Goal: Task Accomplishment & Management: Contribute content

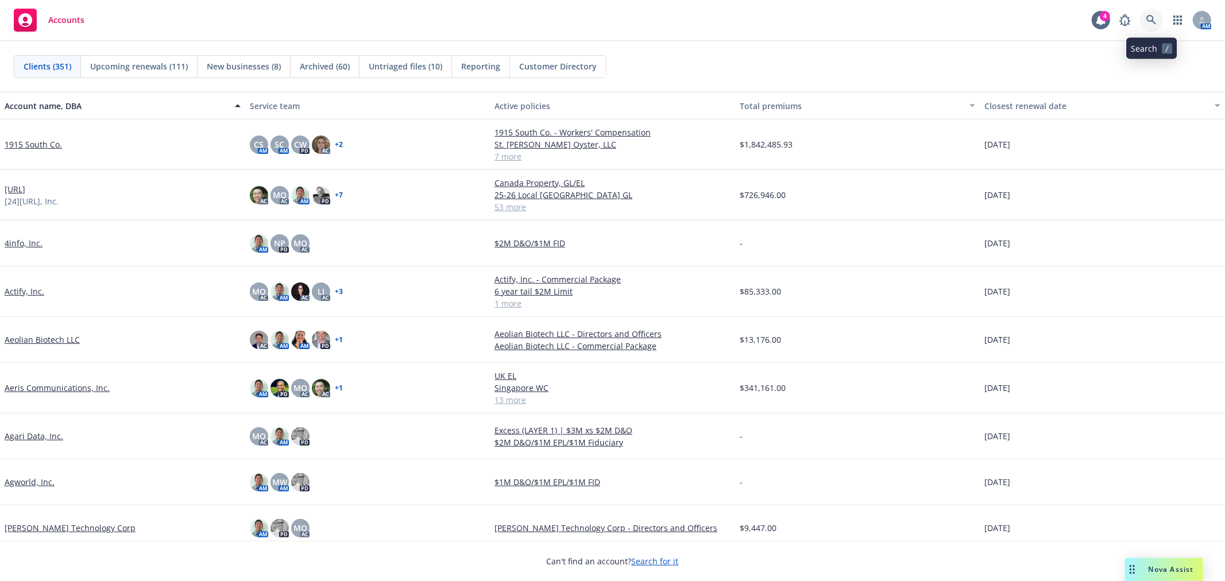
click at [1155, 19] on icon at bounding box center [1151, 20] width 10 height 10
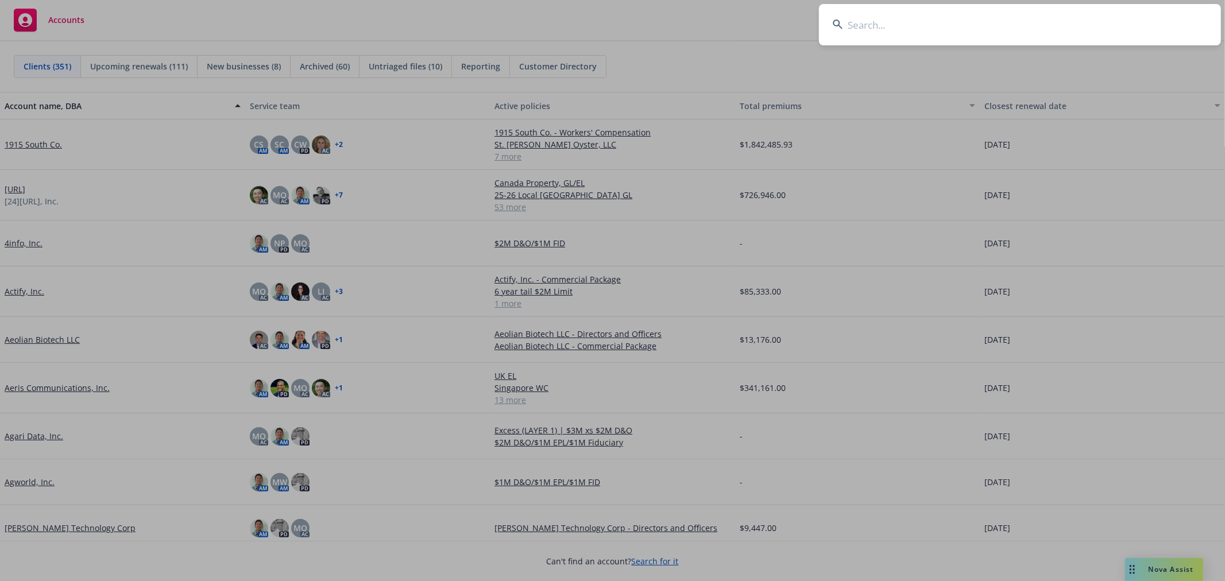
click at [1093, 39] on input at bounding box center [1020, 24] width 402 height 41
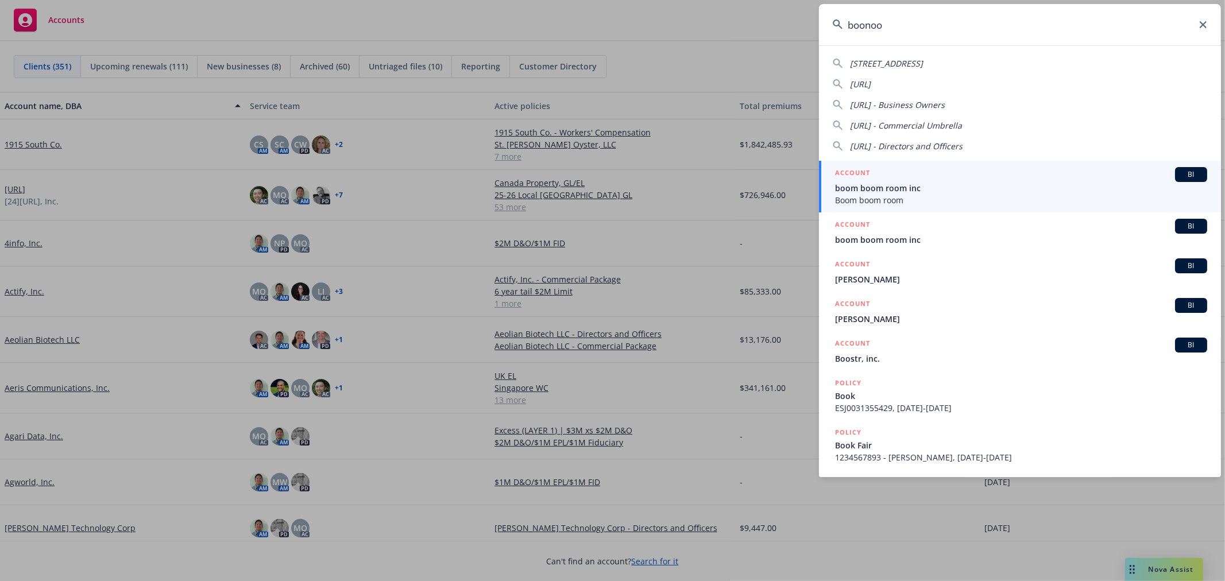
type input "boonook"
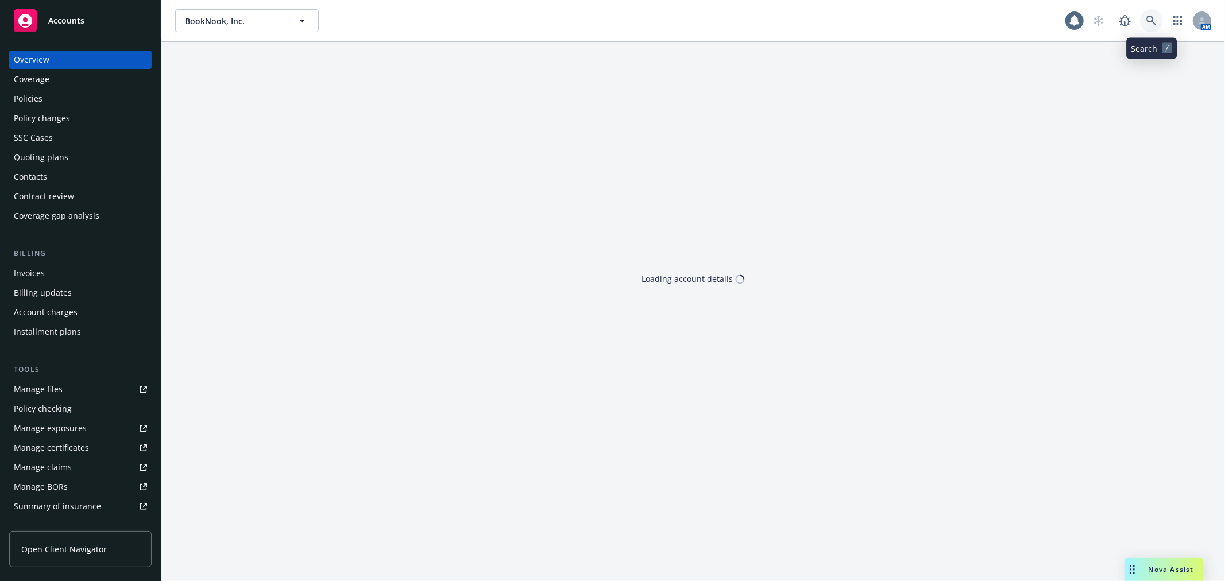
click at [1159, 25] on link at bounding box center [1151, 20] width 23 height 23
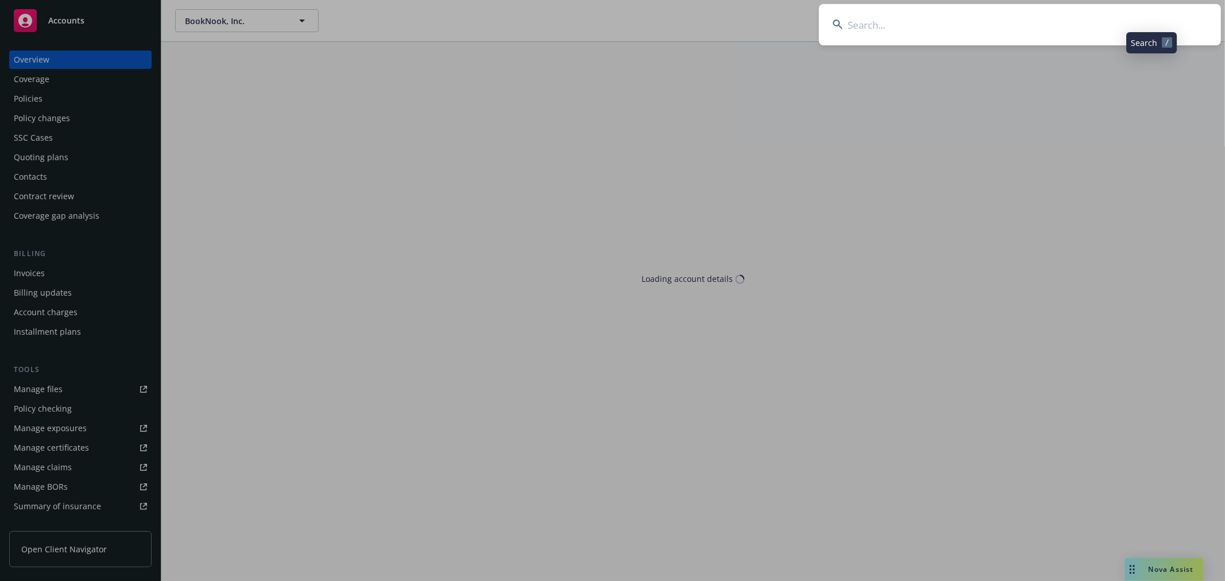
click at [1068, 33] on input at bounding box center [1020, 24] width 402 height 41
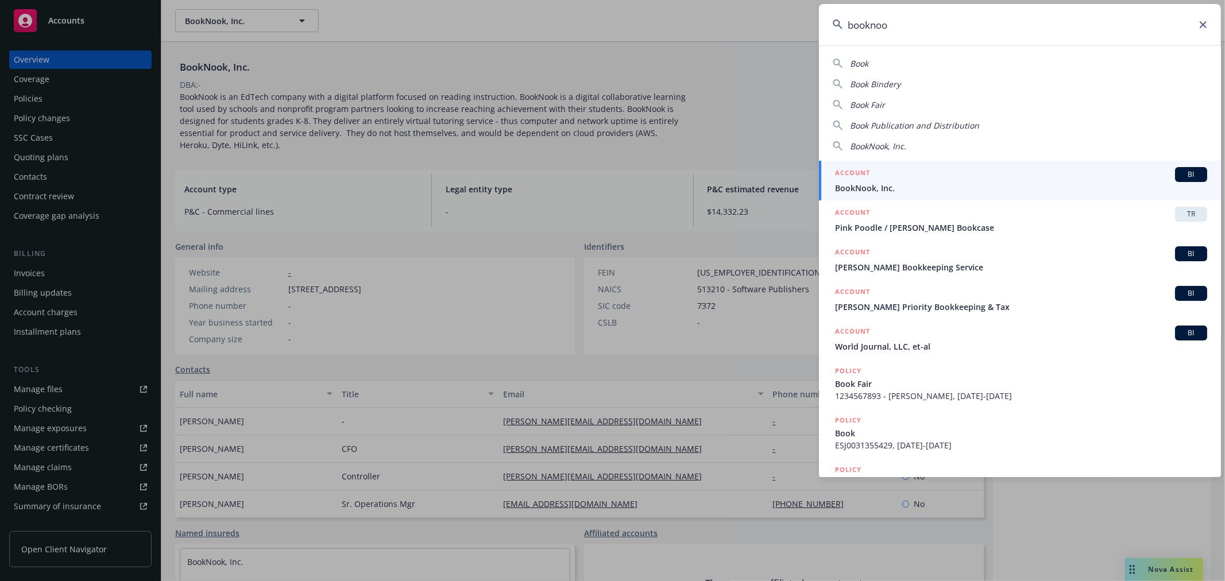
type input "booknook"
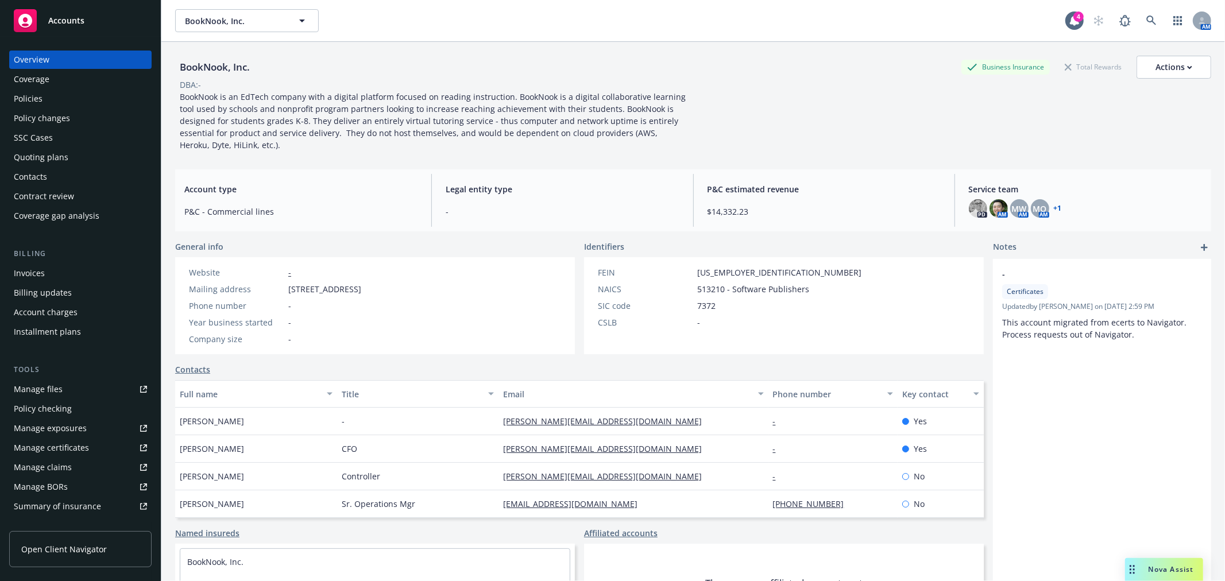
click at [69, 116] on div "Policy changes" at bounding box center [80, 118] width 133 height 18
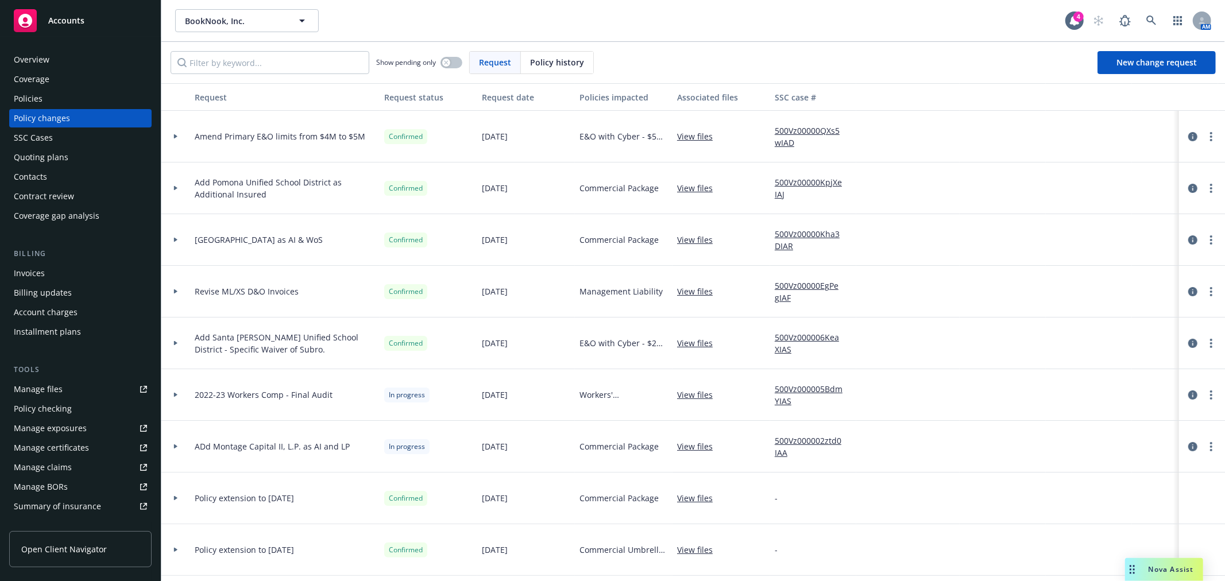
click at [39, 98] on div "Policies" at bounding box center [28, 99] width 29 height 18
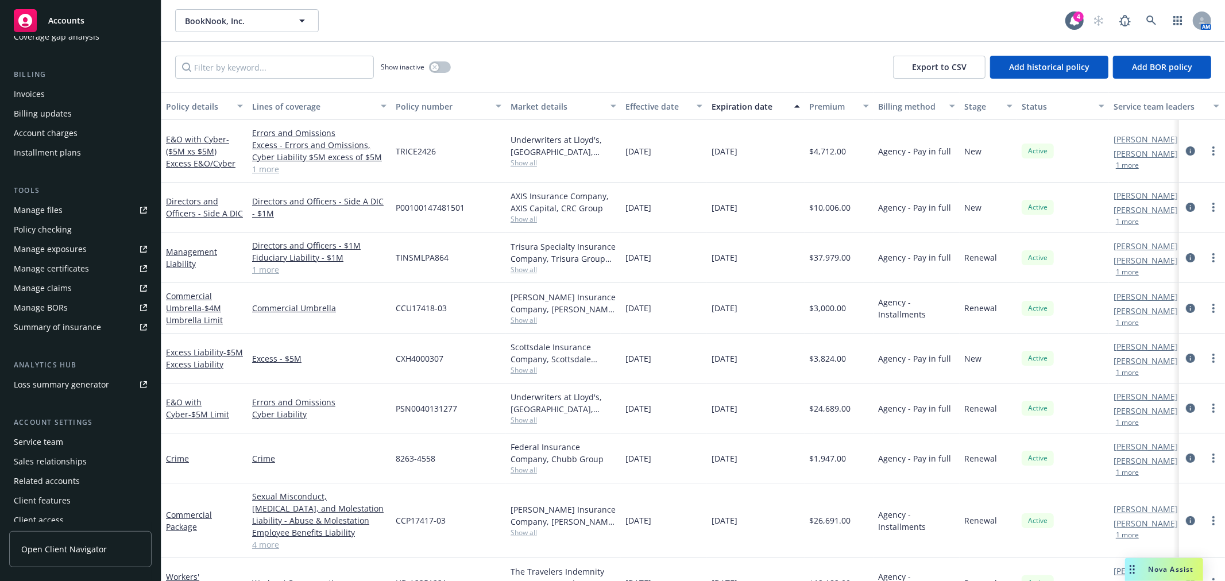
scroll to position [186, 0]
click at [46, 378] on div "Loss summary generator" at bounding box center [61, 378] width 95 height 18
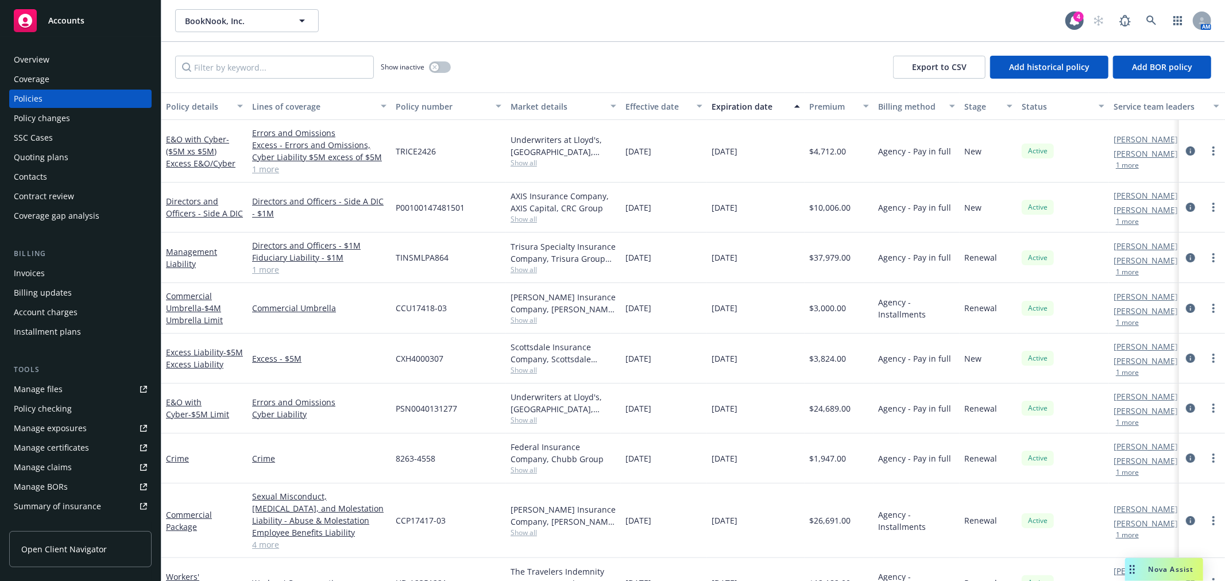
click at [34, 271] on div "Invoices" at bounding box center [29, 273] width 31 height 18
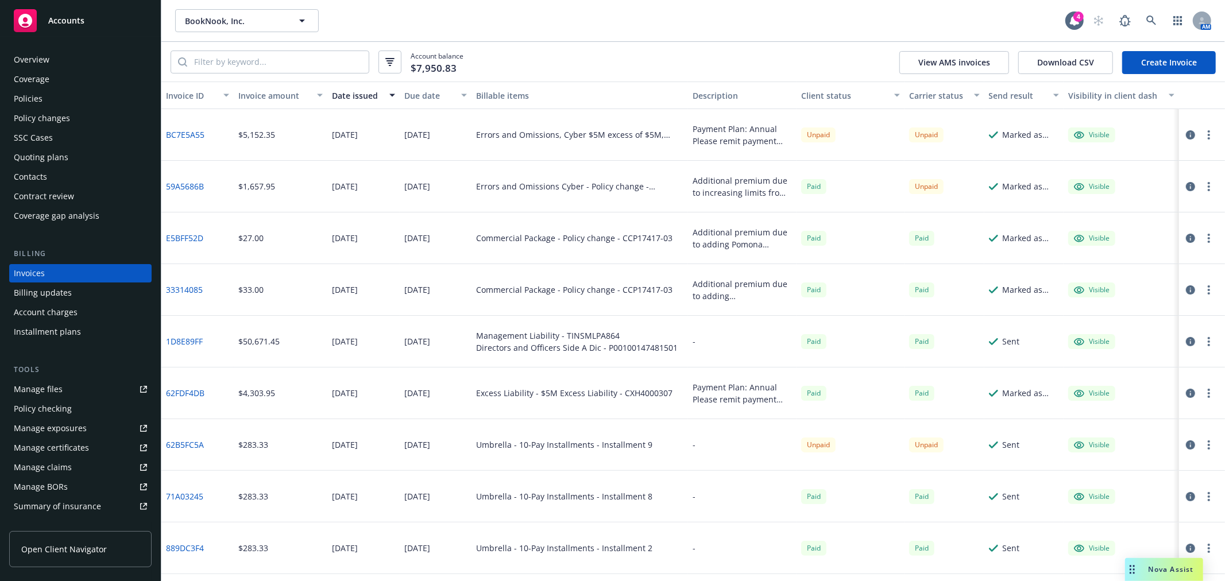
click at [38, 295] on div "Billing updates" at bounding box center [43, 293] width 58 height 18
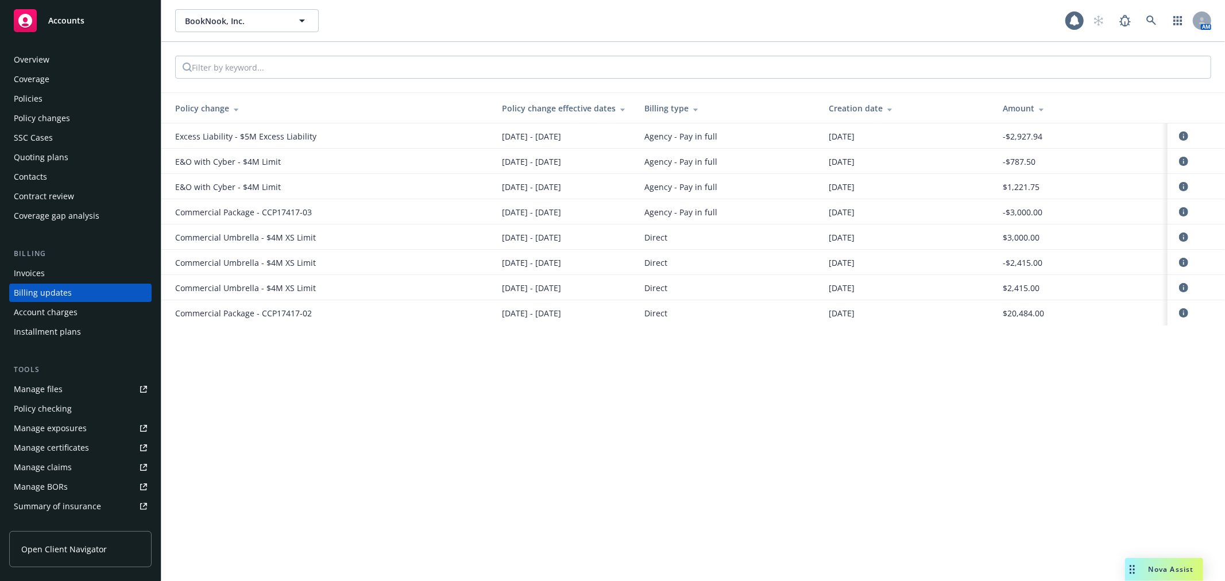
click at [44, 316] on div "Account charges" at bounding box center [46, 312] width 64 height 18
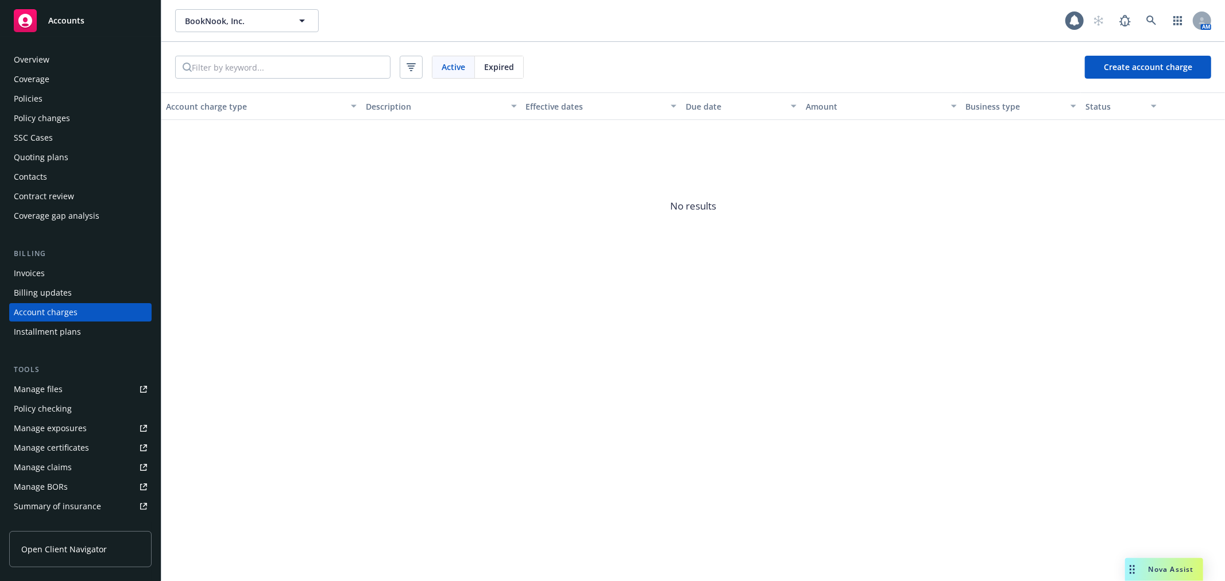
scroll to position [3, 0]
click at [45, 386] on div "Manage files" at bounding box center [38, 386] width 49 height 18
click at [37, 59] on div "Overview" at bounding box center [32, 57] width 36 height 18
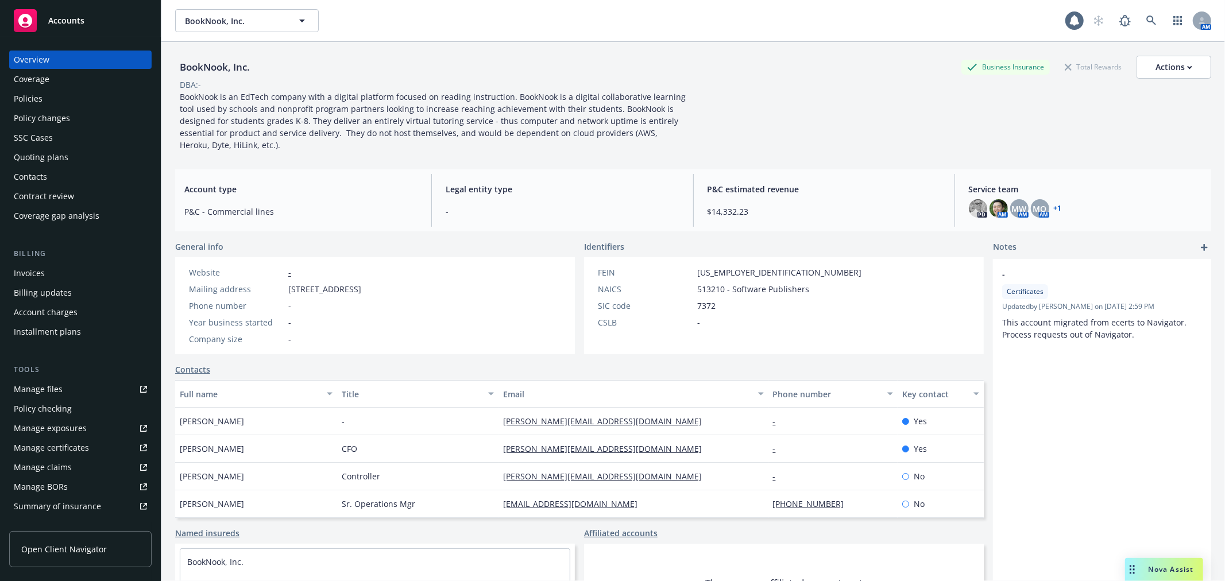
click at [37, 116] on div "Policy changes" at bounding box center [42, 118] width 56 height 18
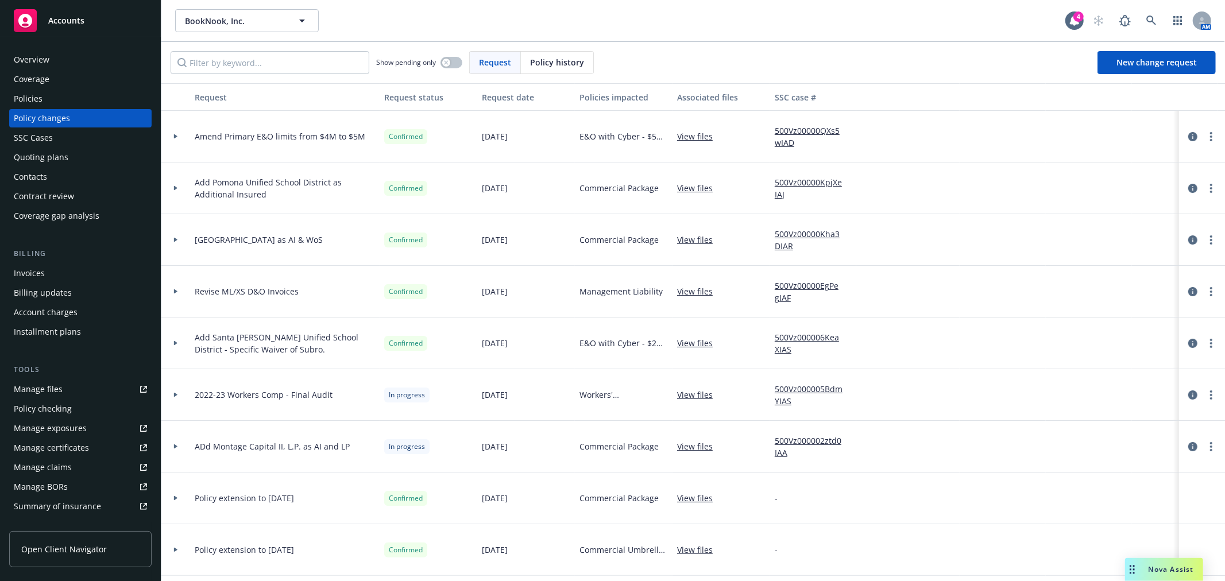
click at [39, 153] on div "Quoting plans" at bounding box center [41, 157] width 55 height 18
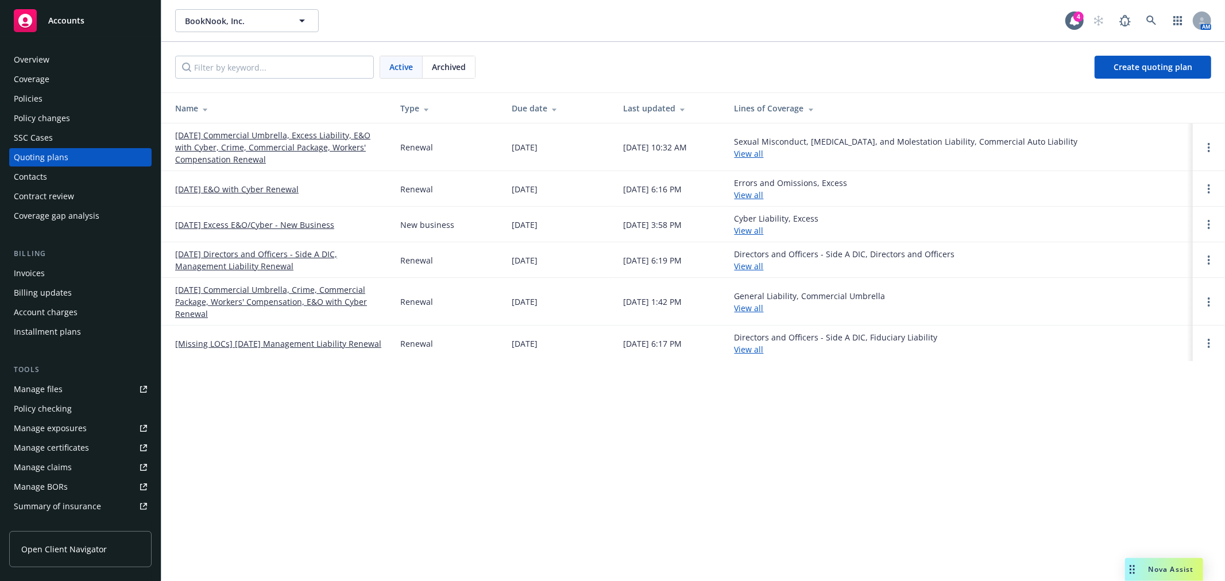
click at [431, 65] on div "Archived" at bounding box center [449, 67] width 52 height 22
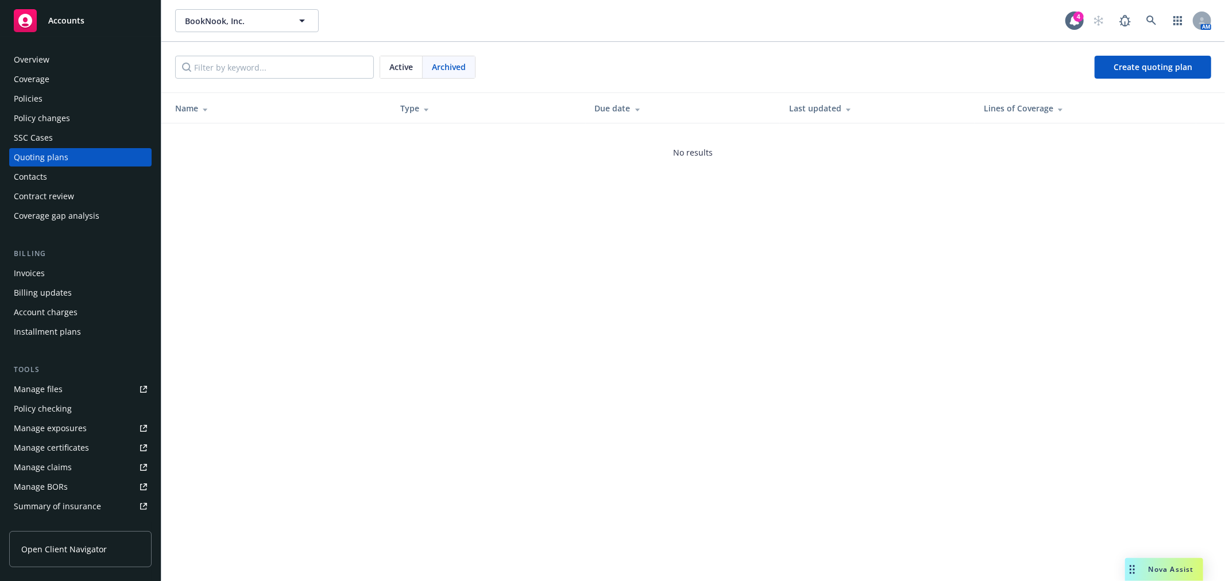
click at [448, 69] on span "Archived" at bounding box center [449, 67] width 34 height 12
click at [410, 68] on span "Active" at bounding box center [401, 67] width 24 height 12
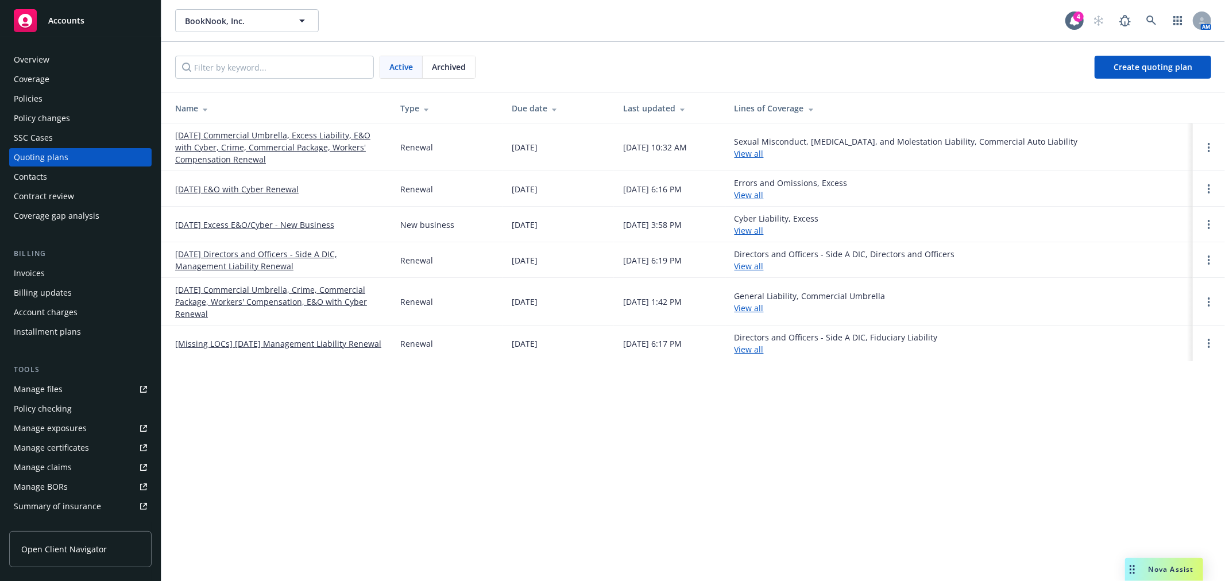
click at [292, 342] on link "[Missing LOCs] [DATE] Management Liability Renewal" at bounding box center [278, 344] width 206 height 12
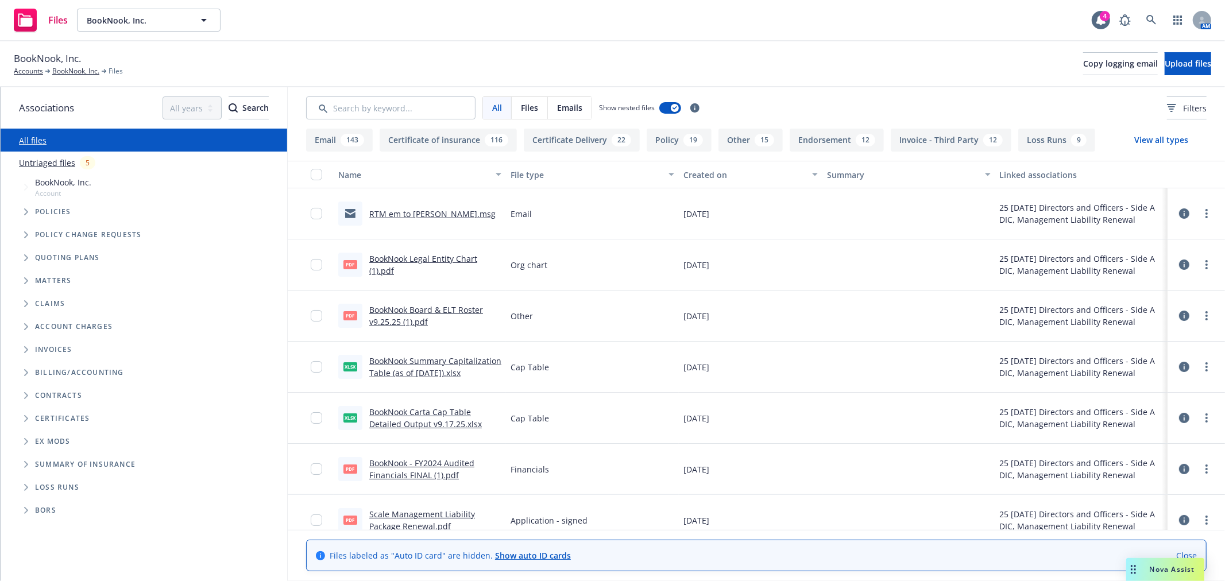
click at [28, 486] on span "Folder Tree Example" at bounding box center [26, 487] width 18 height 18
click at [101, 512] on link "Create new year folder" at bounding box center [93, 507] width 88 height 12
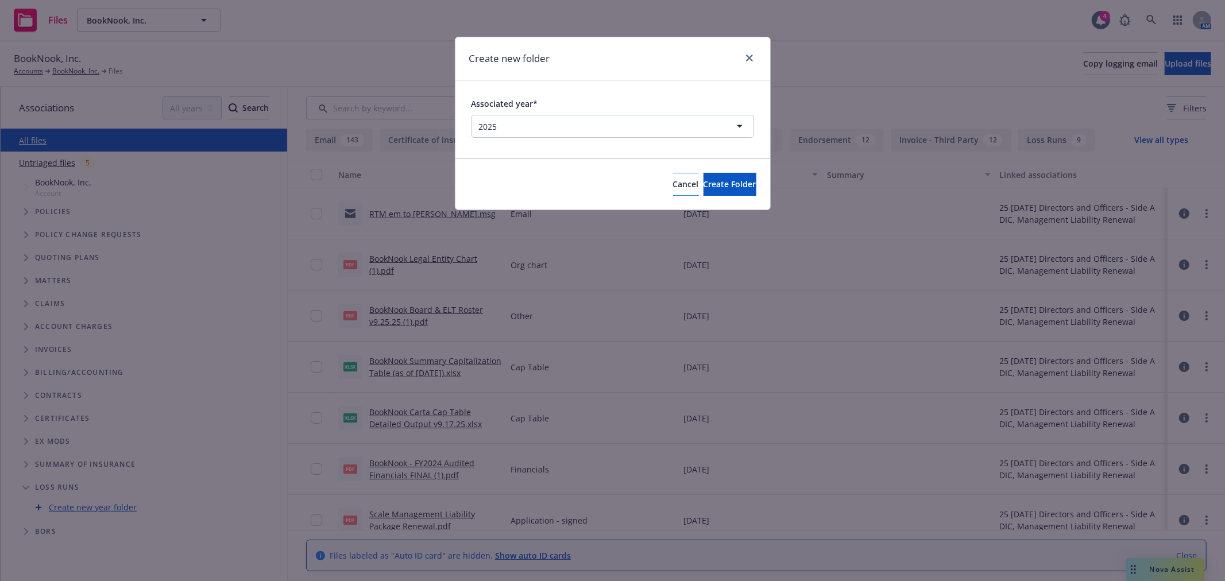
click at [673, 180] on div "Cancel Create Folder" at bounding box center [714, 184] width 83 height 23
click at [673, 184] on span "Cancel" at bounding box center [686, 184] width 26 height 11
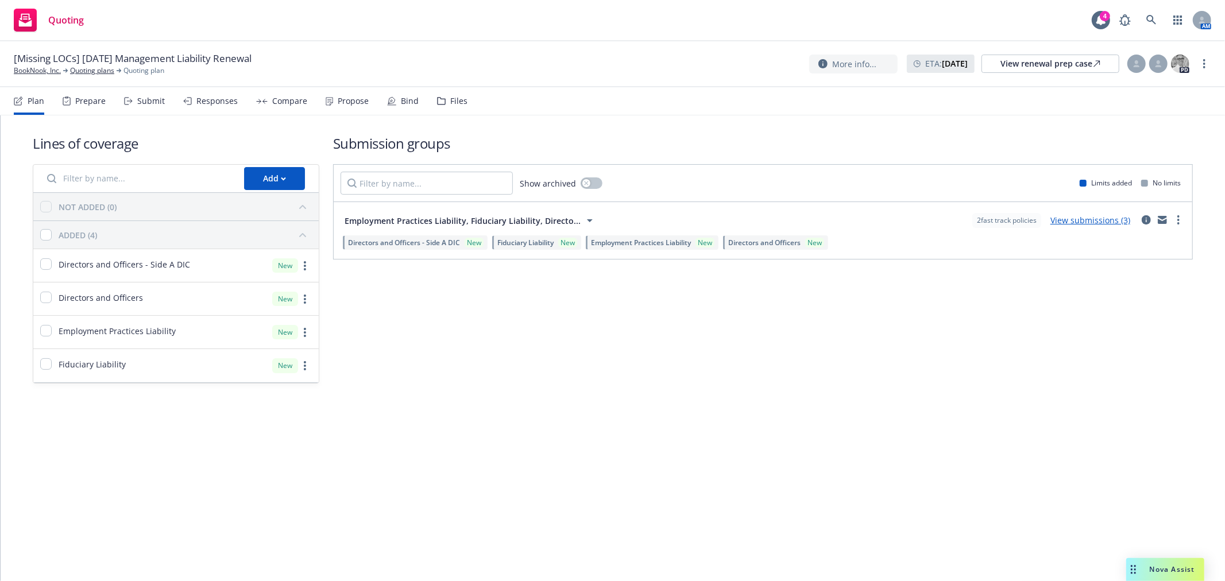
click at [451, 113] on div "Files" at bounding box center [452, 101] width 30 height 28
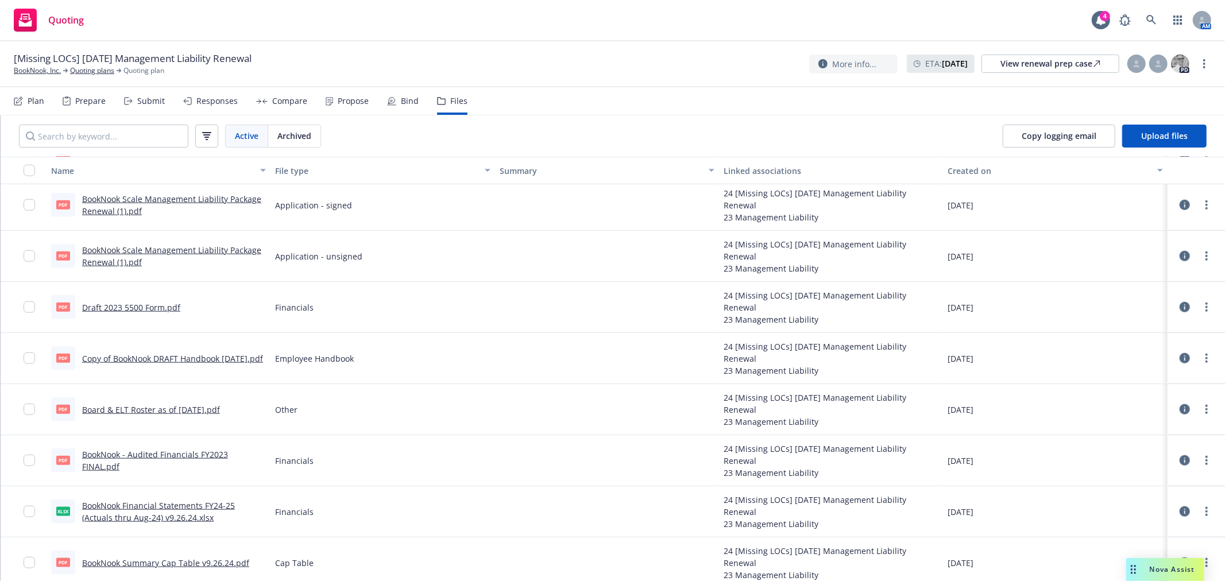
scroll to position [1047, 0]
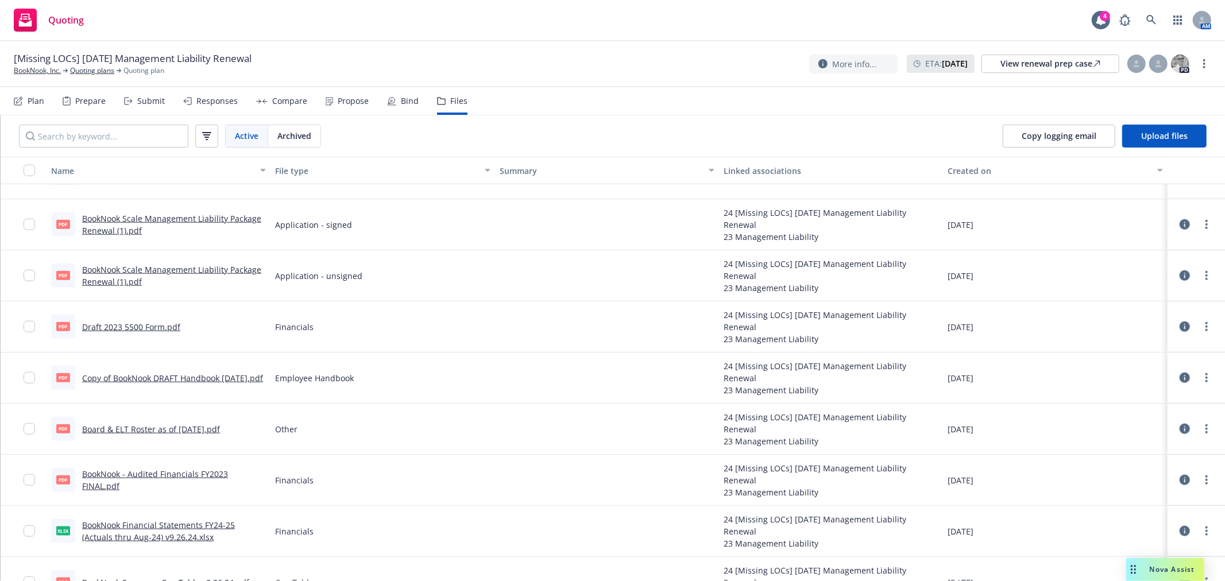
click at [208, 216] on link "BookNook Scale Management Liability Package Renewal (1).pdf" at bounding box center [171, 224] width 179 height 23
click at [192, 215] on link "BookNook Scale Management Liability Package Renewal (1).pdf" at bounding box center [171, 224] width 179 height 23
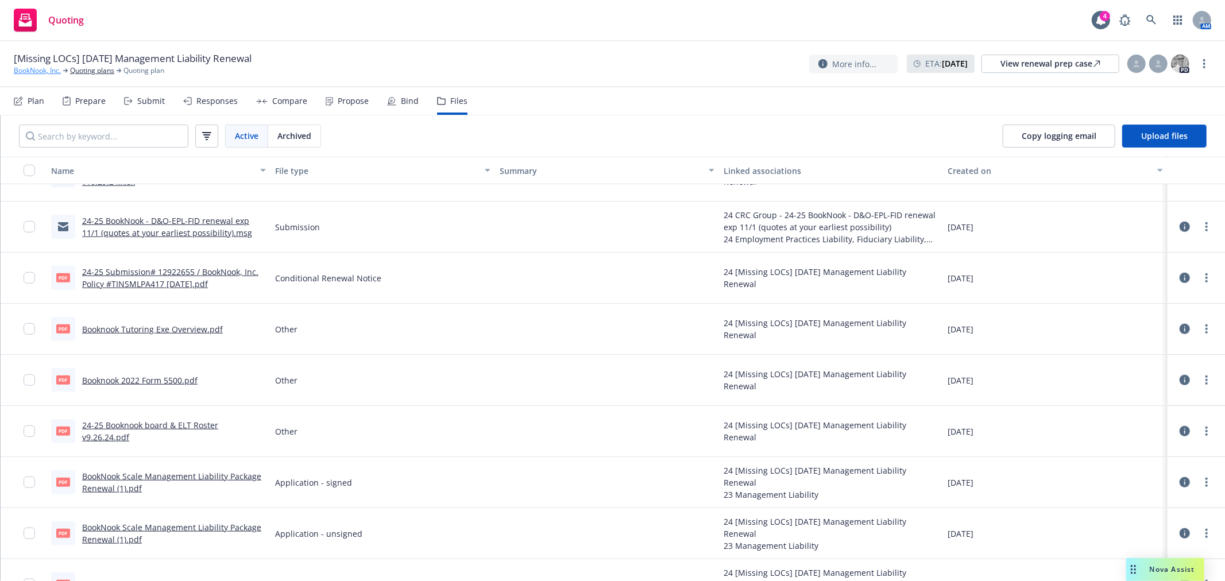
click at [56, 72] on link "BookNook, Inc." at bounding box center [37, 70] width 47 height 10
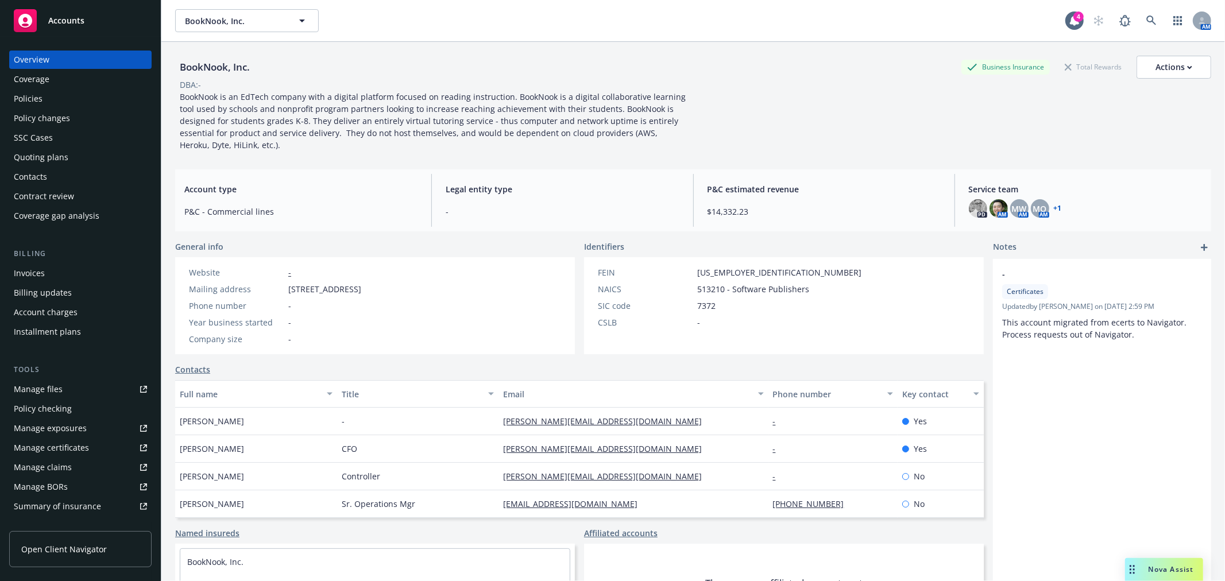
click at [45, 157] on div "Quoting plans" at bounding box center [41, 157] width 55 height 18
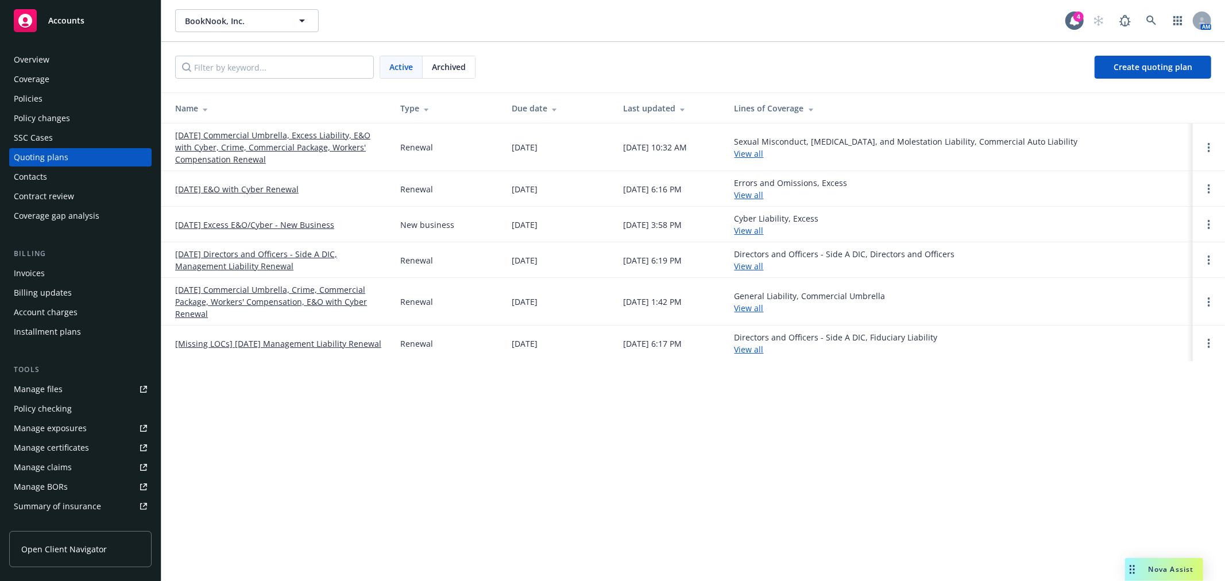
click at [265, 260] on link "11/01/25 Directors and Officers - Side A DIC, Management Liability Renewal" at bounding box center [278, 260] width 207 height 24
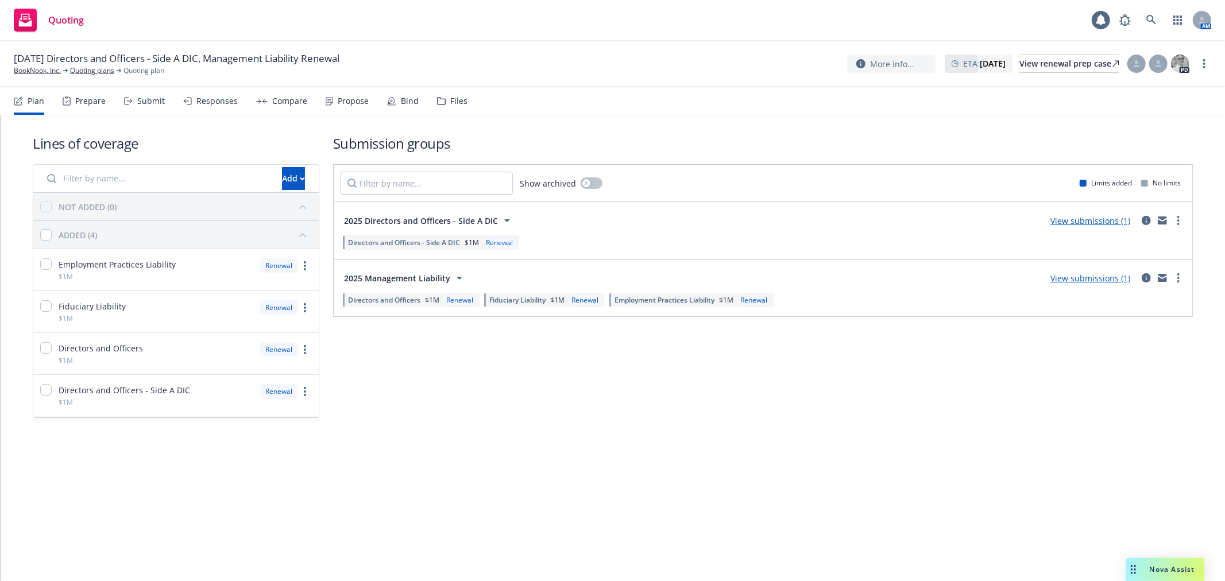
click at [450, 96] on div "Files" at bounding box center [458, 100] width 17 height 9
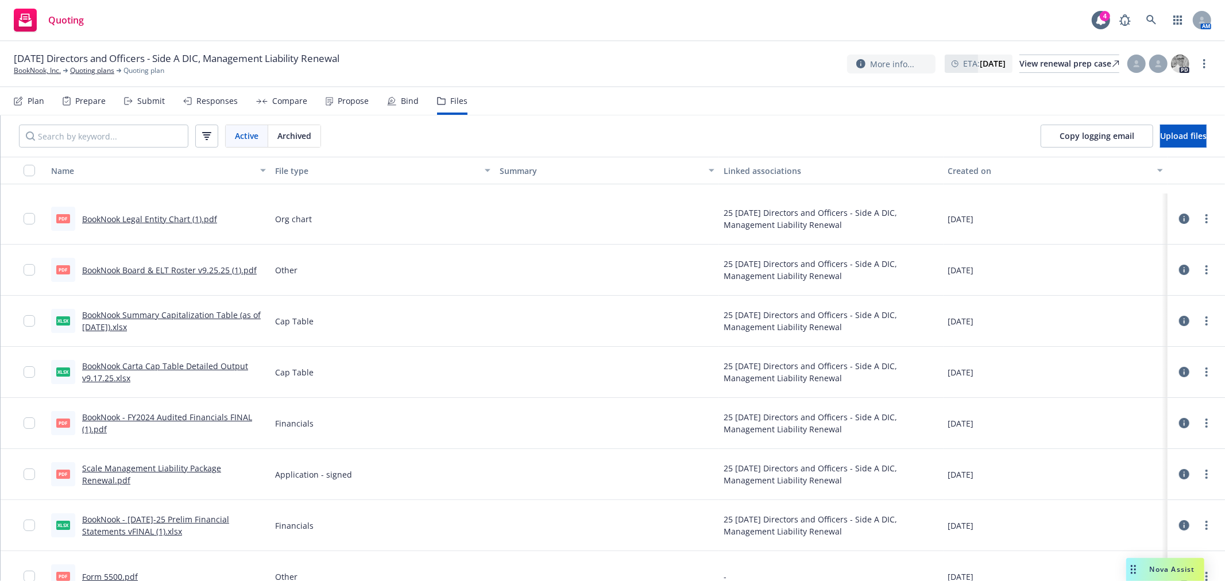
scroll to position [127, 0]
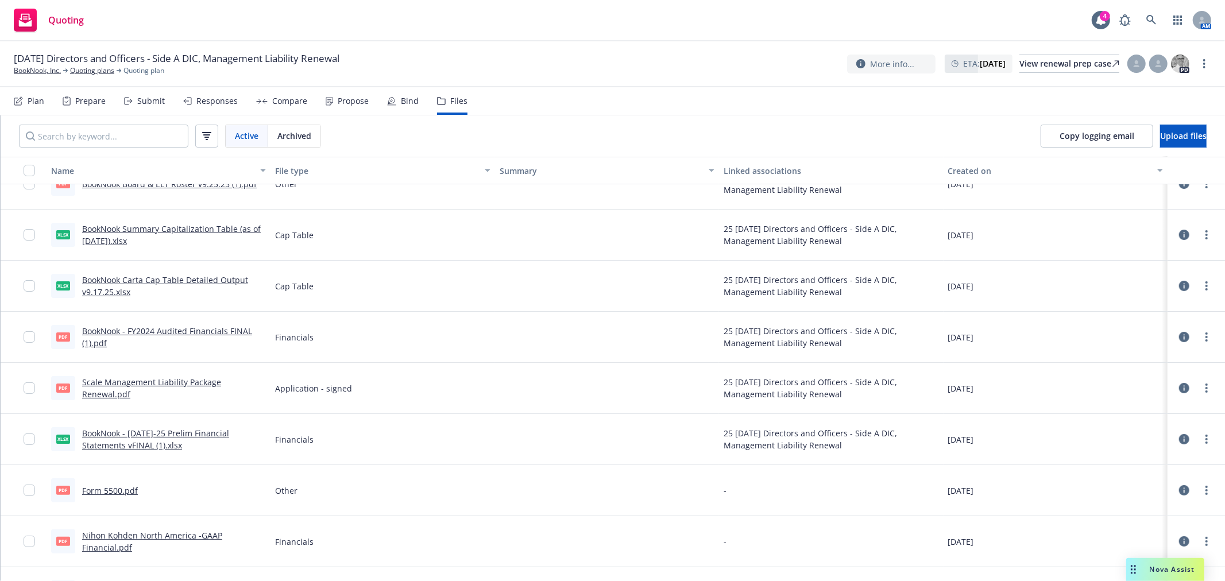
click at [181, 377] on link "Scale Management Liability Package Renewal.pdf" at bounding box center [151, 388] width 139 height 23
click at [44, 70] on link "BookNook, Inc." at bounding box center [37, 70] width 47 height 10
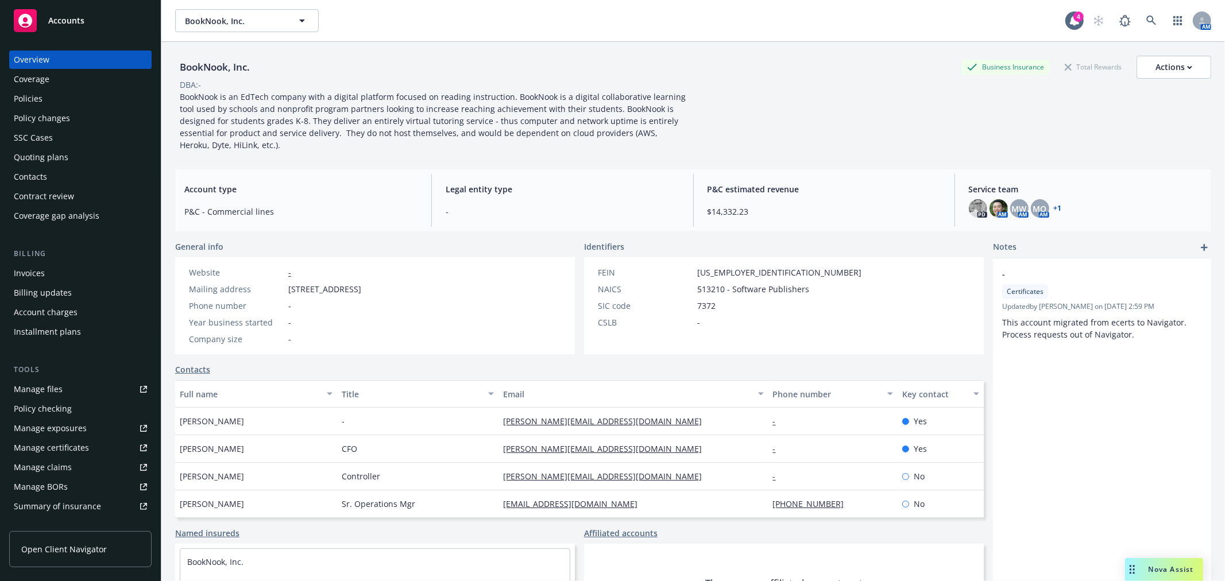
click at [37, 100] on div "Policies" at bounding box center [28, 99] width 29 height 18
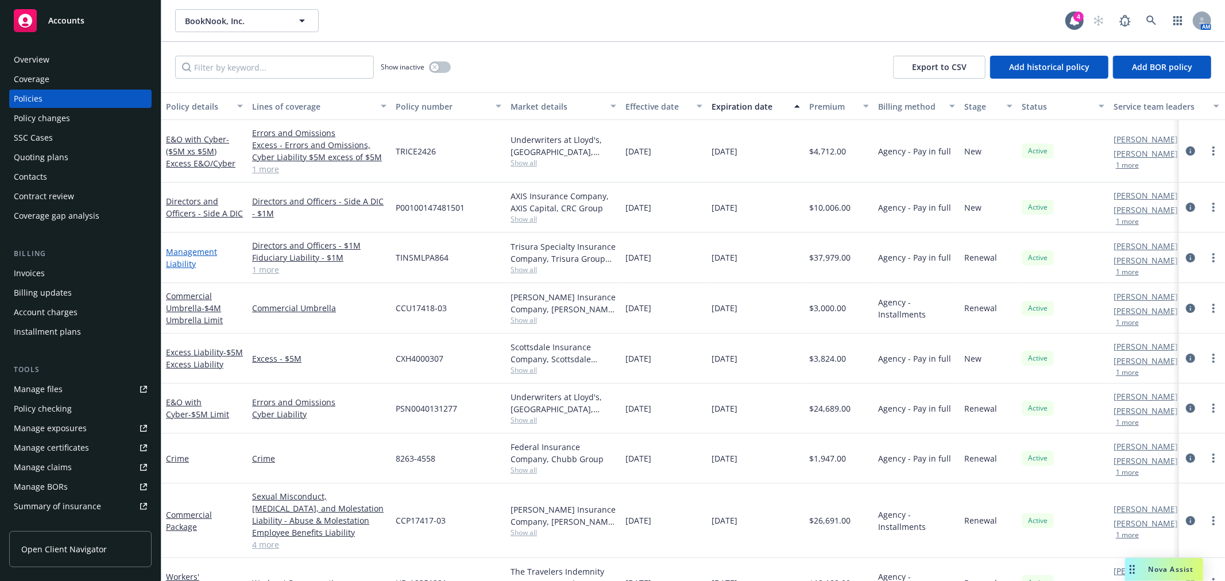
click at [179, 254] on link "Management Liability" at bounding box center [191, 257] width 51 height 23
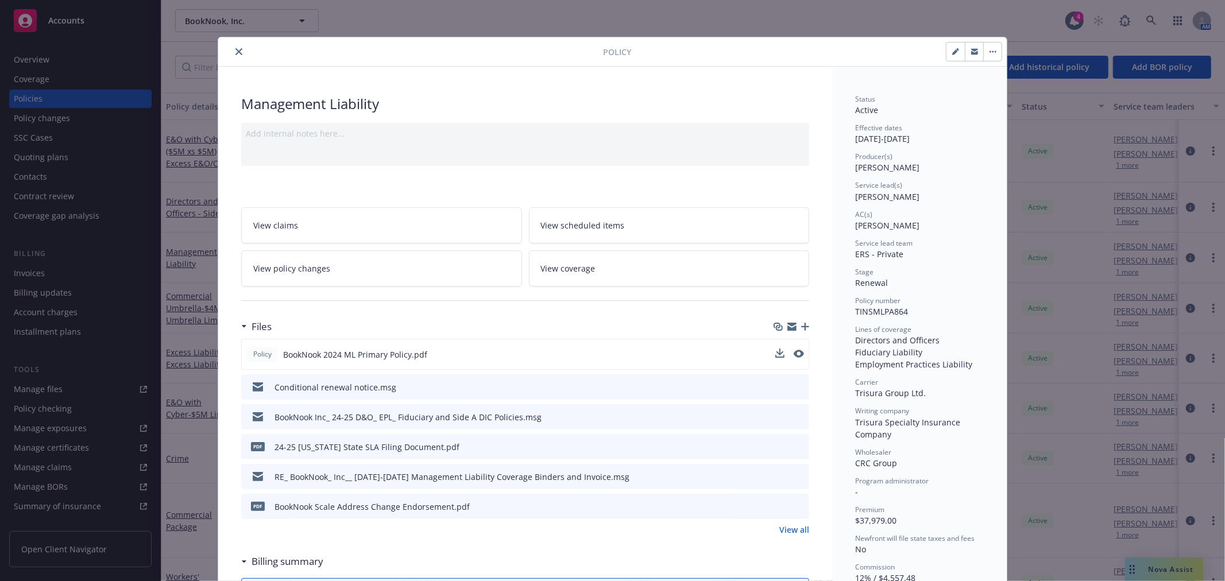
click at [314, 351] on span "BookNook 2024 ML Primary Policy.pdf" at bounding box center [355, 355] width 144 height 12
click at [792, 353] on icon "preview file" at bounding box center [797, 354] width 10 height 8
click at [235, 53] on icon "close" at bounding box center [238, 51] width 7 height 7
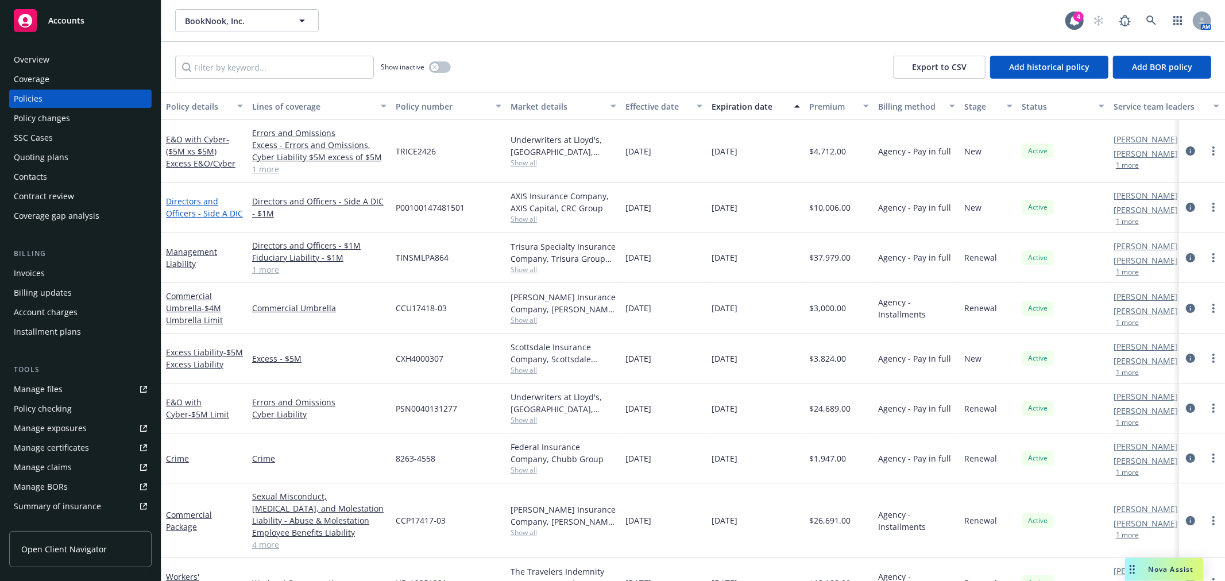
click at [202, 210] on link "Directors and Officers - Side A DIC" at bounding box center [204, 207] width 77 height 23
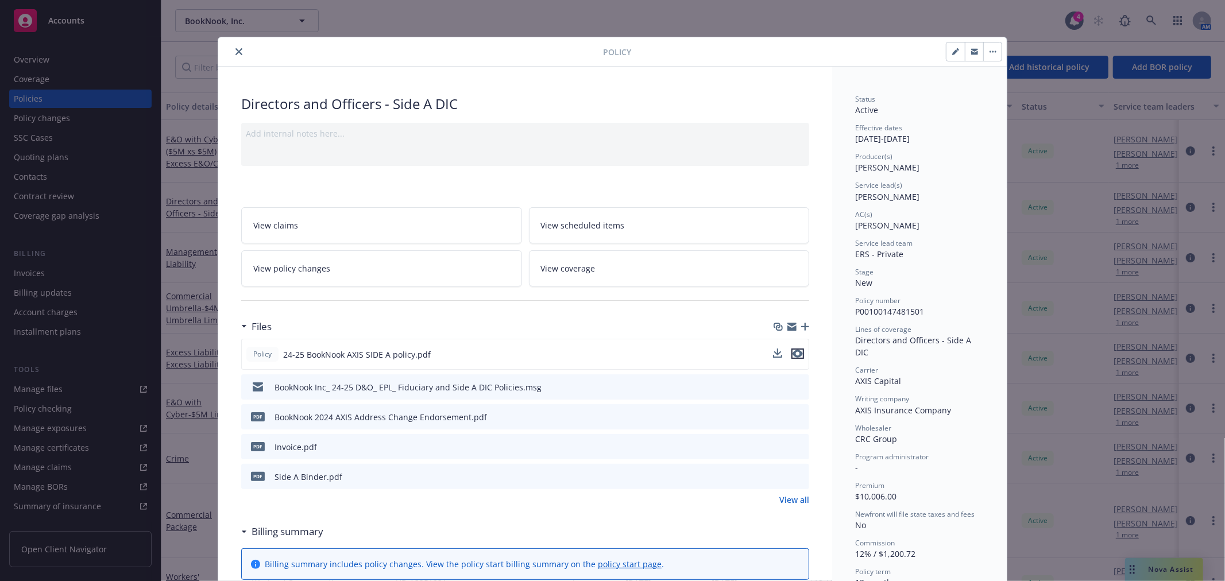
click at [792, 352] on icon "preview file" at bounding box center [797, 354] width 10 height 8
click at [226, 52] on div at bounding box center [413, 52] width 380 height 14
click at [232, 53] on button "close" at bounding box center [239, 52] width 14 height 14
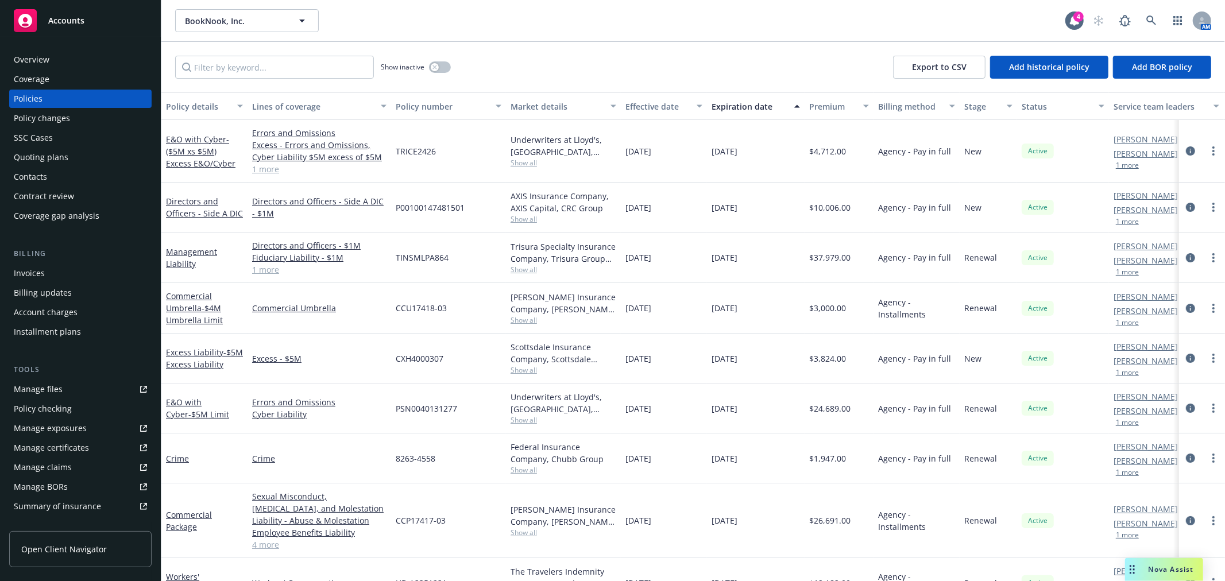
click at [65, 149] on div "Quoting plans" at bounding box center [41, 157] width 55 height 18
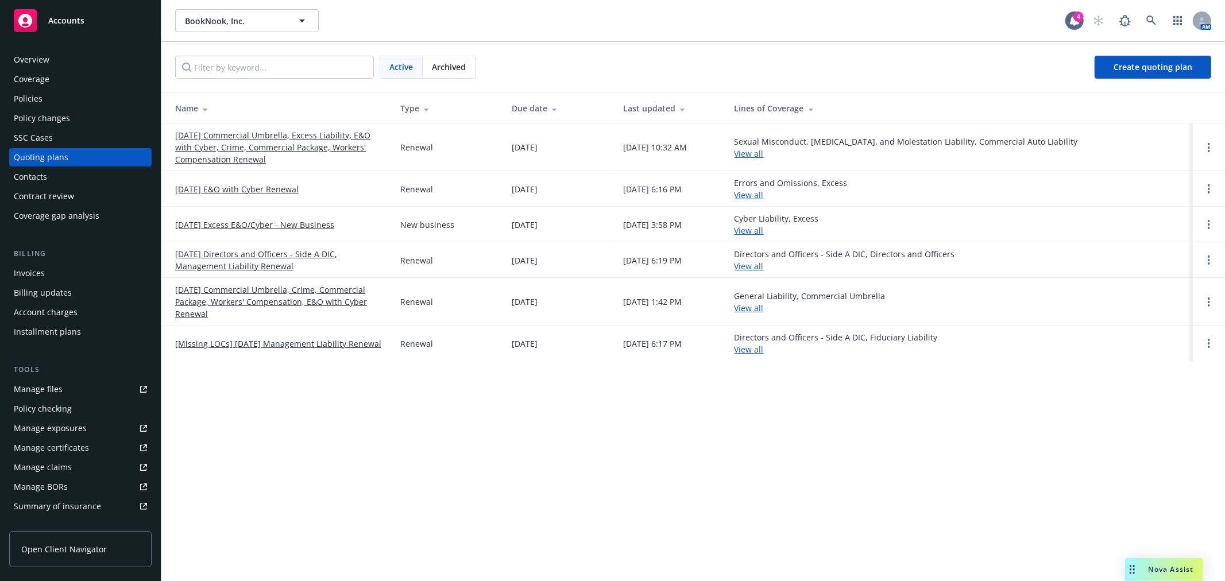
click at [211, 255] on link "11/01/25 Directors and Officers - Side A DIC, Management Liability Renewal" at bounding box center [278, 260] width 207 height 24
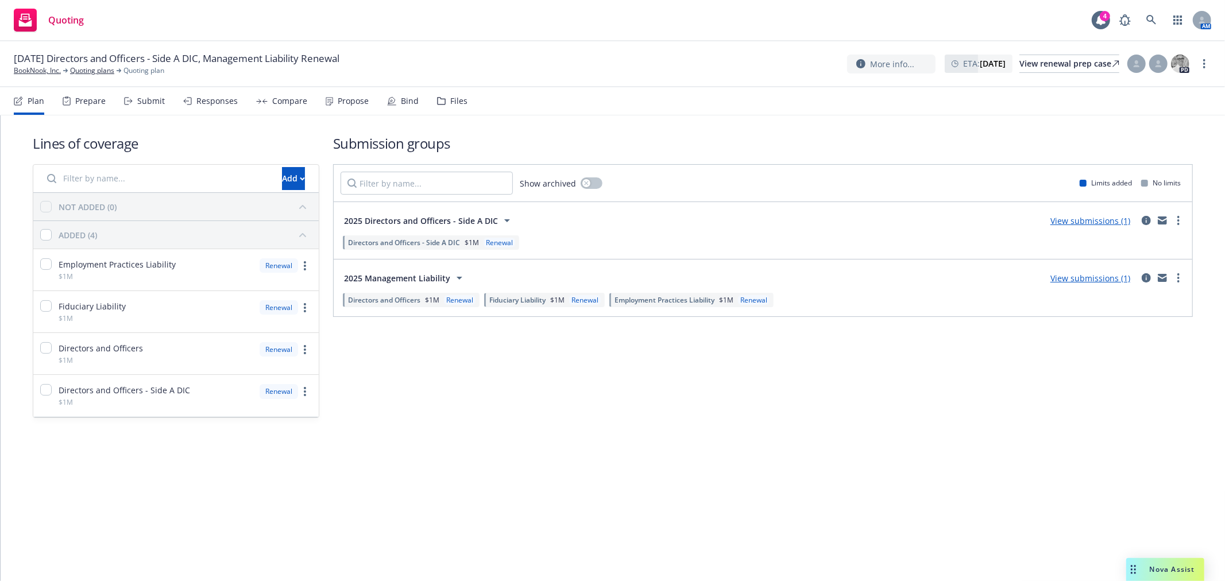
click at [456, 93] on div "Files" at bounding box center [452, 101] width 30 height 28
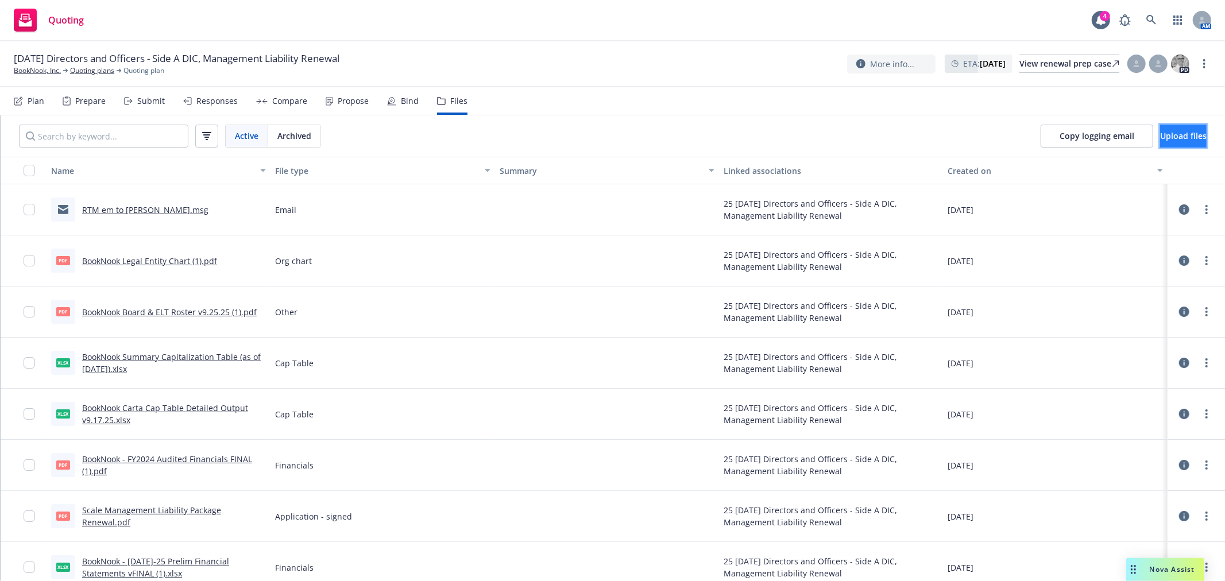
click at [1172, 141] on span "Upload files" at bounding box center [1183, 135] width 47 height 11
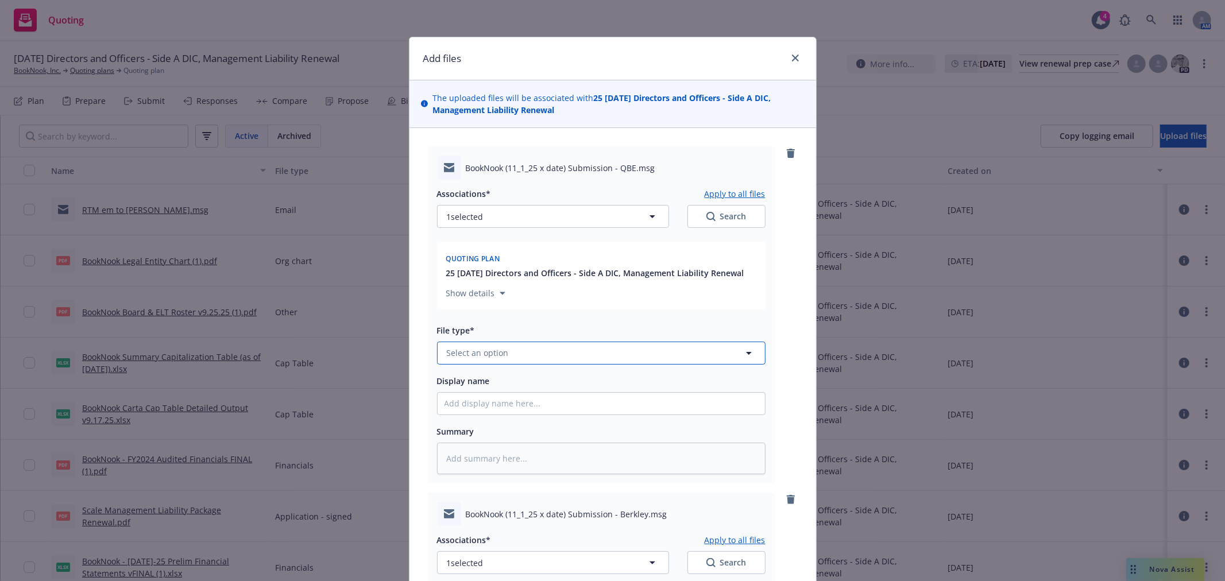
click at [489, 362] on button "Select an option" at bounding box center [601, 353] width 328 height 23
type input "s"
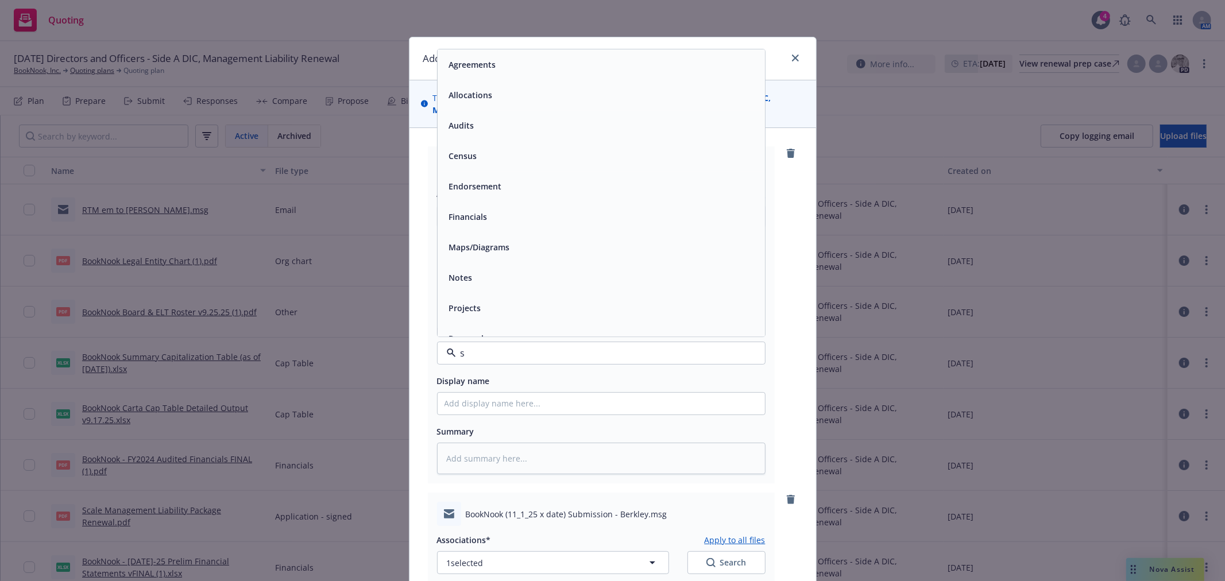
type input "su"
click at [492, 125] on div "Submission" at bounding box center [601, 125] width 314 height 17
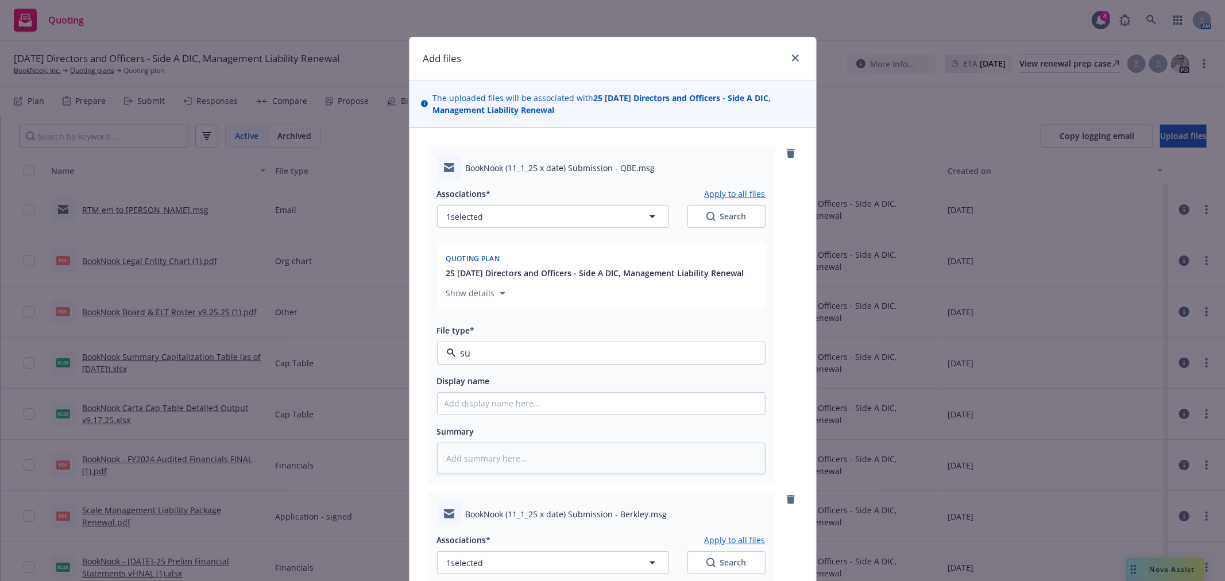
type textarea "x"
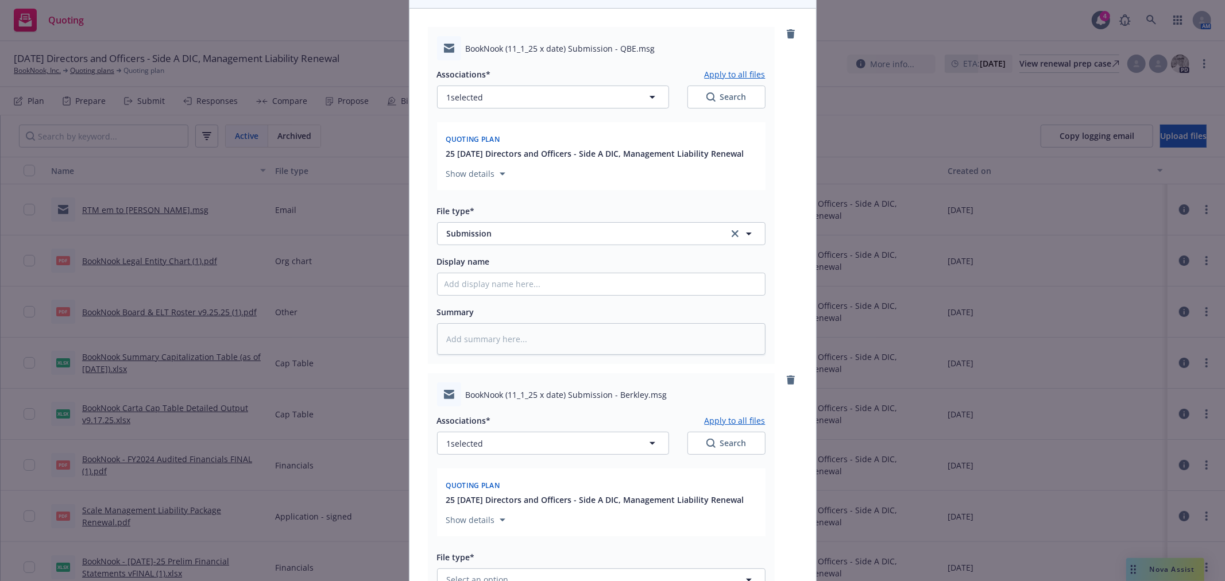
scroll to position [319, 0]
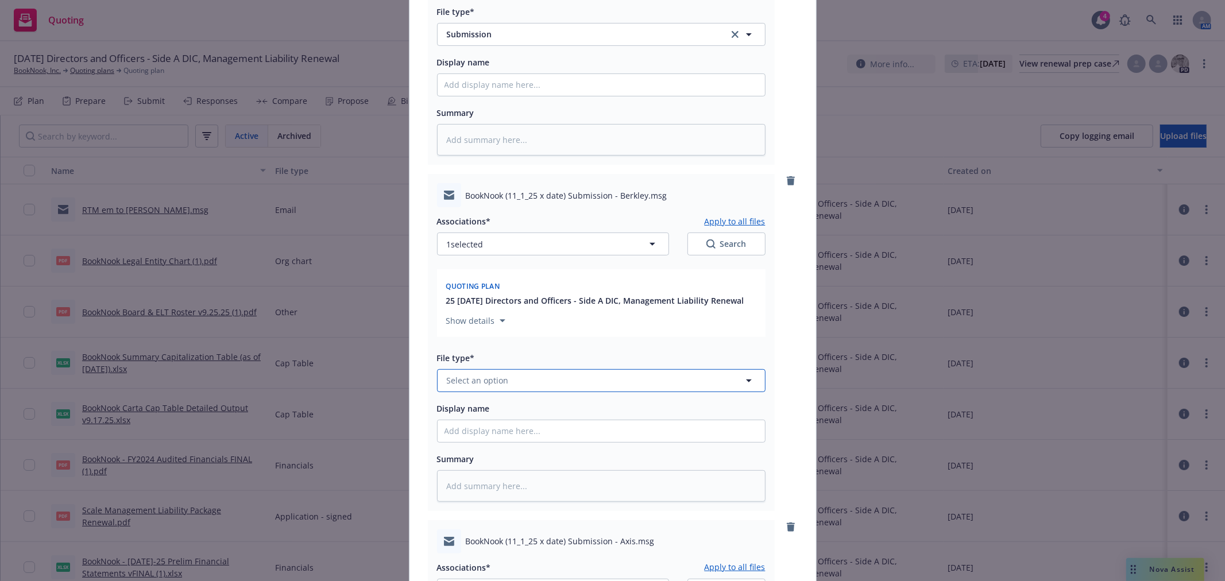
click at [511, 373] on button "Select an option" at bounding box center [601, 380] width 328 height 23
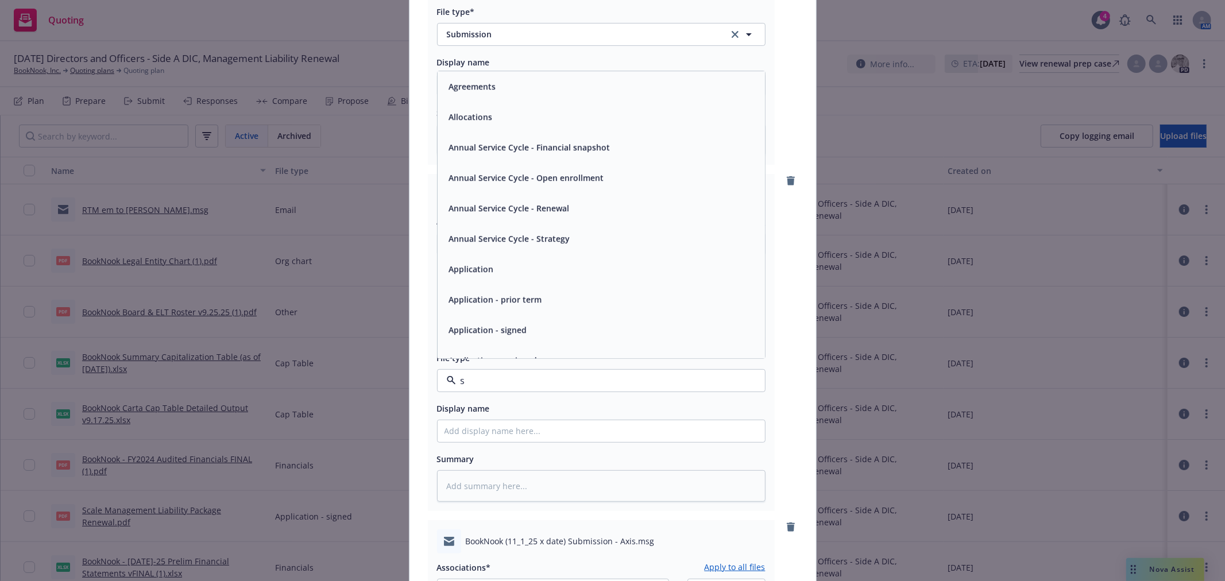
type input "su"
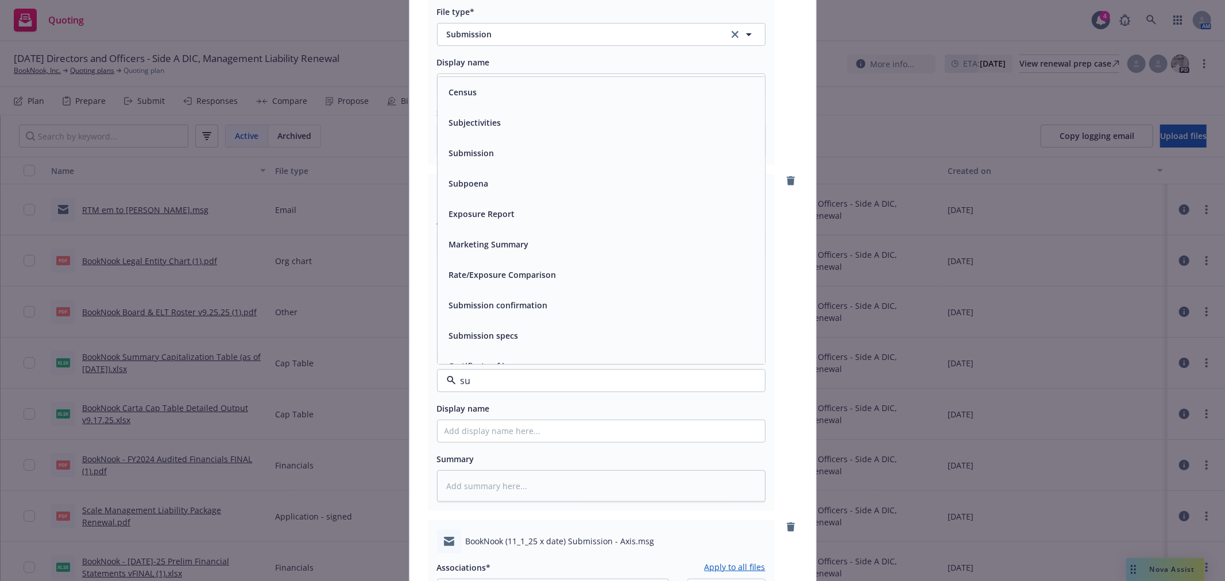
click at [495, 160] on div "Submission" at bounding box center [601, 153] width 314 height 17
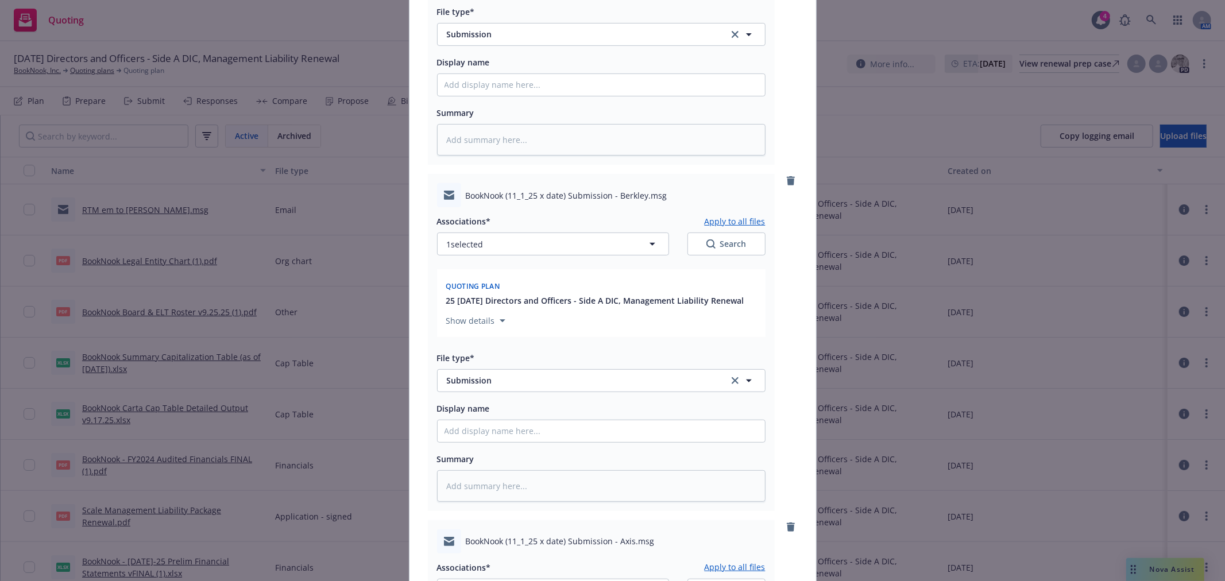
scroll to position [510, 0]
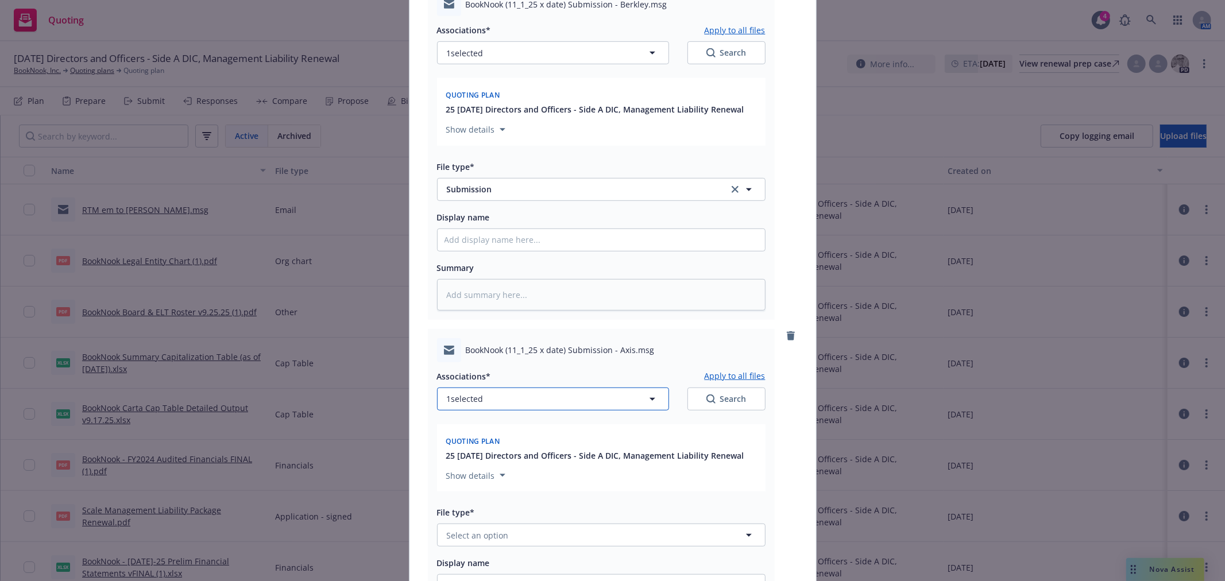
click at [517, 402] on button "1 selected" at bounding box center [553, 399] width 232 height 23
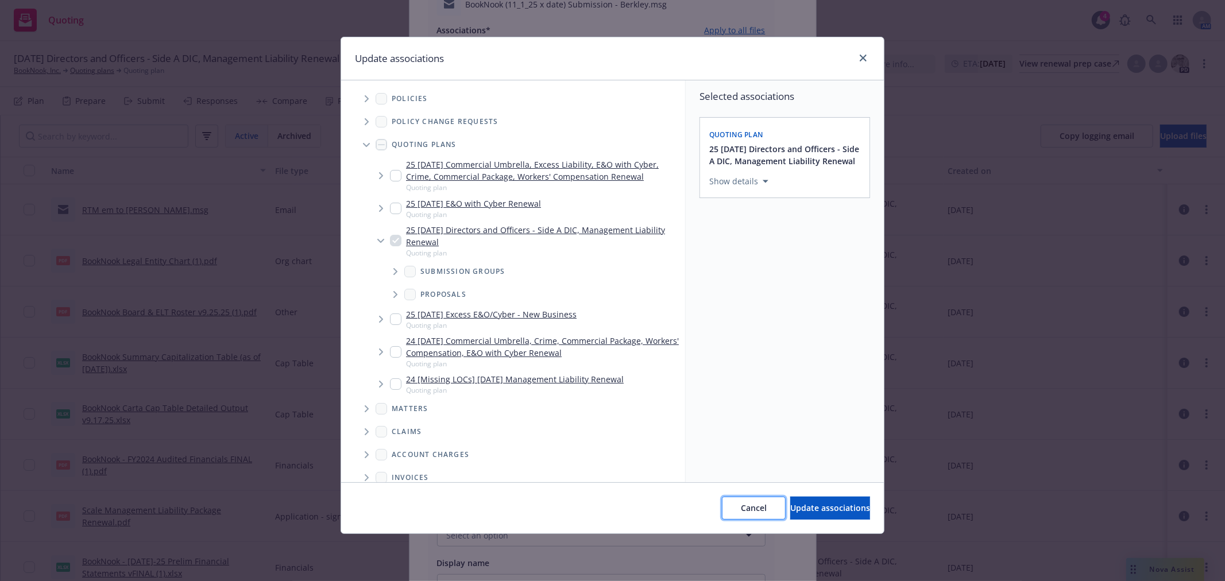
click at [741, 506] on span "Cancel" at bounding box center [754, 507] width 26 height 11
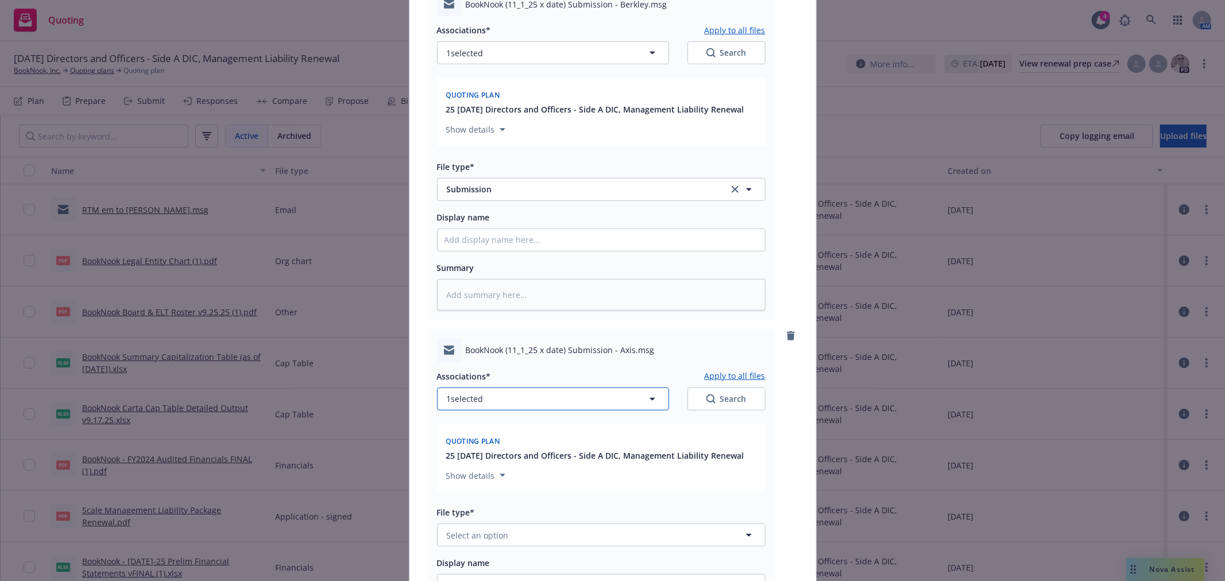
click at [528, 407] on button "1 selected" at bounding box center [553, 399] width 232 height 23
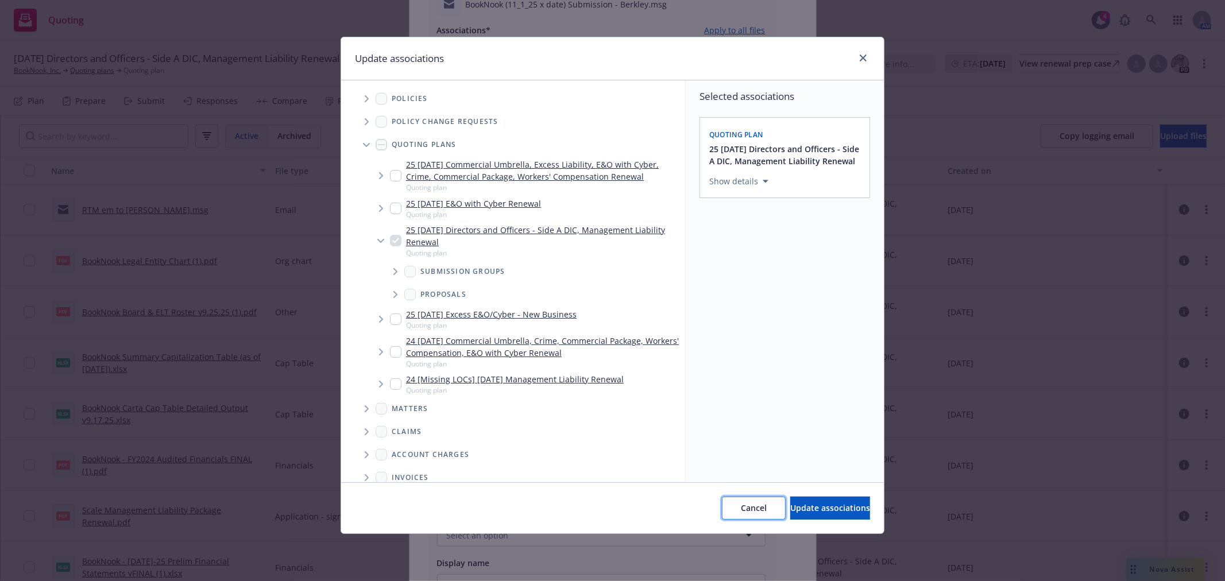
click at [741, 512] on span "Cancel" at bounding box center [754, 507] width 26 height 11
type textarea "x"
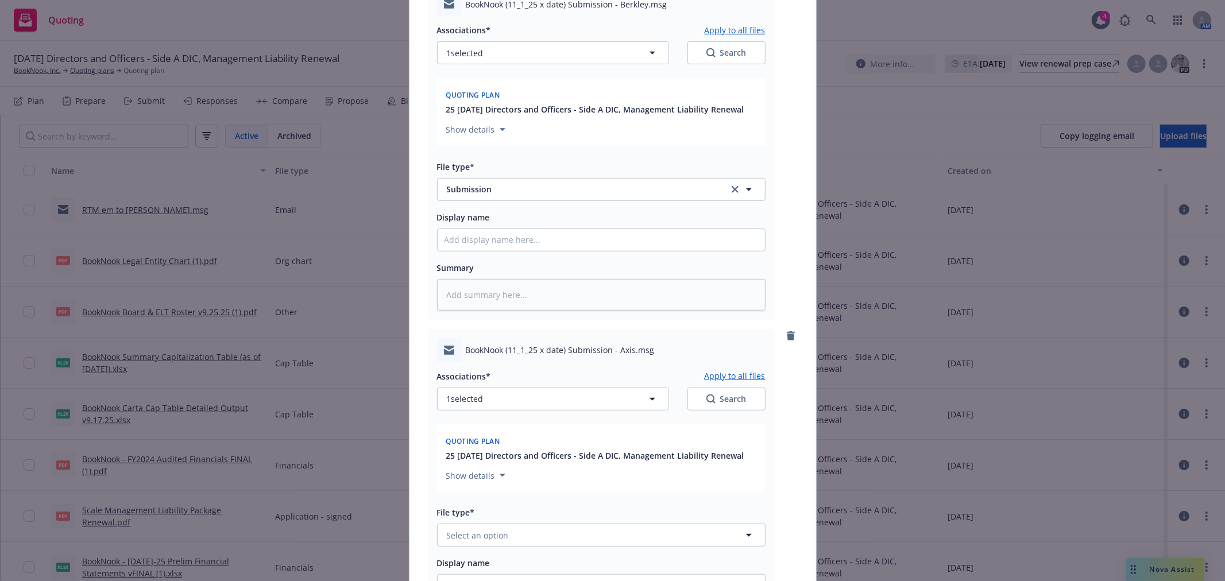
scroll to position [574, 0]
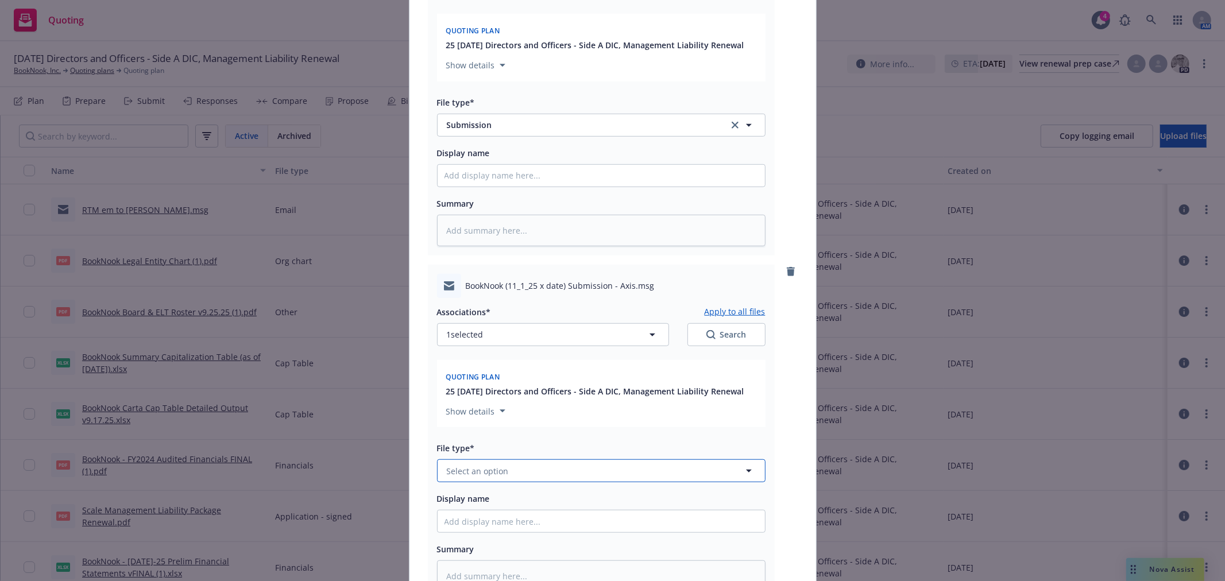
click at [563, 477] on button "Select an option" at bounding box center [601, 470] width 328 height 23
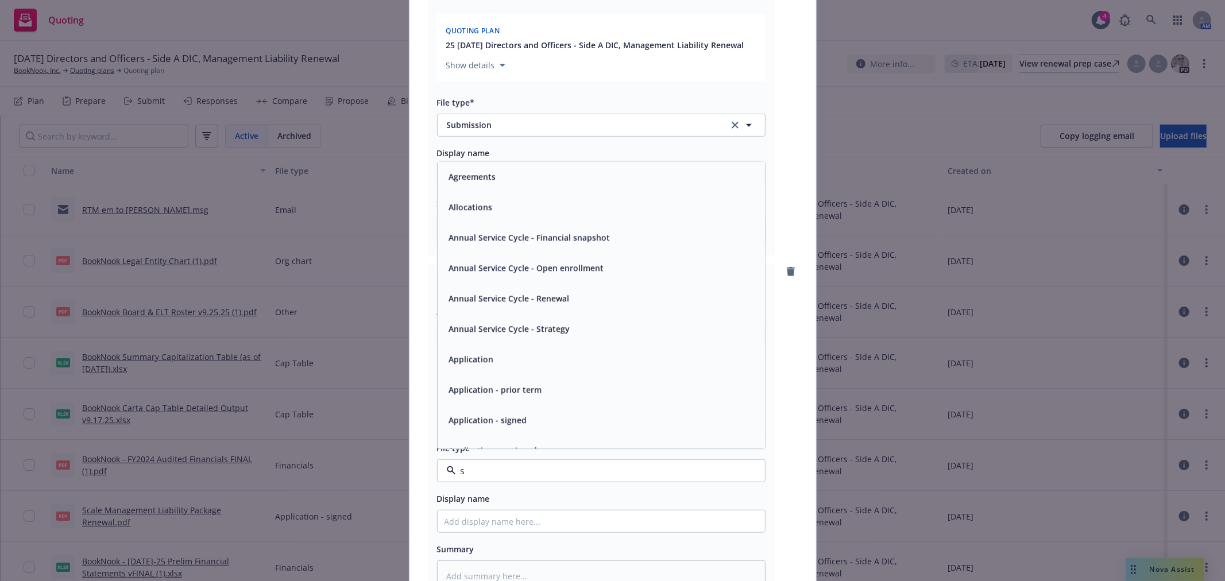
type input "su"
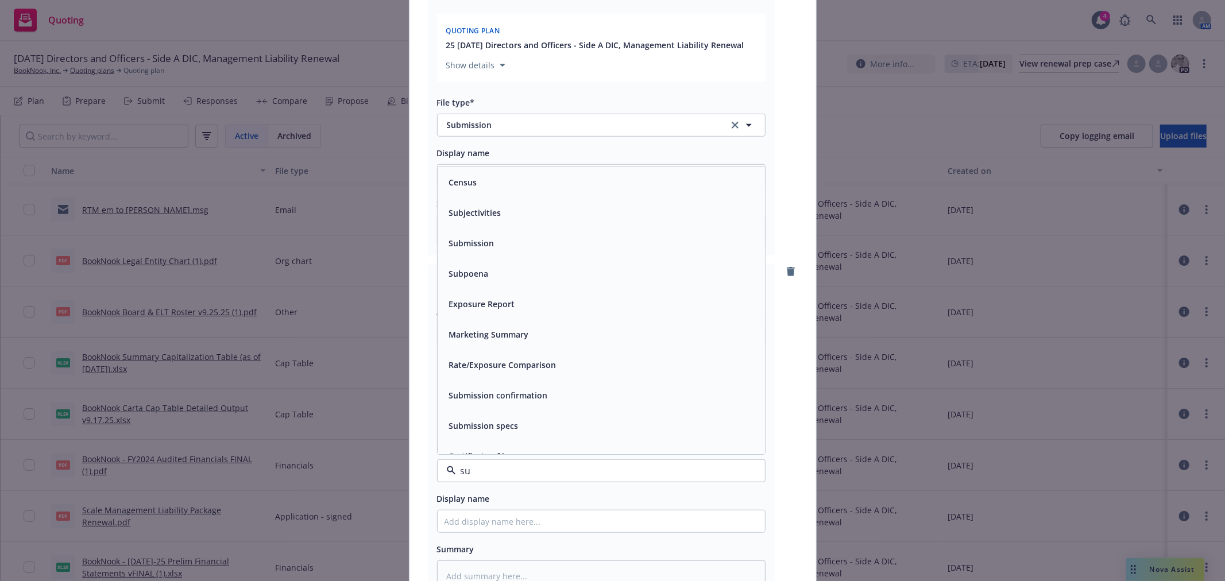
click at [501, 249] on div "Submission" at bounding box center [601, 243] width 314 height 17
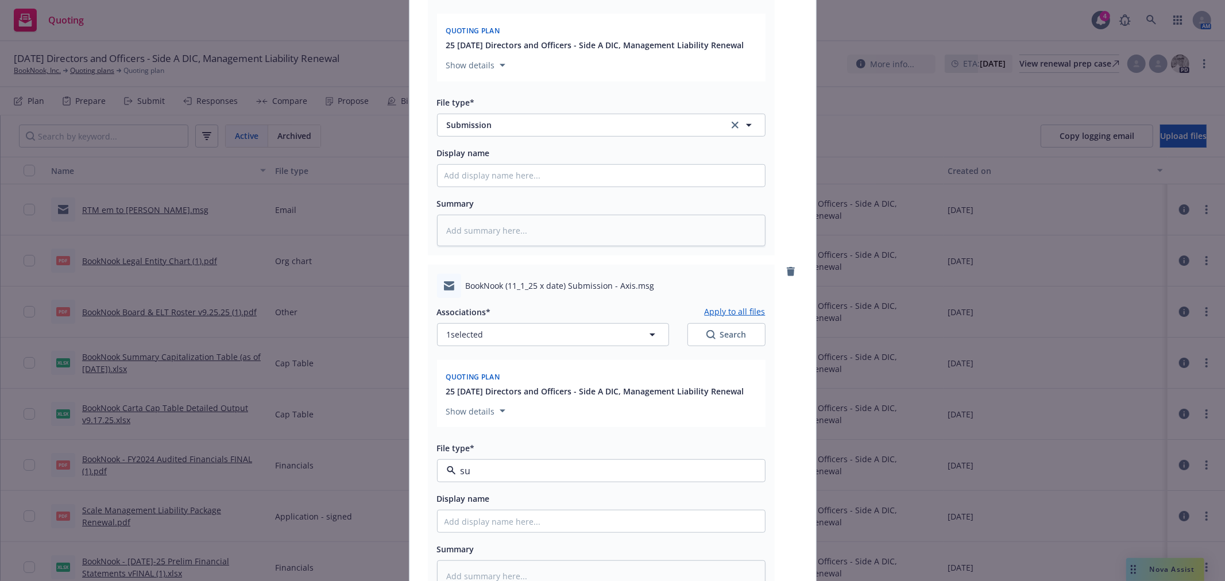
type textarea "x"
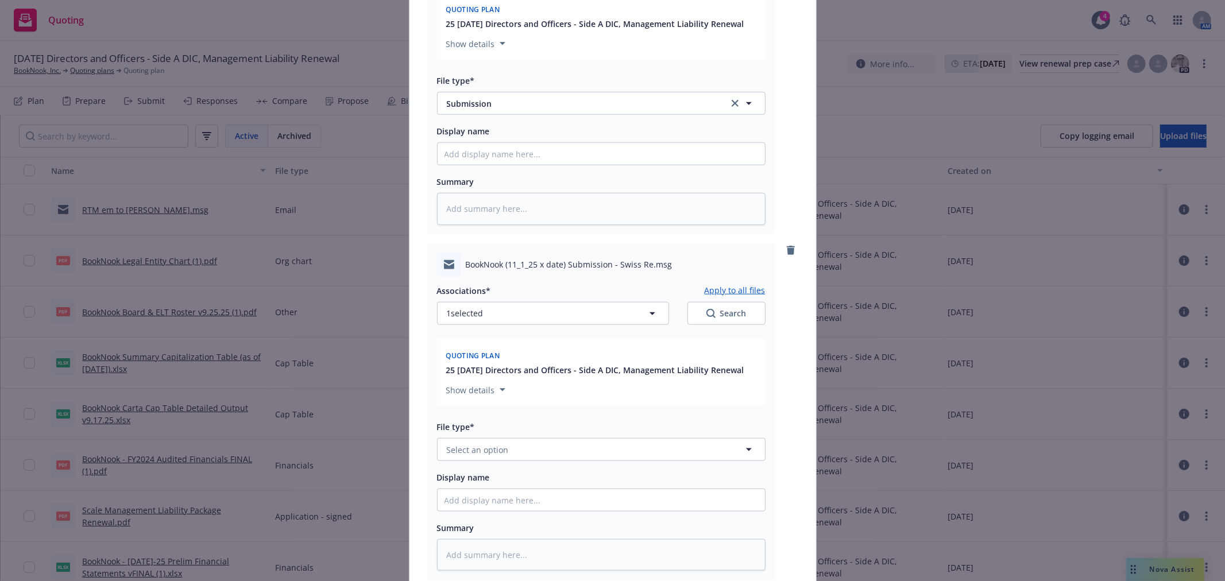
scroll to position [957, 0]
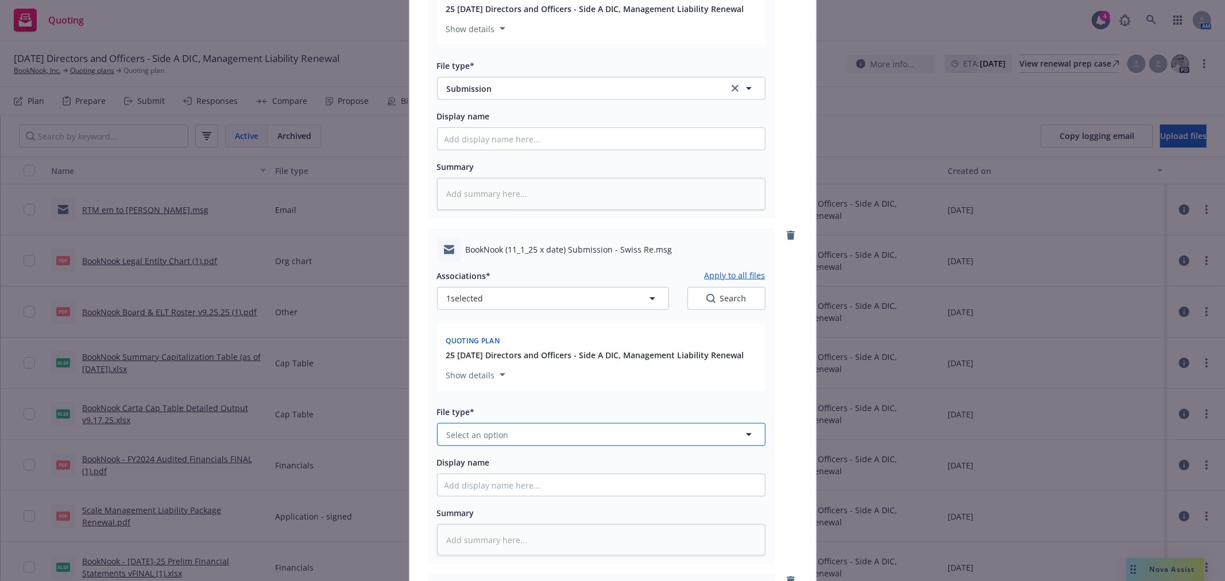
click at [527, 446] on button "Select an option" at bounding box center [601, 434] width 328 height 23
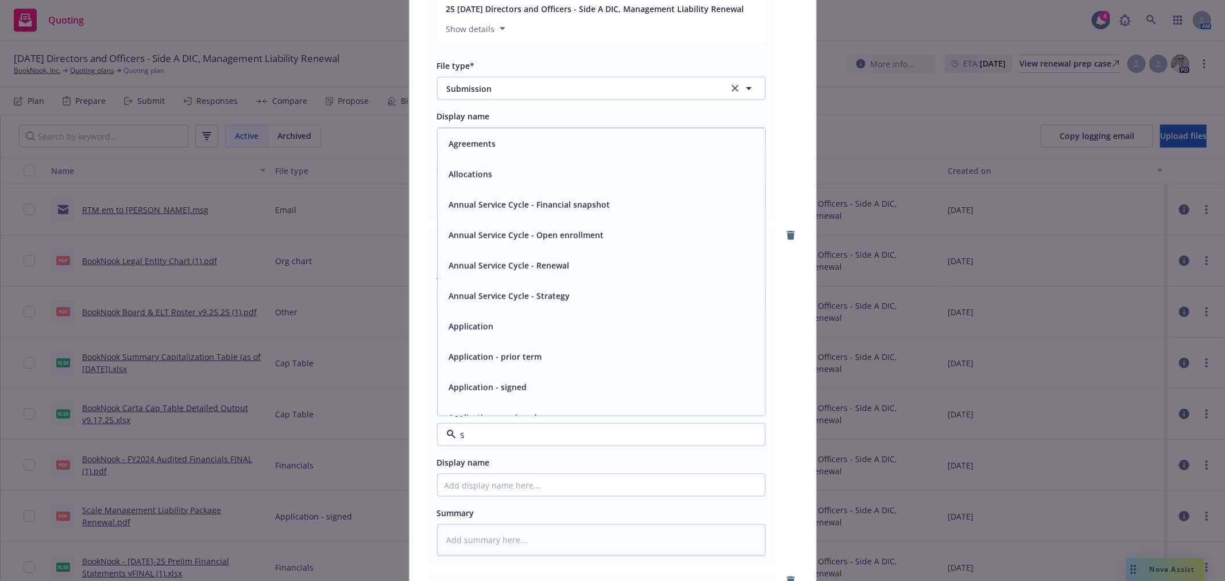
type input "su"
click at [509, 222] on div "Submission" at bounding box center [601, 207] width 327 height 30
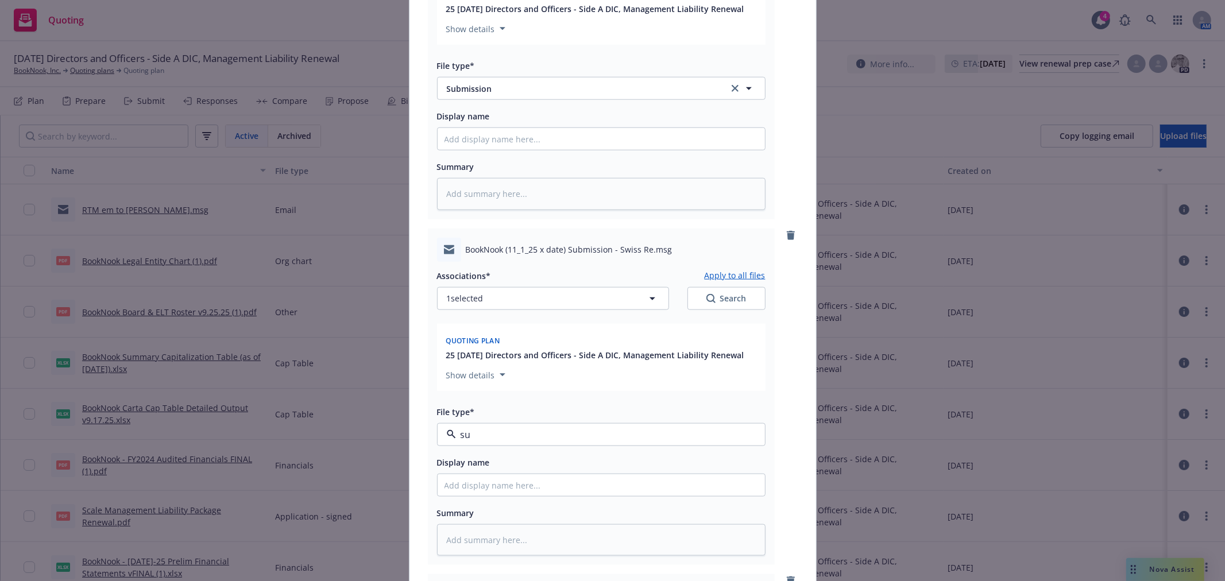
type textarea "x"
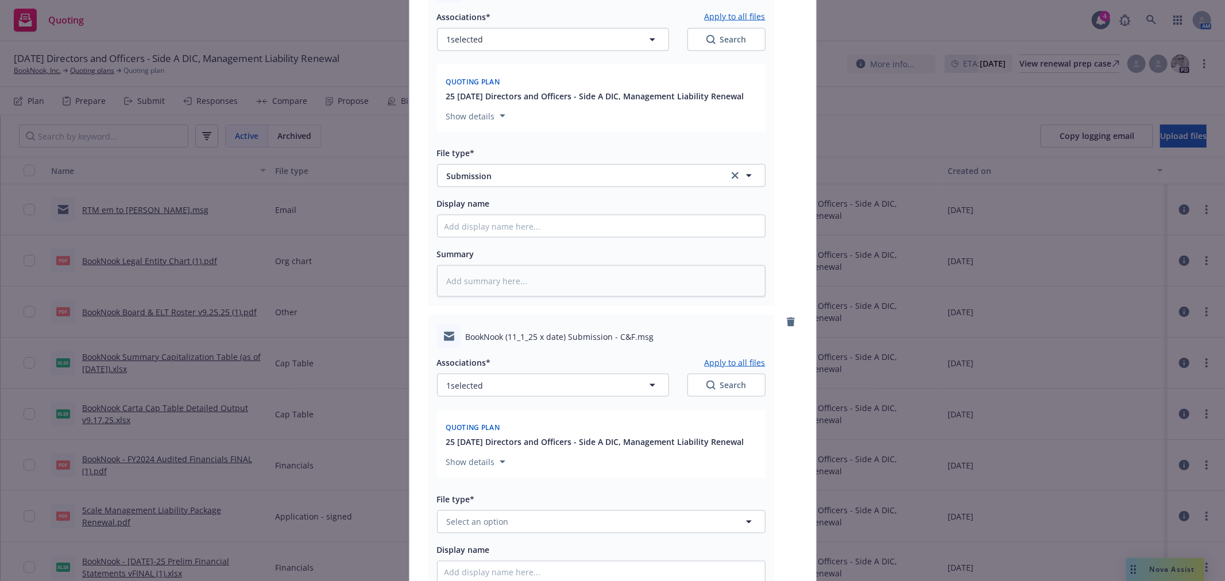
scroll to position [1276, 0]
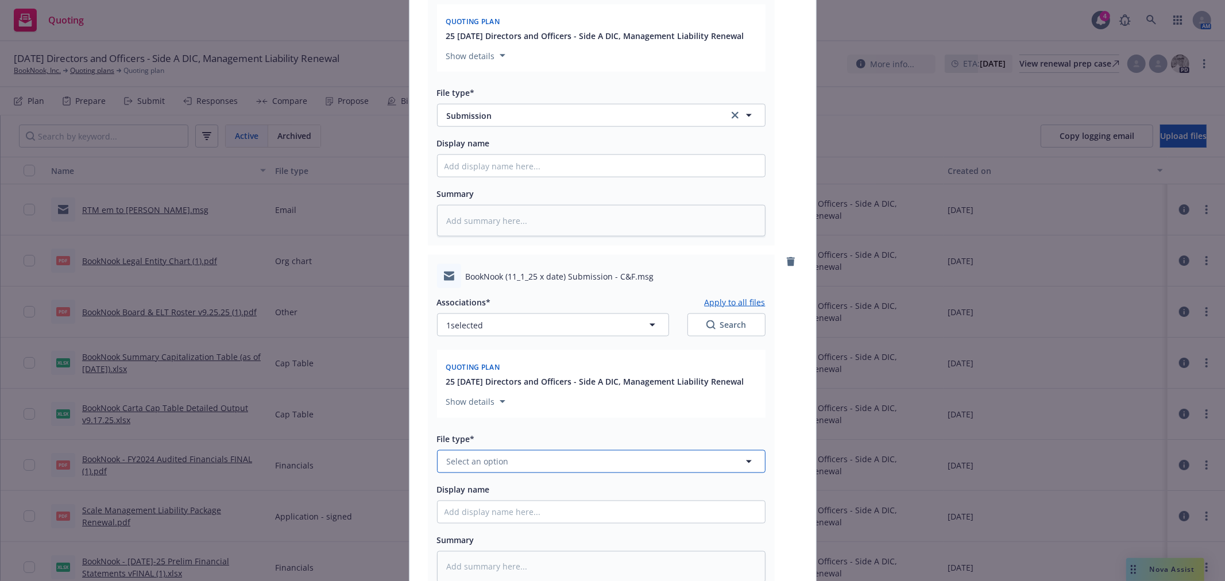
click at [511, 468] on button "Select an option" at bounding box center [601, 461] width 328 height 23
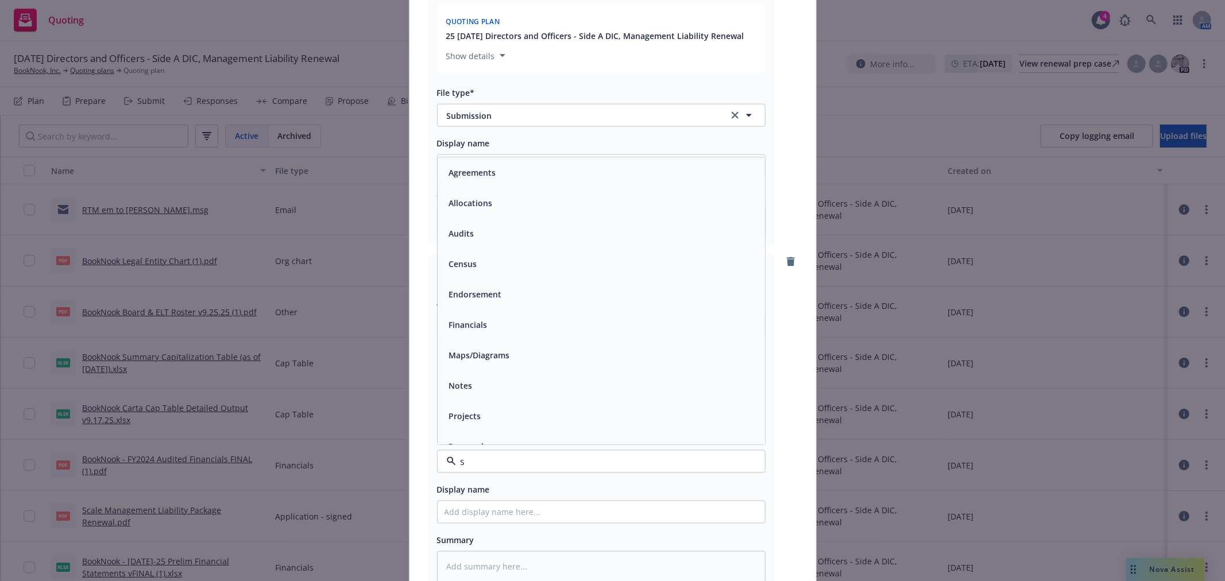
type input "su"
click at [511, 242] on div "Submission" at bounding box center [601, 234] width 314 height 17
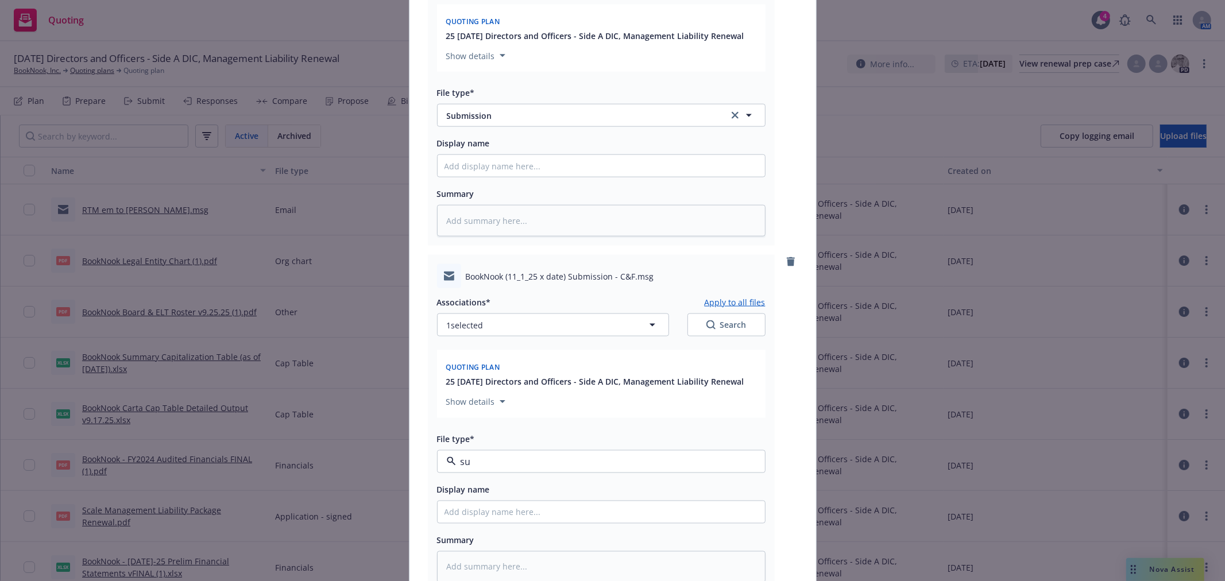
type textarea "x"
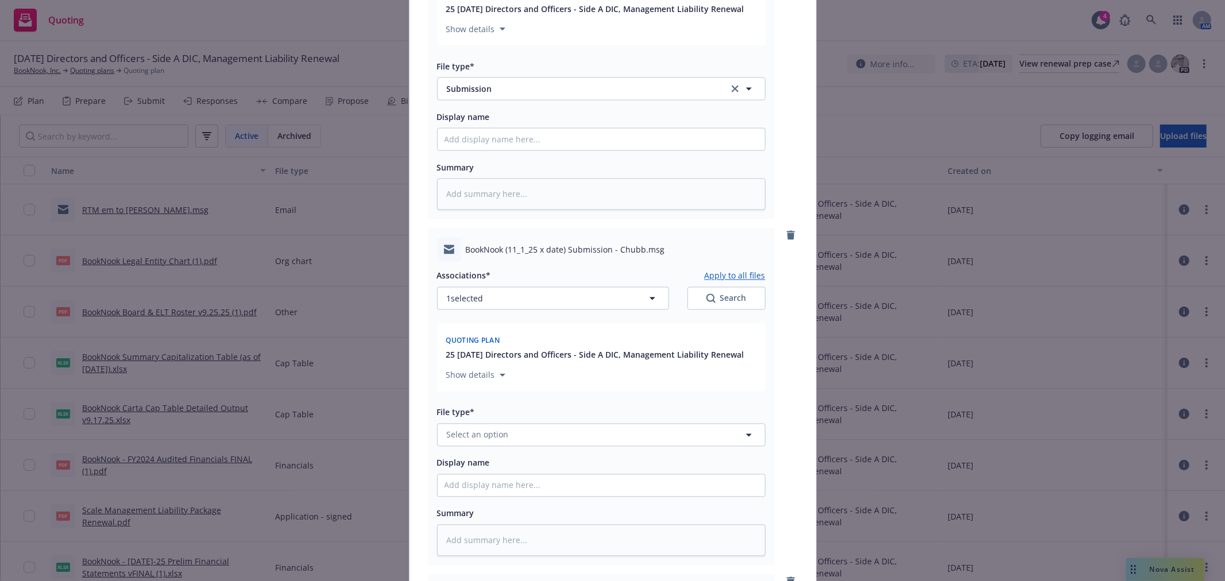
scroll to position [1658, 0]
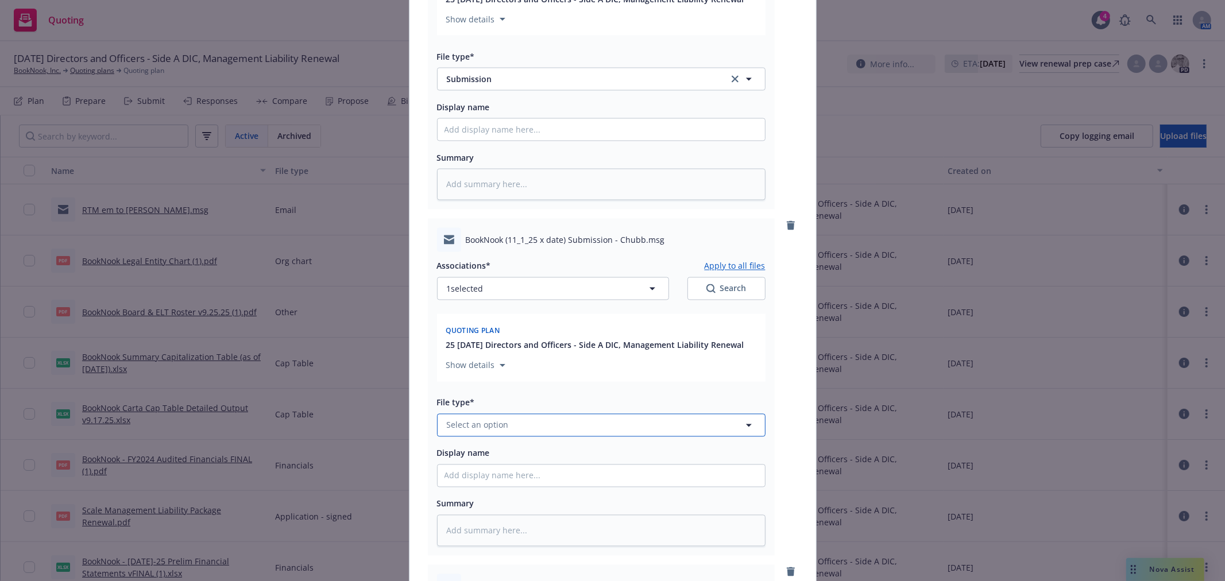
click at [513, 434] on button "Select an option" at bounding box center [601, 425] width 328 height 23
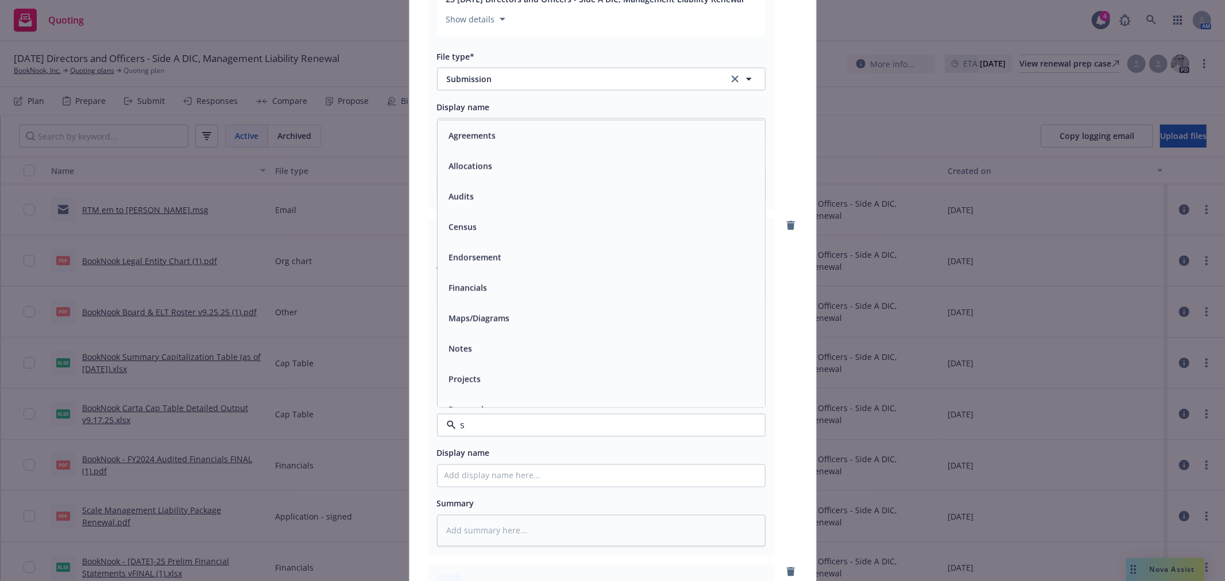
type input "su"
click at [497, 206] on div "Submission" at bounding box center [601, 198] width 314 height 17
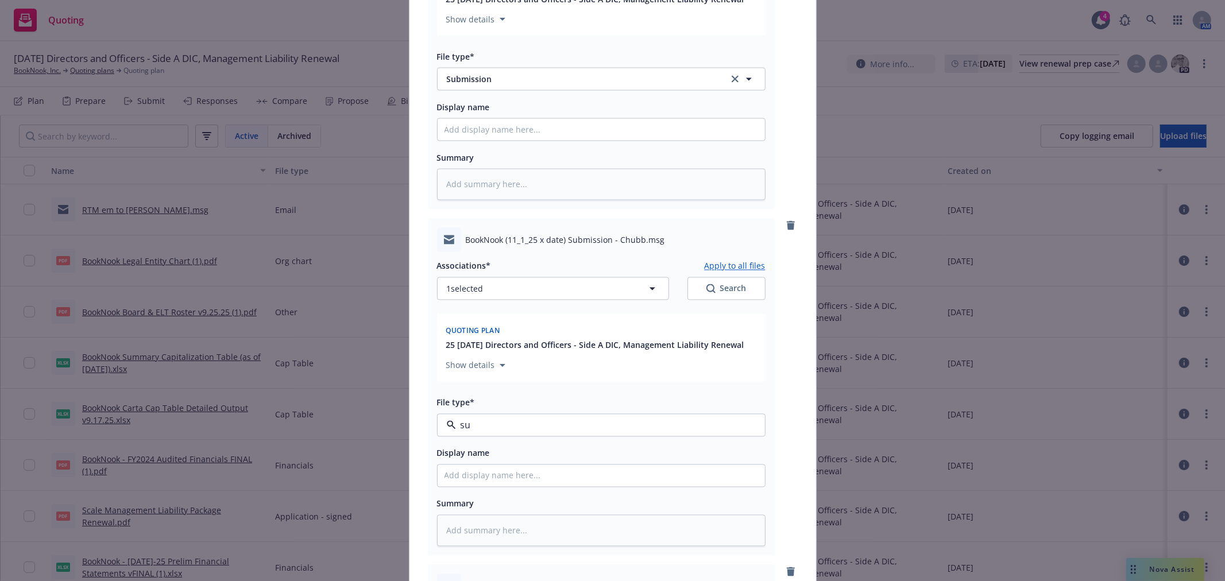
type textarea "x"
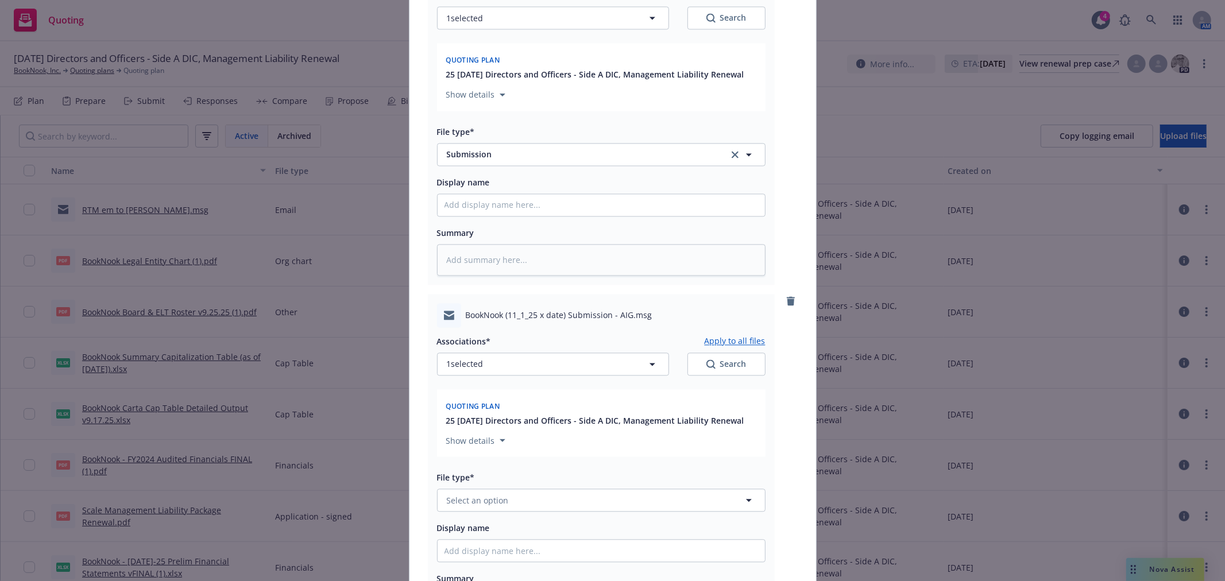
scroll to position [2042, 0]
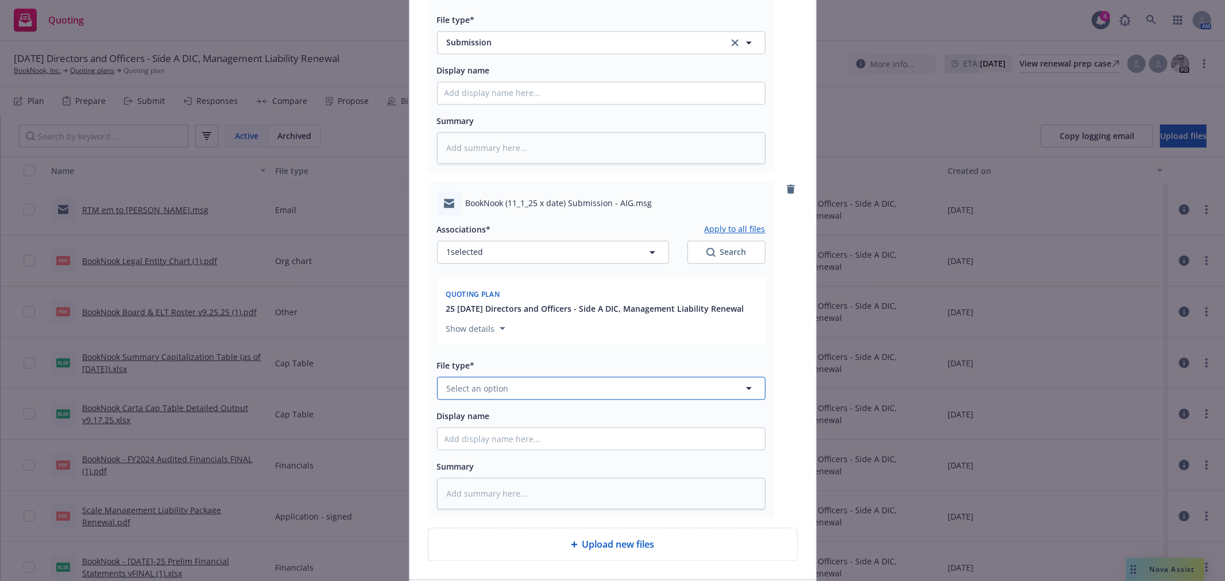
click at [513, 400] on button "Select an option" at bounding box center [601, 388] width 328 height 23
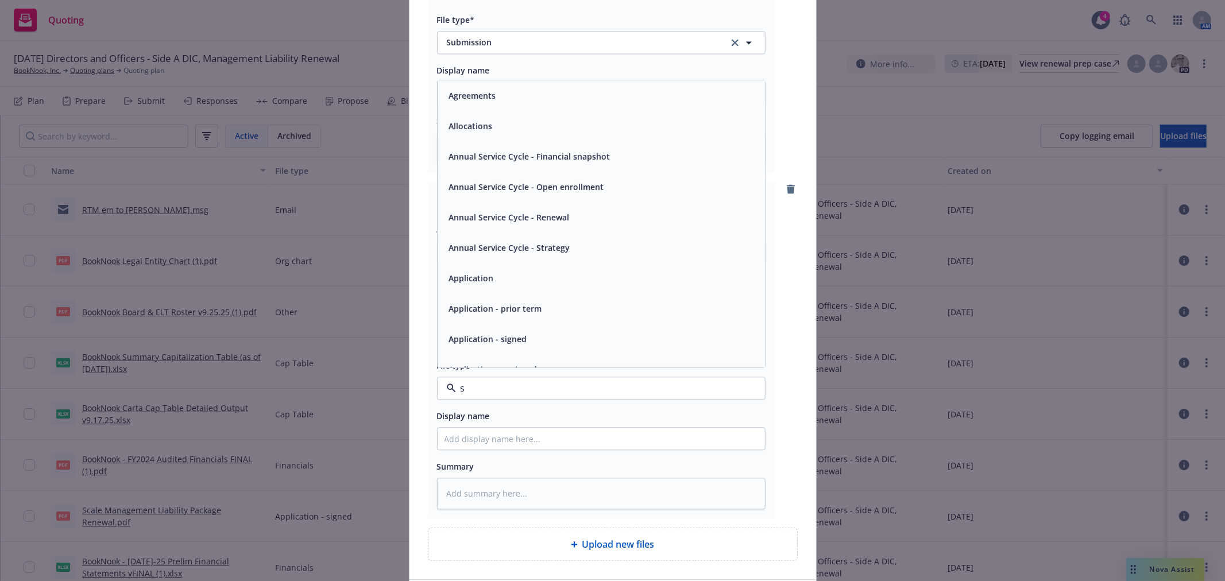
type input "su"
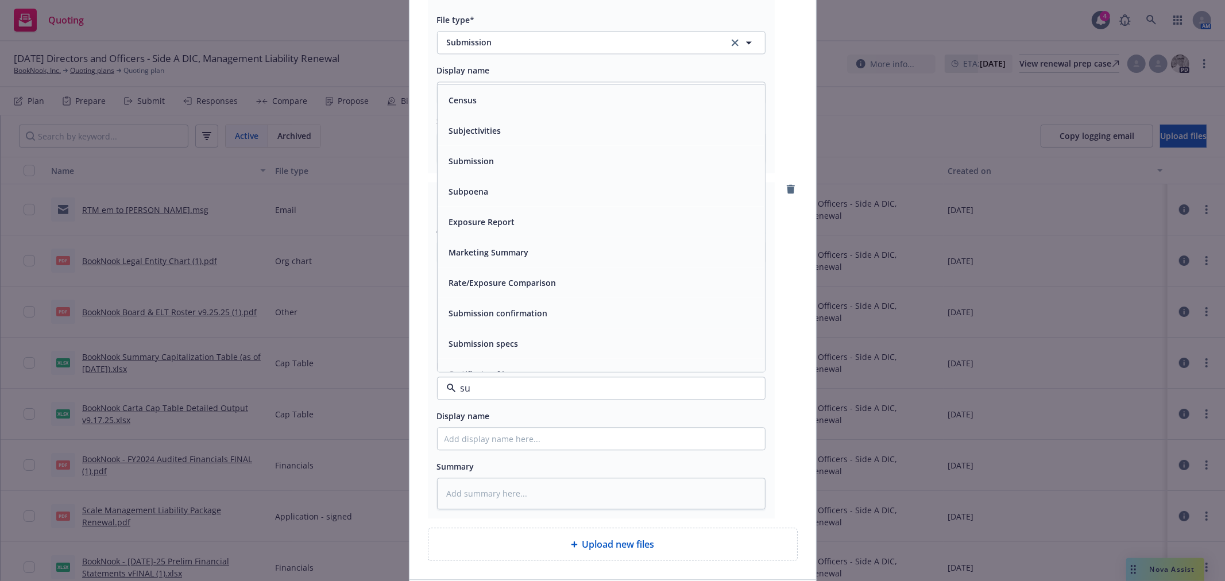
click at [496, 169] on div "Submission" at bounding box center [601, 160] width 314 height 17
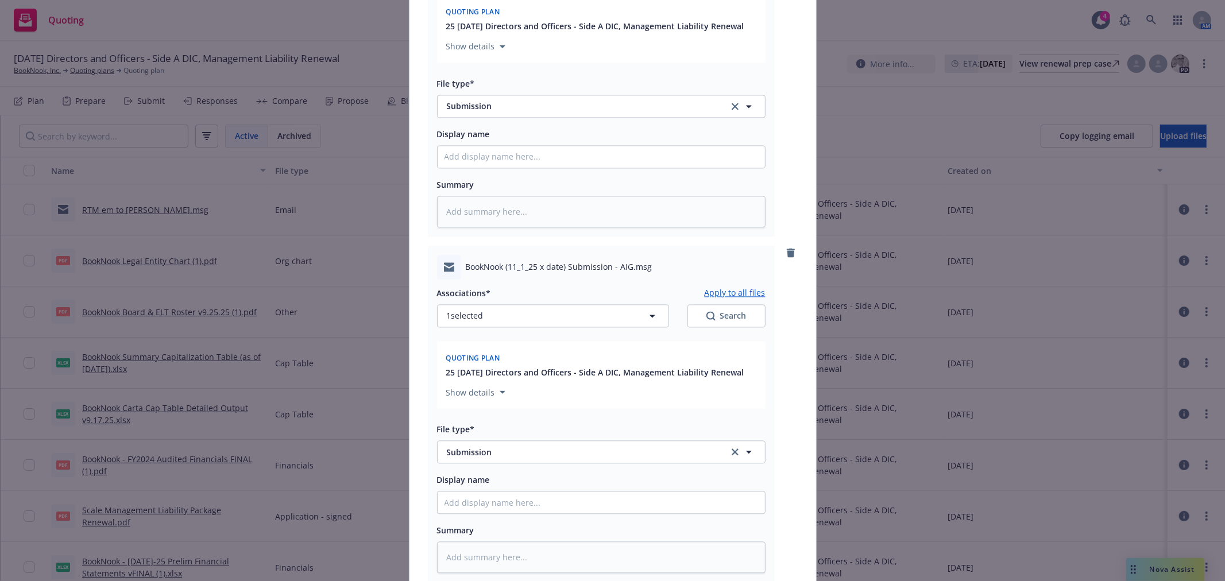
scroll to position [2138, 0]
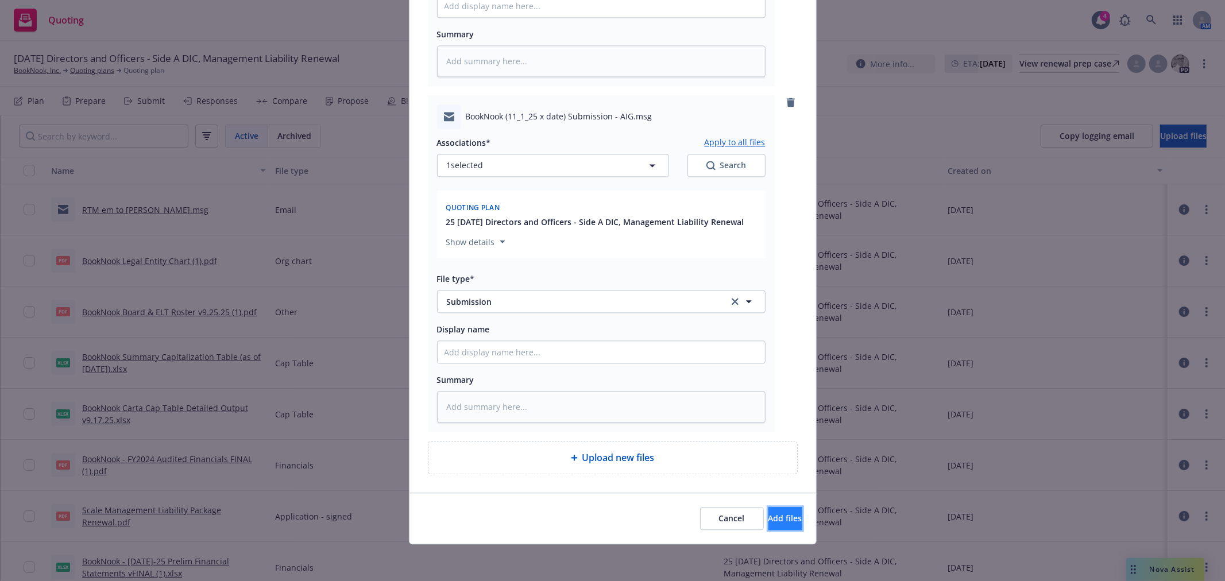
click at [782, 520] on button "Add files" at bounding box center [785, 518] width 34 height 23
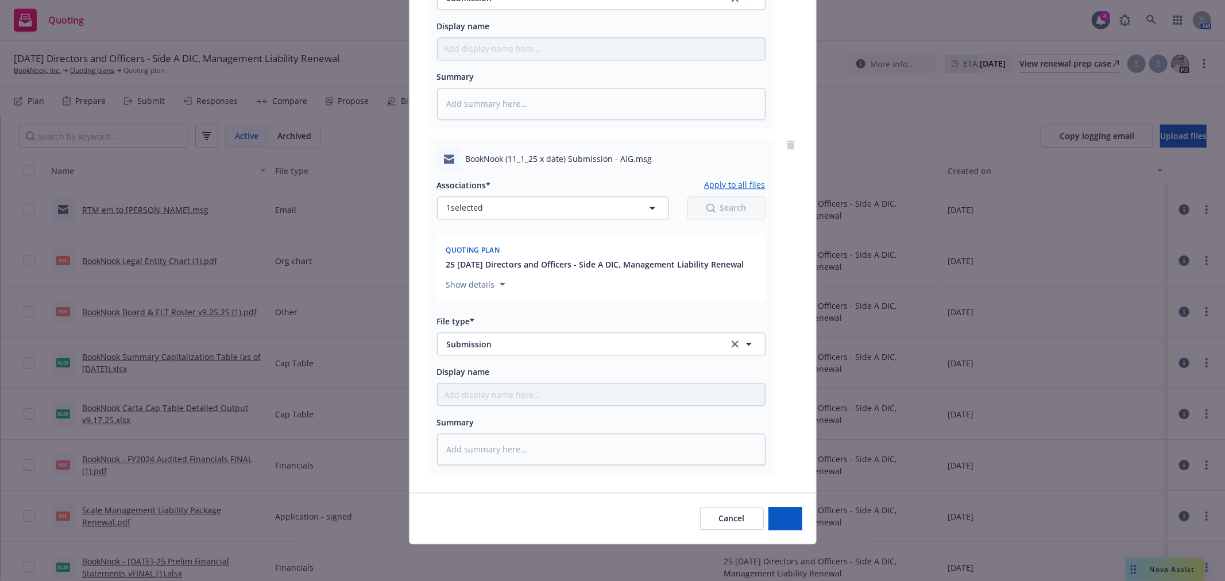
scroll to position [2096, 0]
type textarea "x"
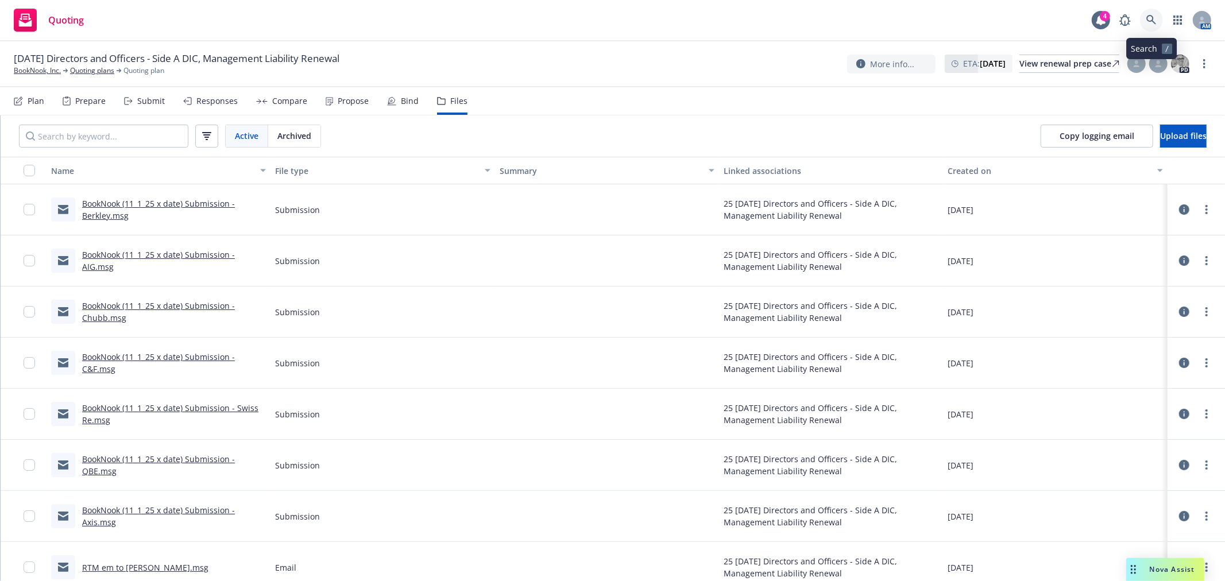
click at [1156, 9] on link at bounding box center [1151, 20] width 23 height 23
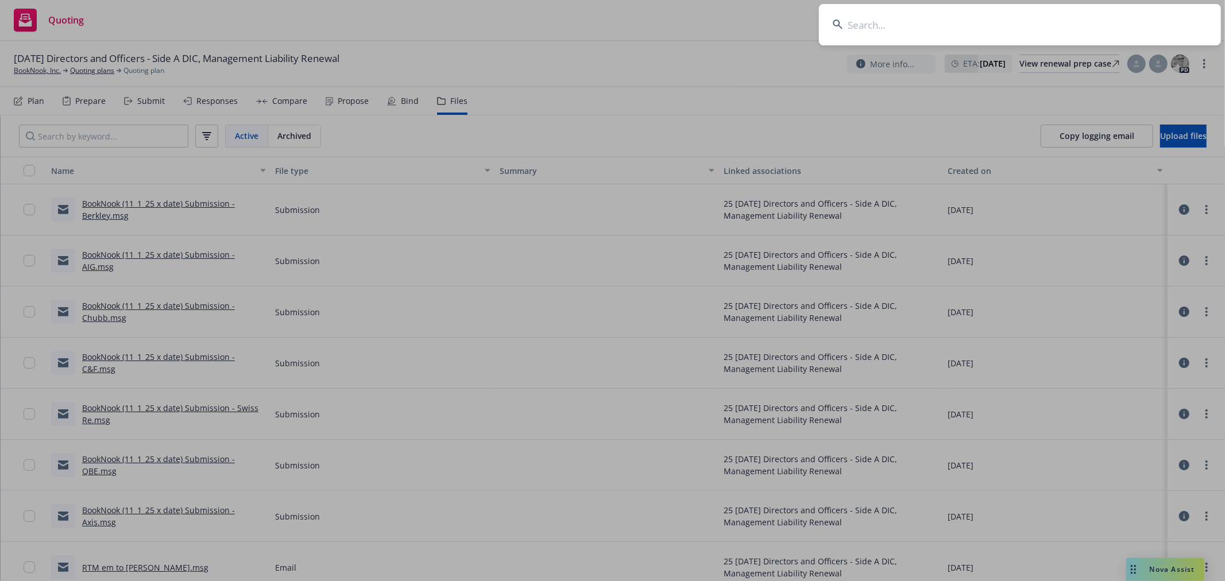
click at [1093, 18] on input at bounding box center [1020, 24] width 402 height 41
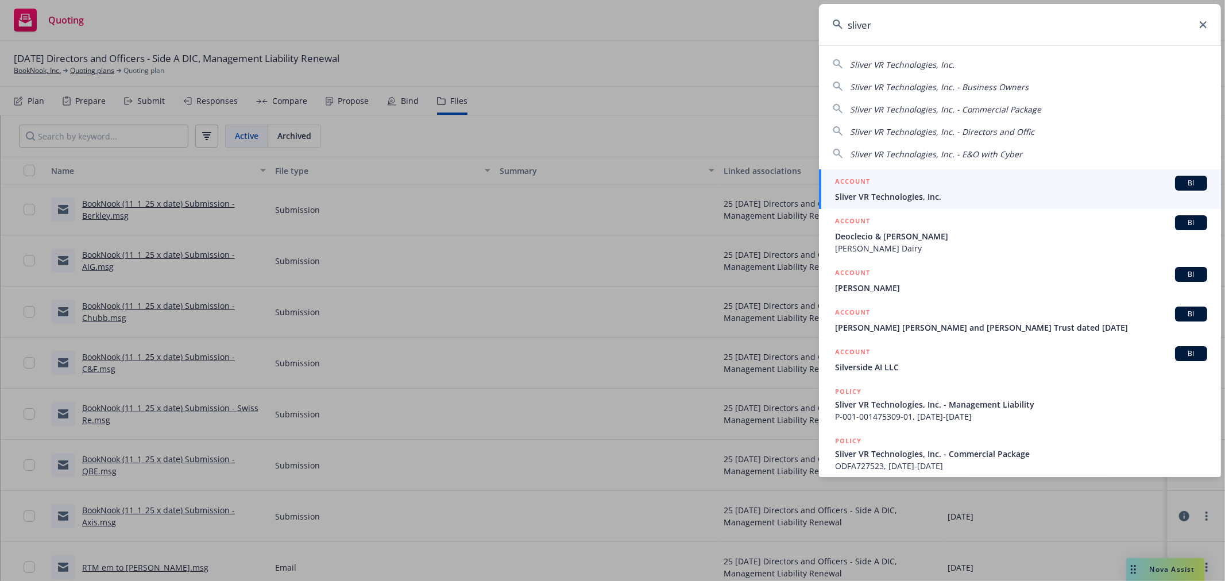
type input "sliver"
click at [917, 200] on span "Sliver VR Technologies, Inc." at bounding box center [1021, 197] width 372 height 12
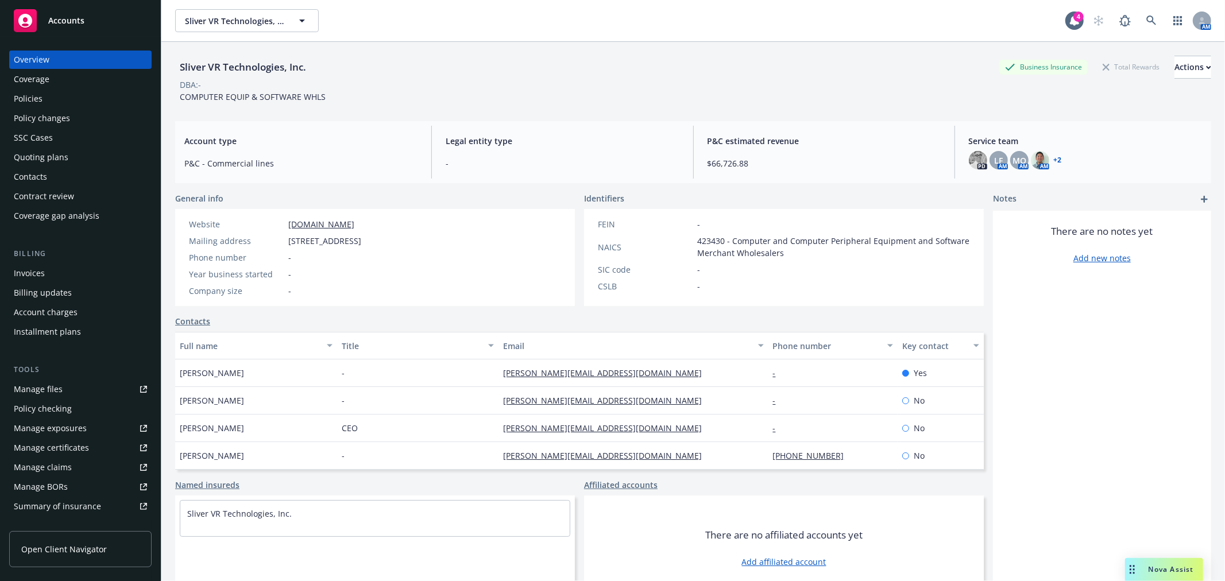
click at [64, 157] on div "Quoting plans" at bounding box center [41, 157] width 55 height 18
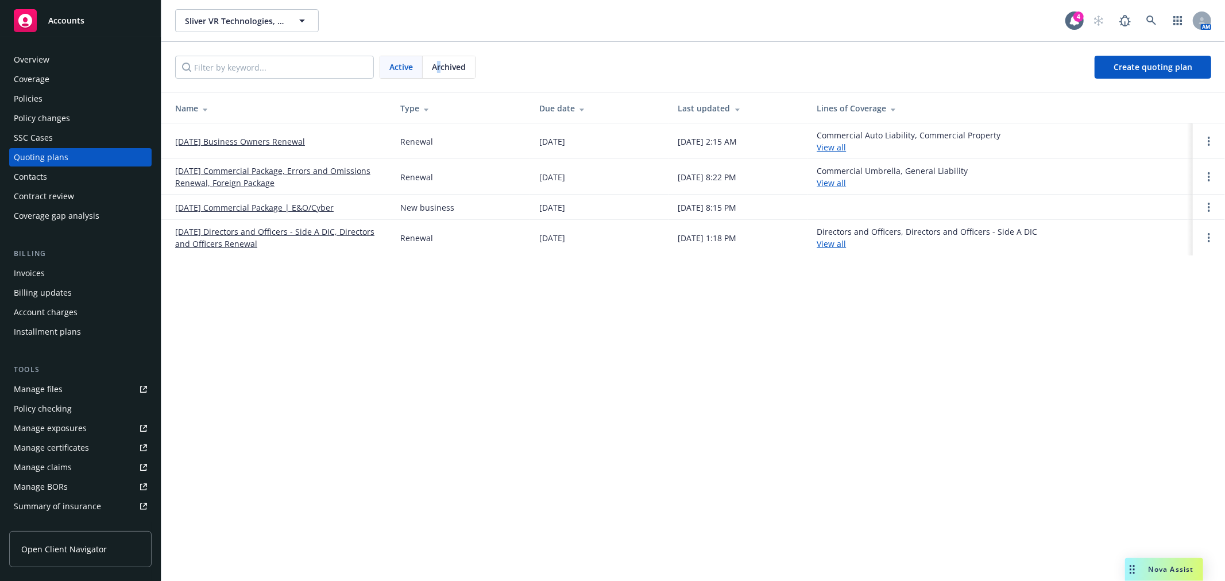
click at [439, 66] on span "Archived" at bounding box center [449, 67] width 34 height 12
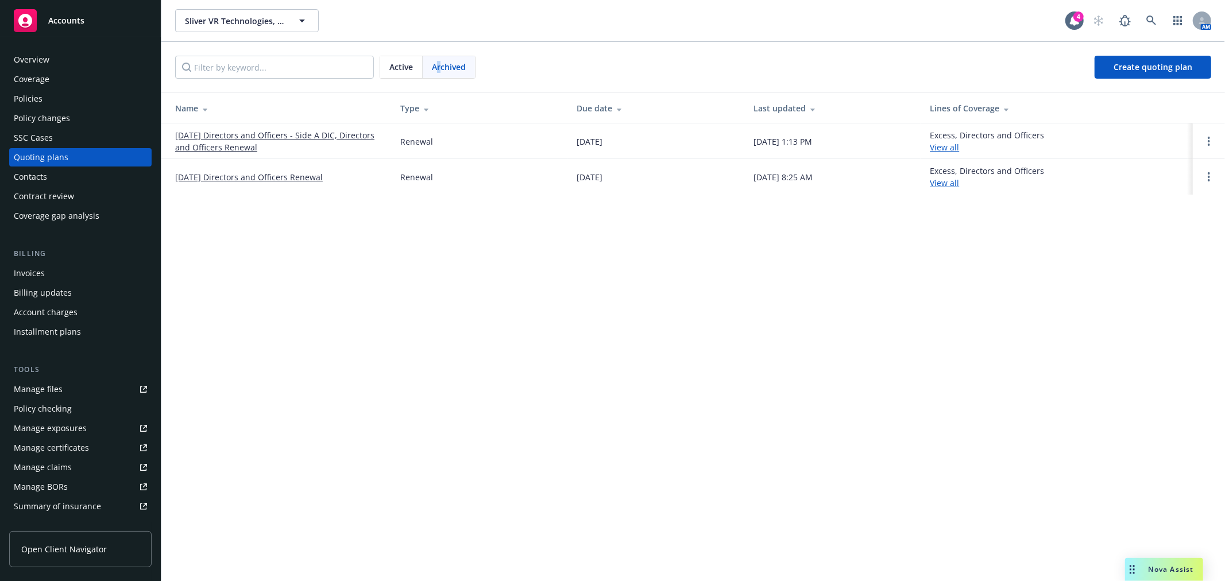
click at [253, 137] on link "[DATE] Directors and Officers - Side A DIC, Directors and Officers Renewal" at bounding box center [278, 141] width 207 height 24
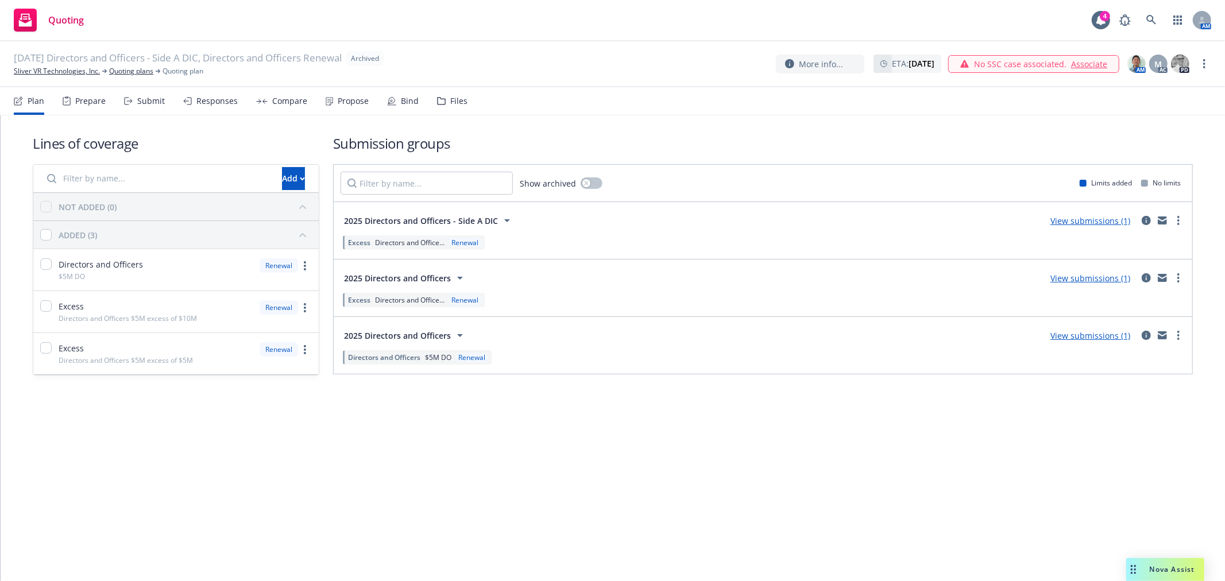
click at [444, 102] on div "Files" at bounding box center [452, 101] width 30 height 28
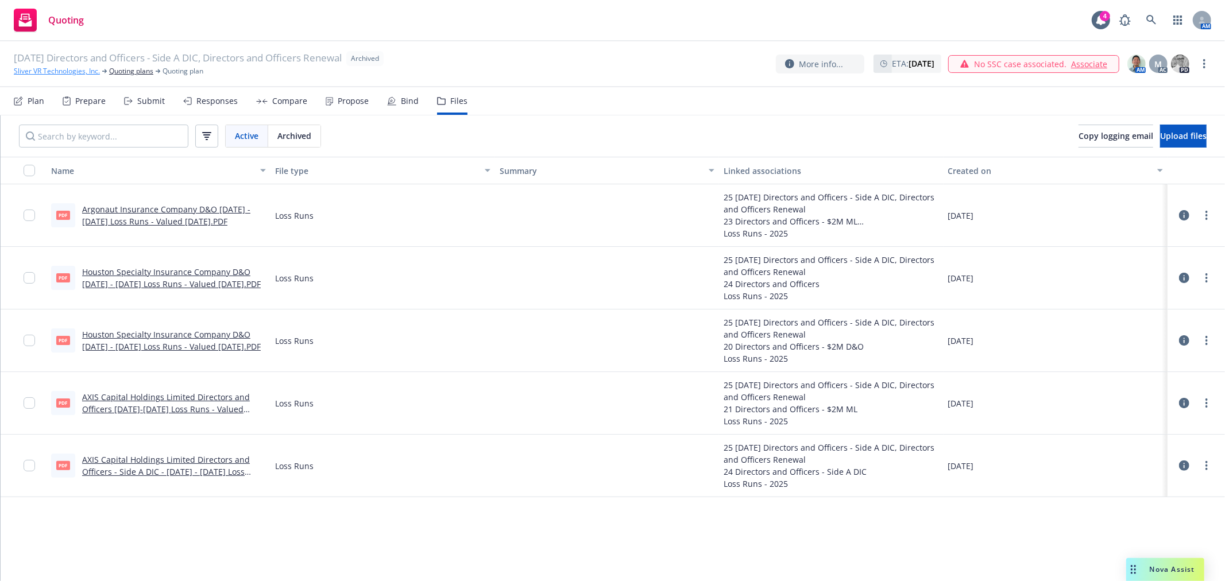
click at [68, 70] on link "Sliver VR Technologies, Inc." at bounding box center [57, 71] width 86 height 10
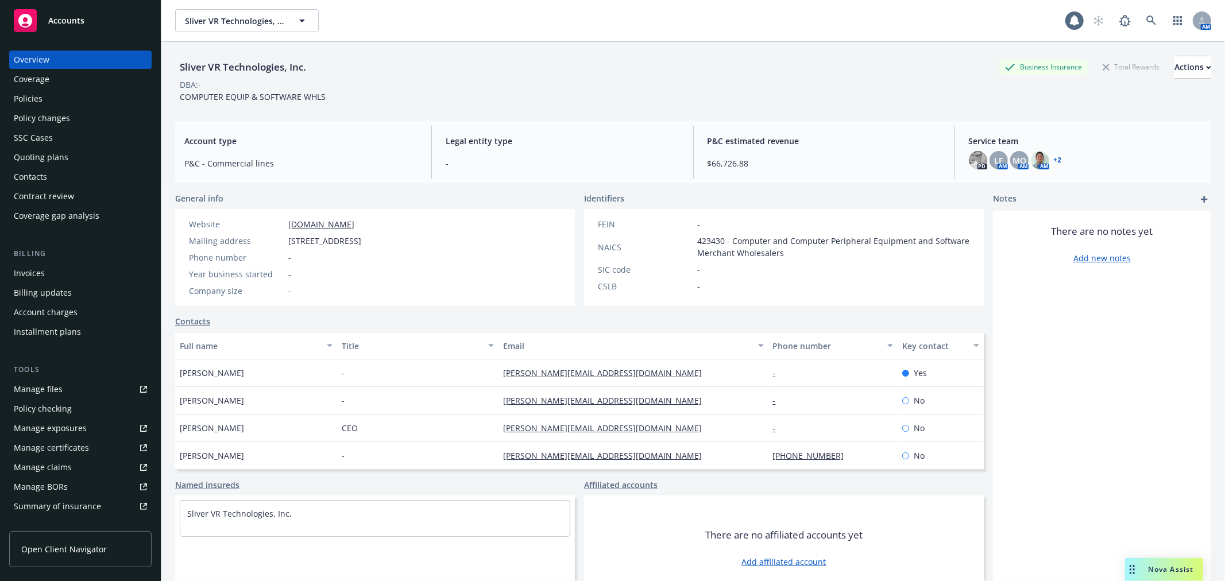
click at [72, 159] on div "Quoting plans" at bounding box center [80, 157] width 133 height 18
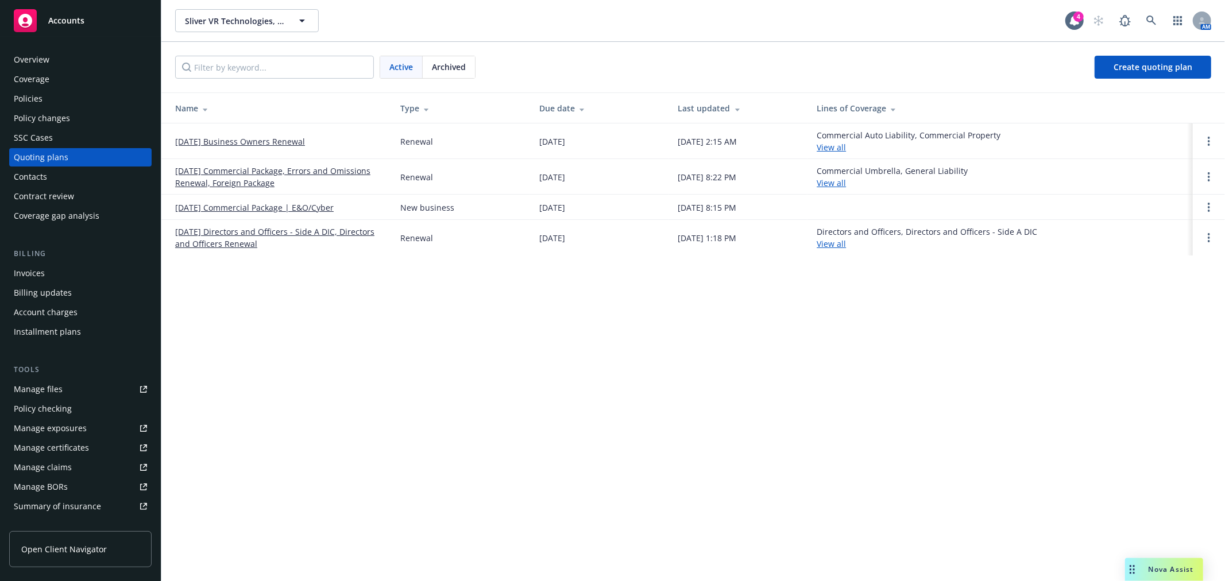
click at [270, 228] on link "[DATE] Directors and Officers - Side A DIC, Directors and Officers Renewal" at bounding box center [278, 238] width 207 height 24
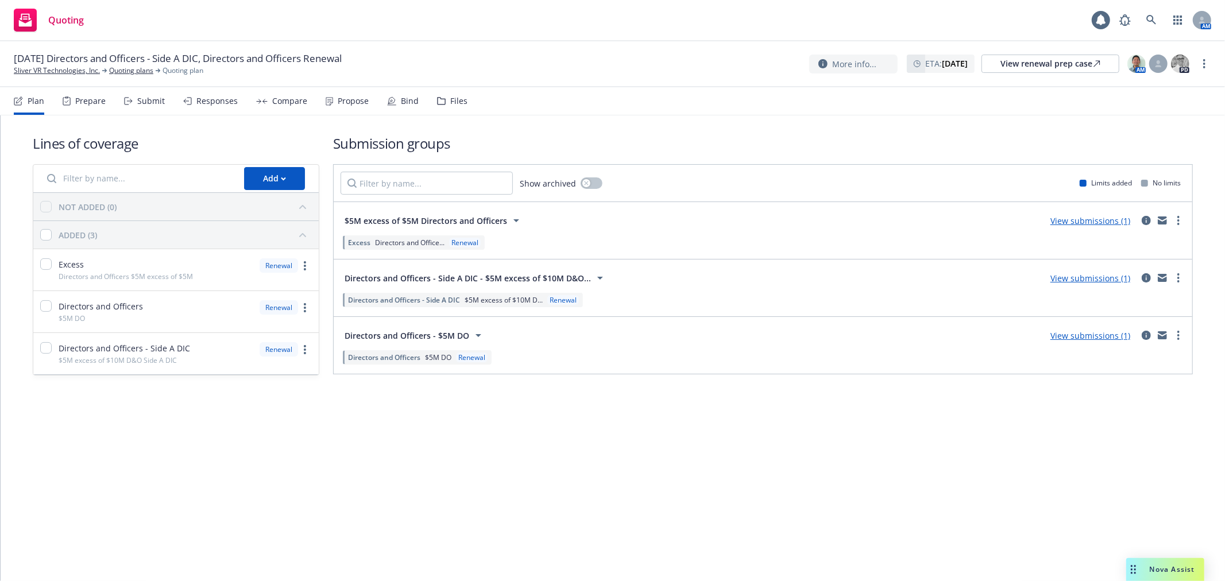
click at [450, 98] on div "Files" at bounding box center [458, 100] width 17 height 9
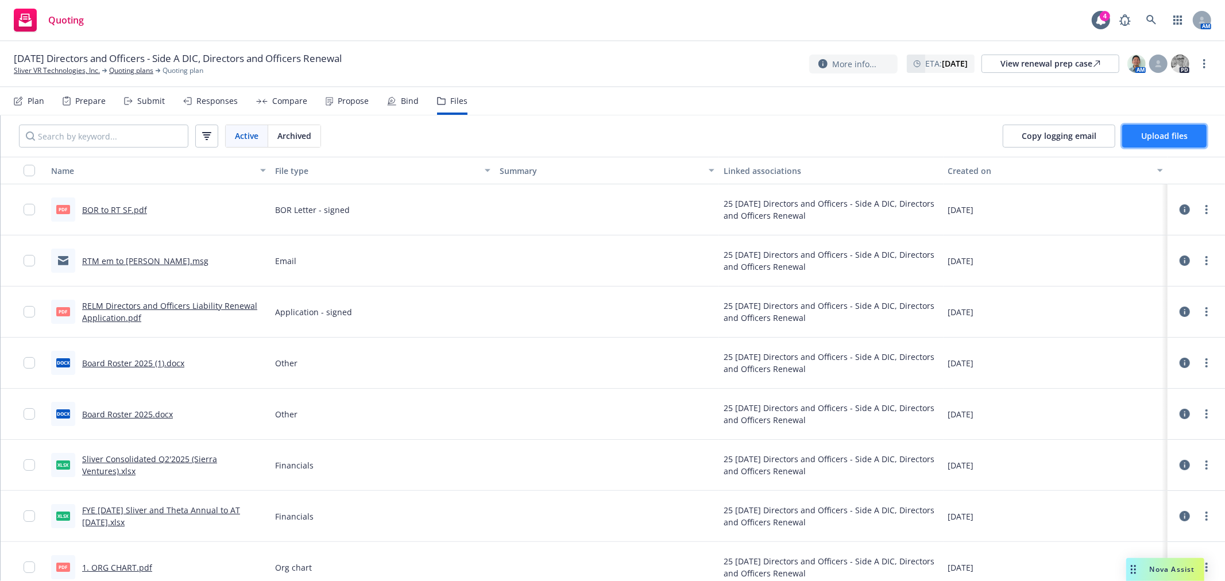
click at [1140, 136] on button "Upload files" at bounding box center [1164, 136] width 84 height 23
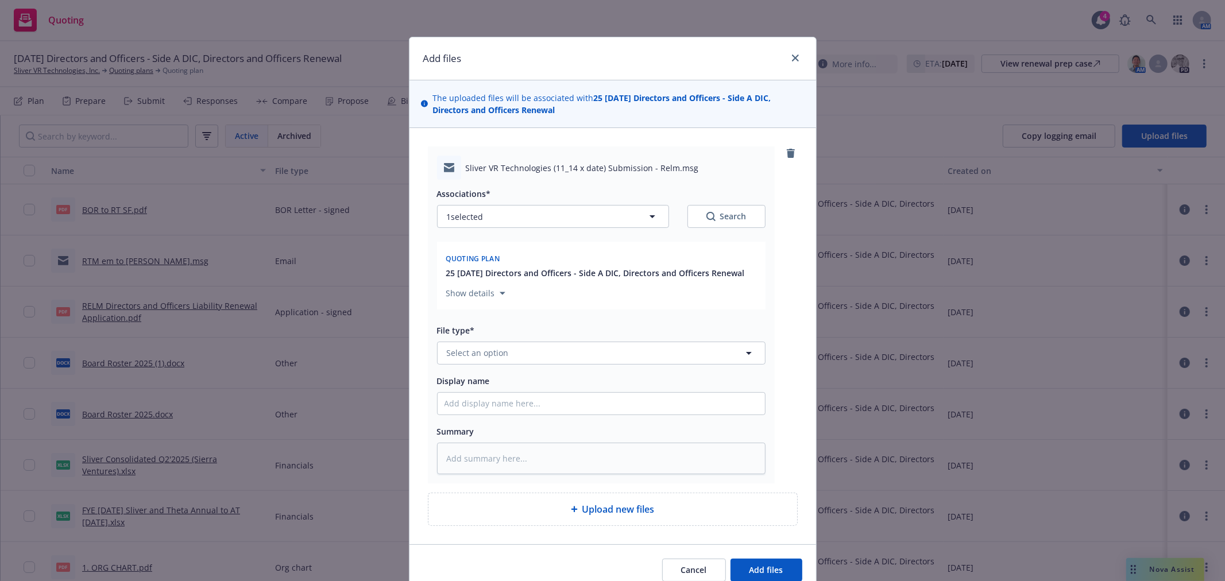
type textarea "x"
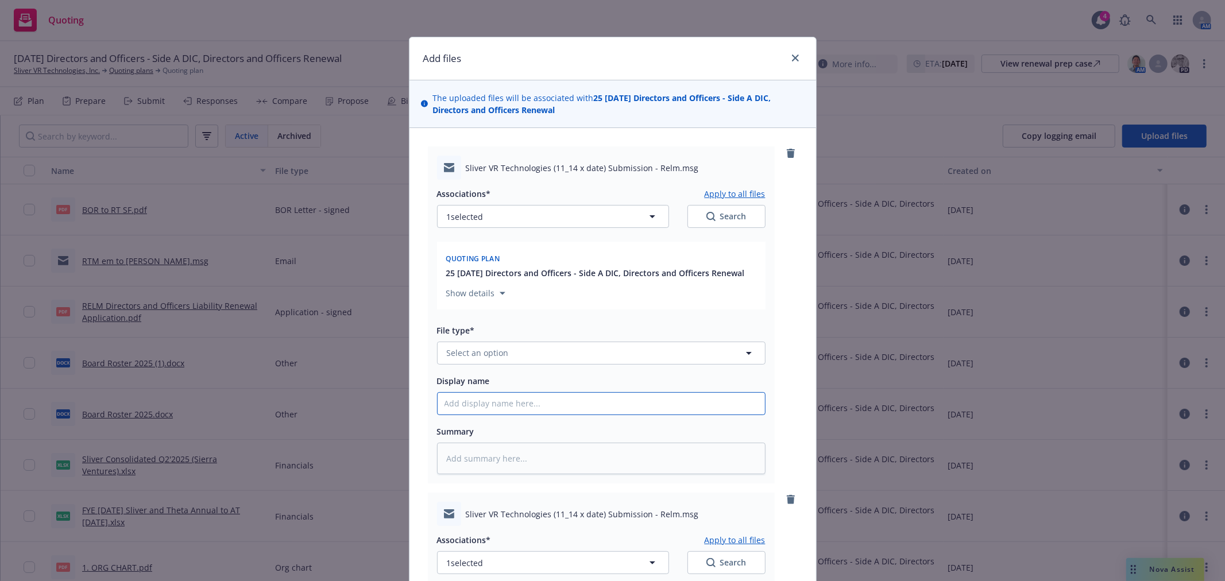
click at [528, 408] on input "Display name" at bounding box center [601, 404] width 327 height 22
click at [524, 358] on button "Select an option" at bounding box center [601, 353] width 328 height 23
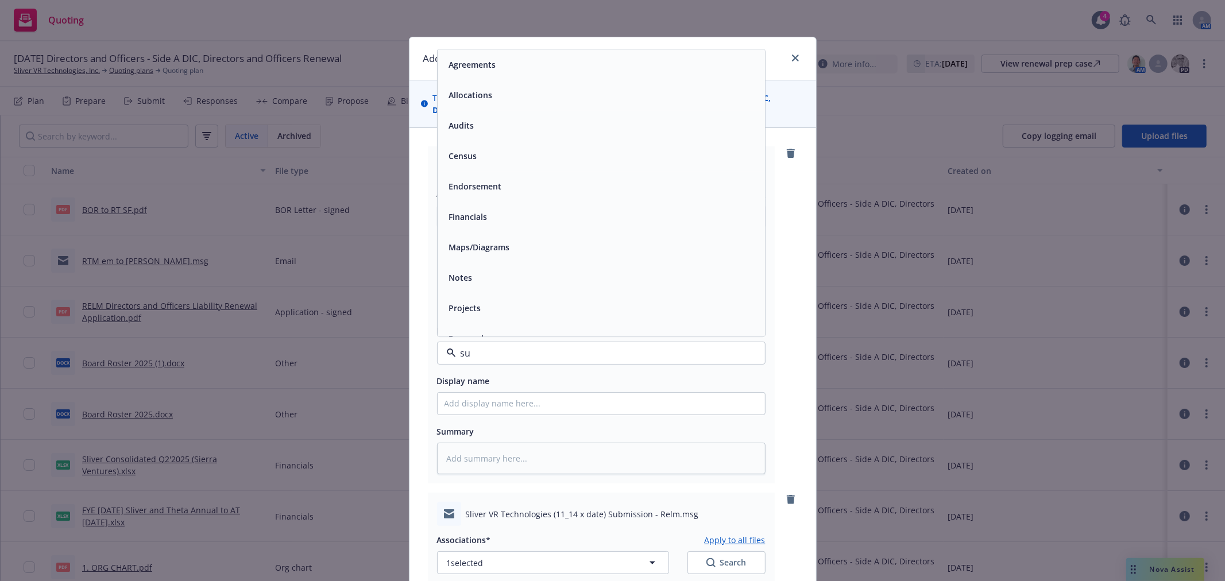
type input "sub"
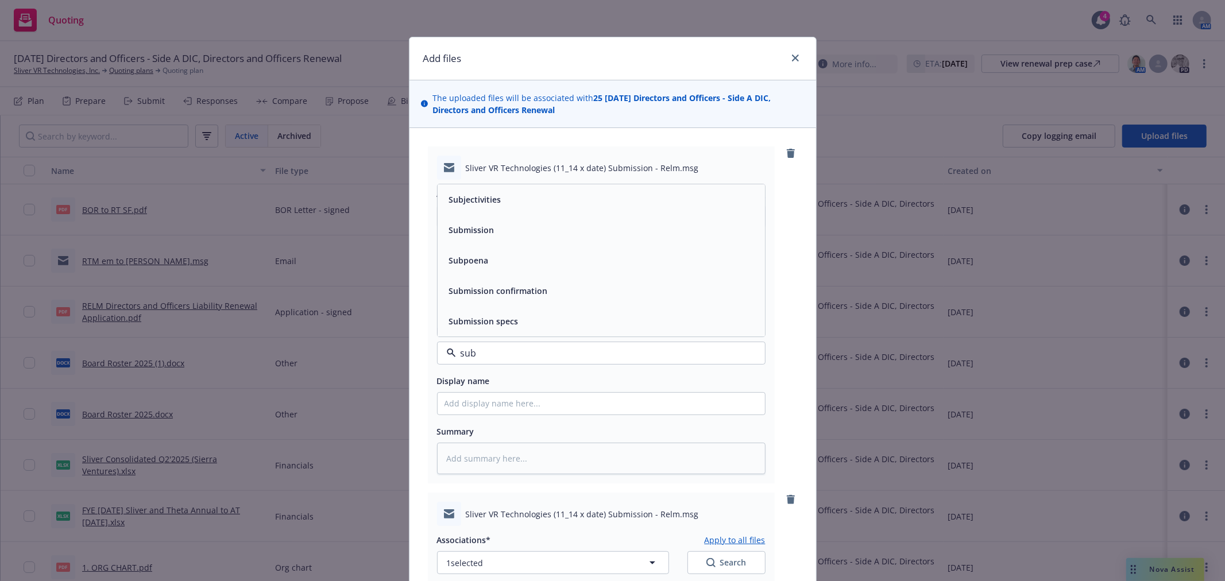
click at [491, 215] on div "Submission" at bounding box center [601, 230] width 327 height 30
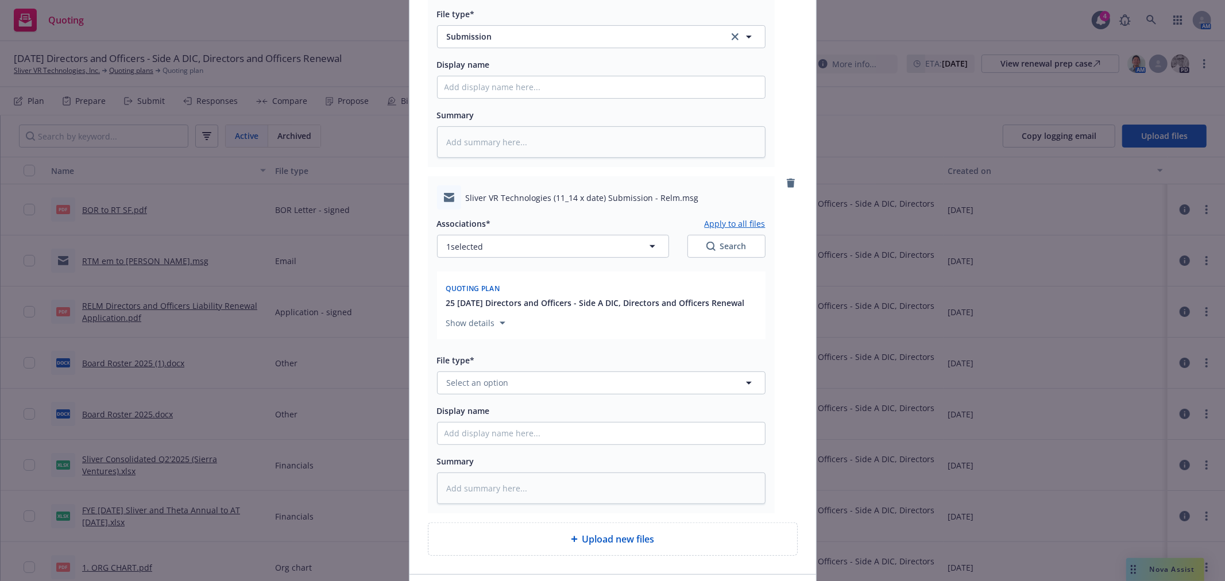
scroll to position [400, 0]
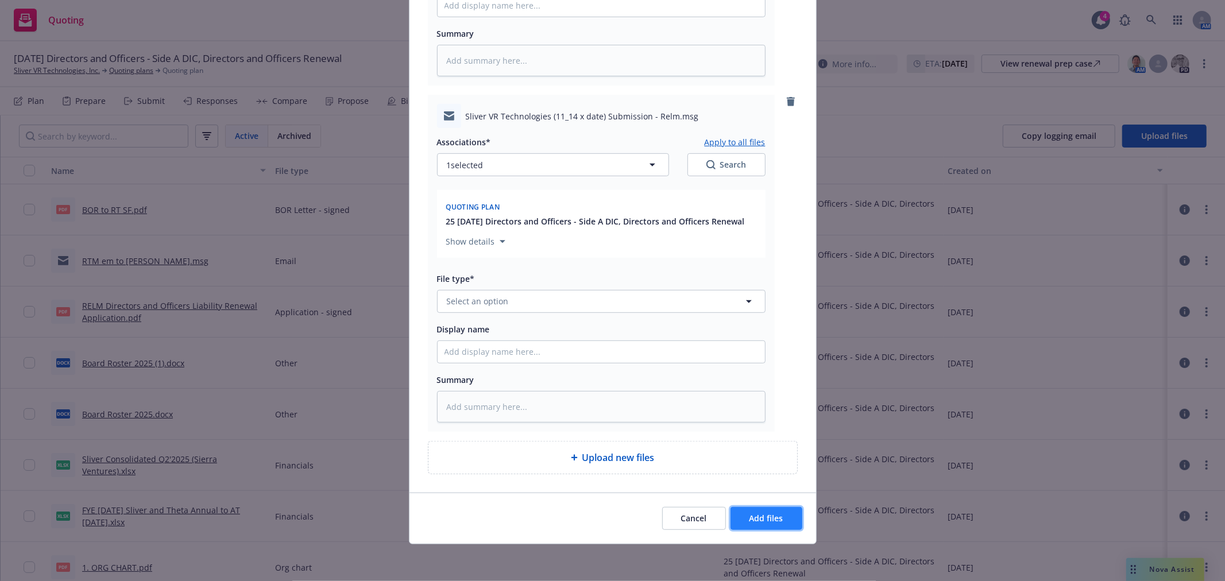
click at [755, 517] on span "Add files" at bounding box center [766, 518] width 34 height 11
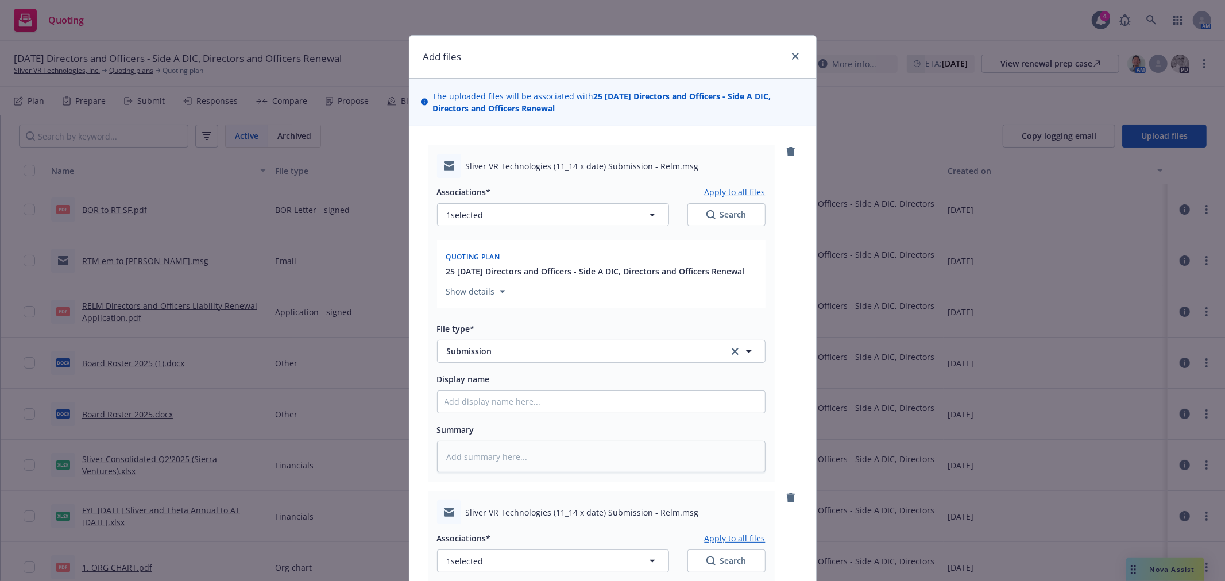
scroll to position [0, 0]
click at [788, 55] on link "close" at bounding box center [795, 58] width 14 height 14
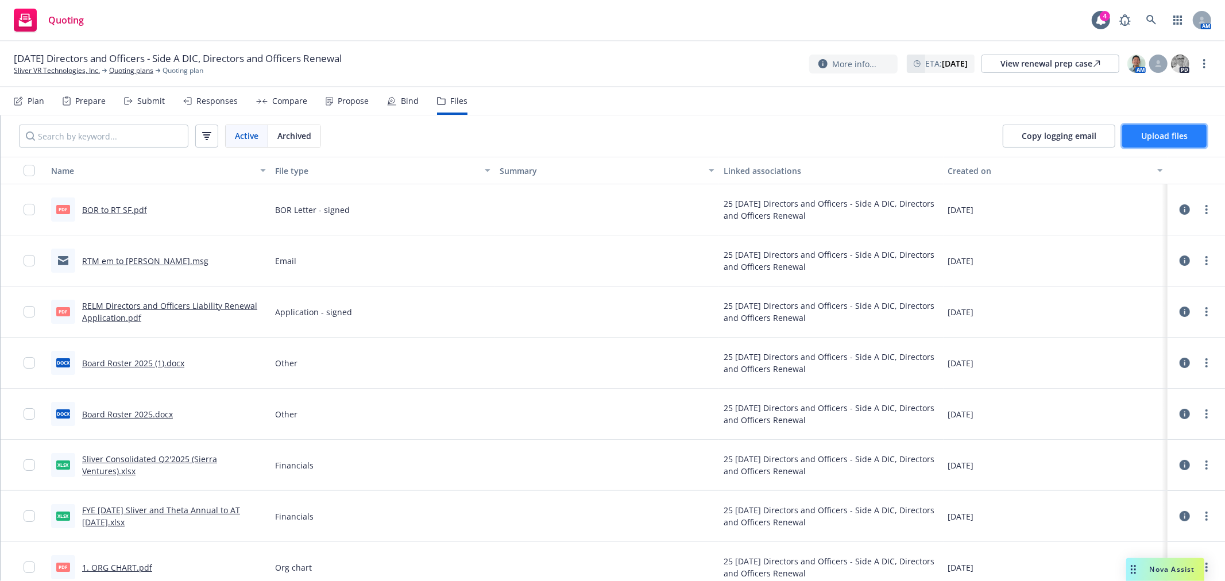
click at [1147, 136] on span "Upload files" at bounding box center [1164, 135] width 47 height 11
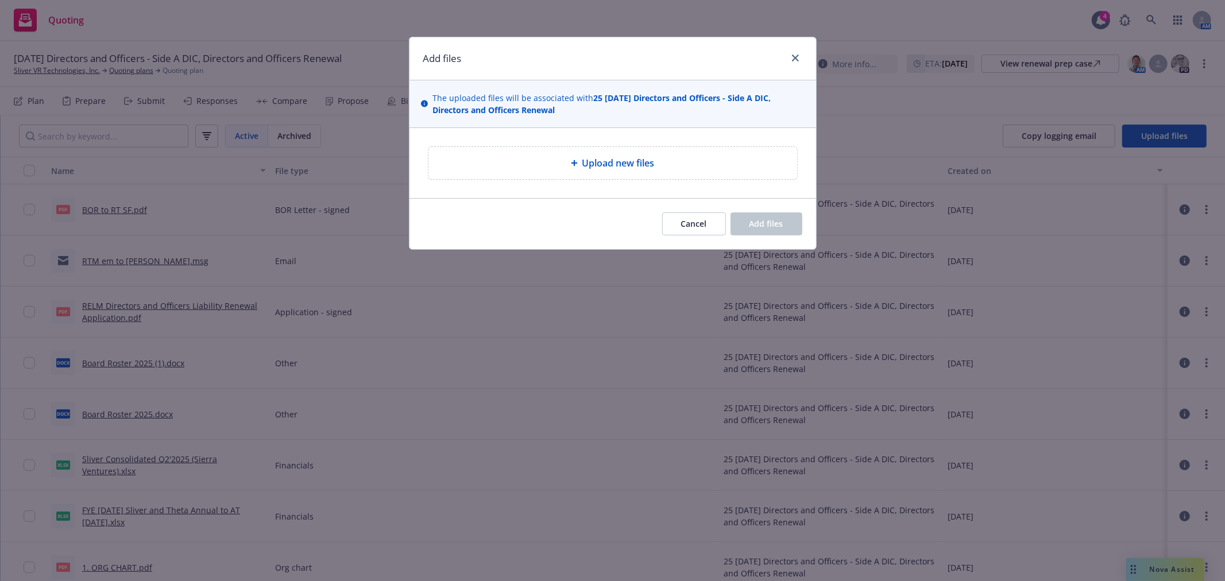
type textarea "x"
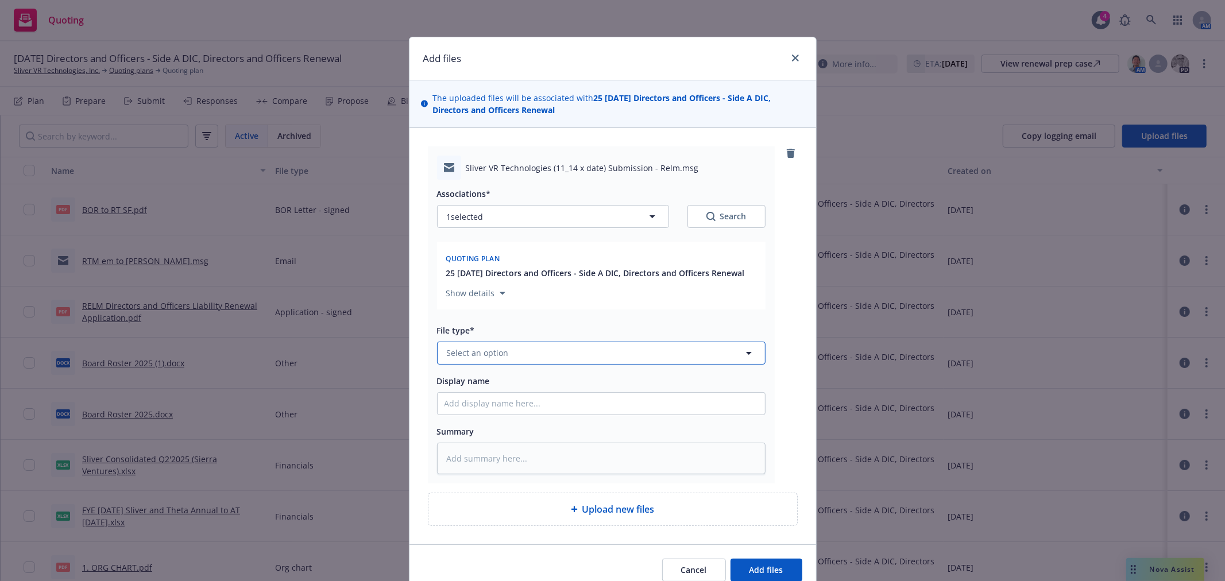
click at [542, 347] on button "Select an option" at bounding box center [601, 353] width 328 height 23
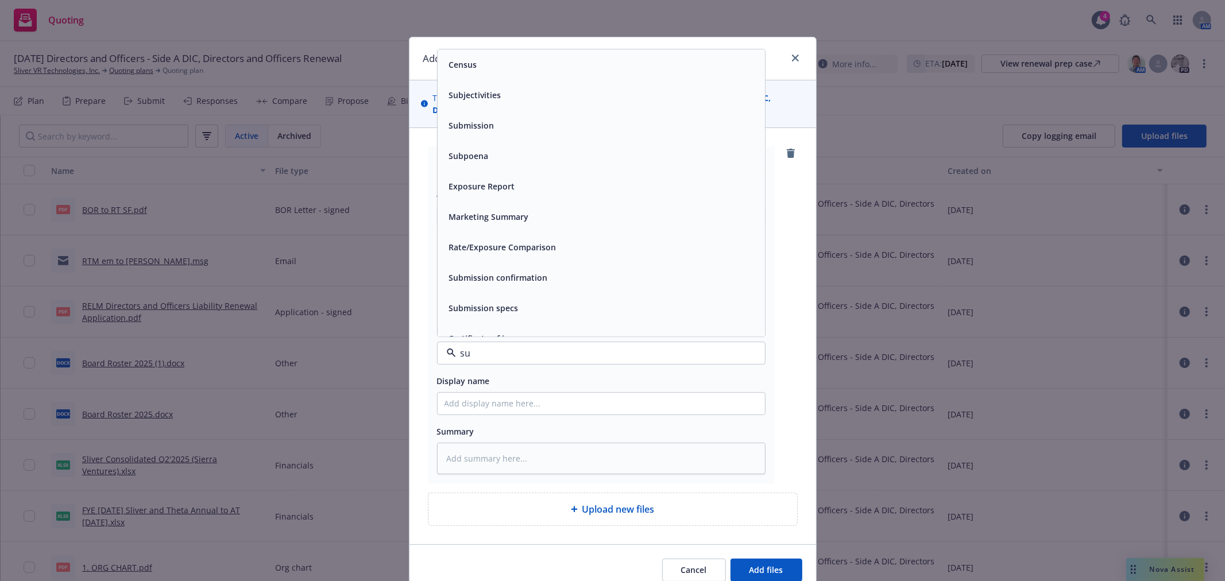
type input "sub"
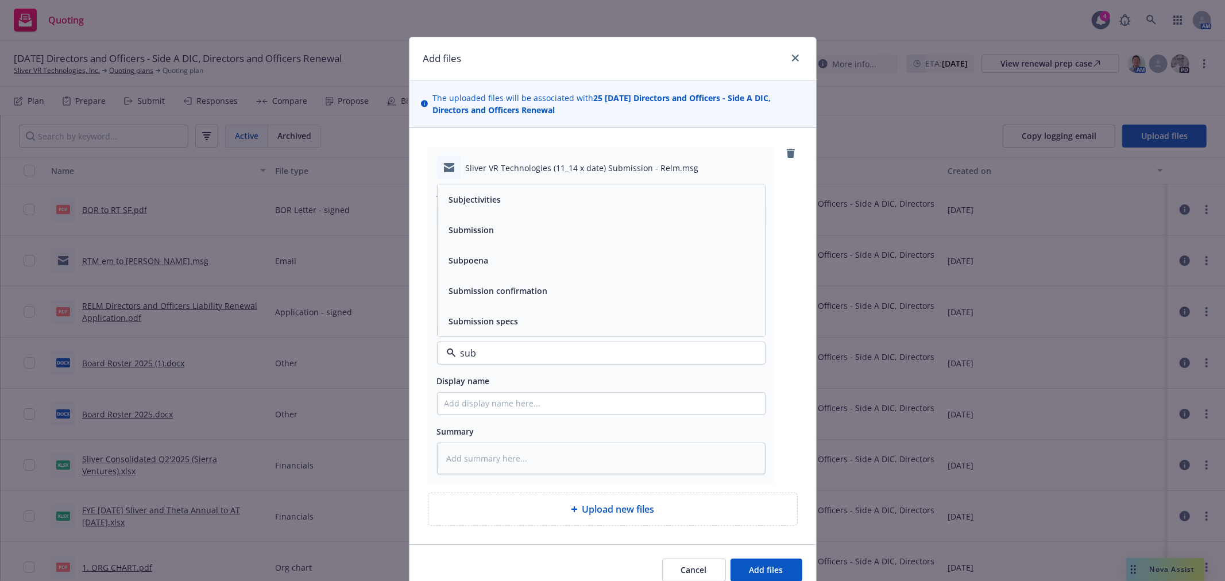
click at [517, 238] on div "Submission" at bounding box center [601, 230] width 314 height 17
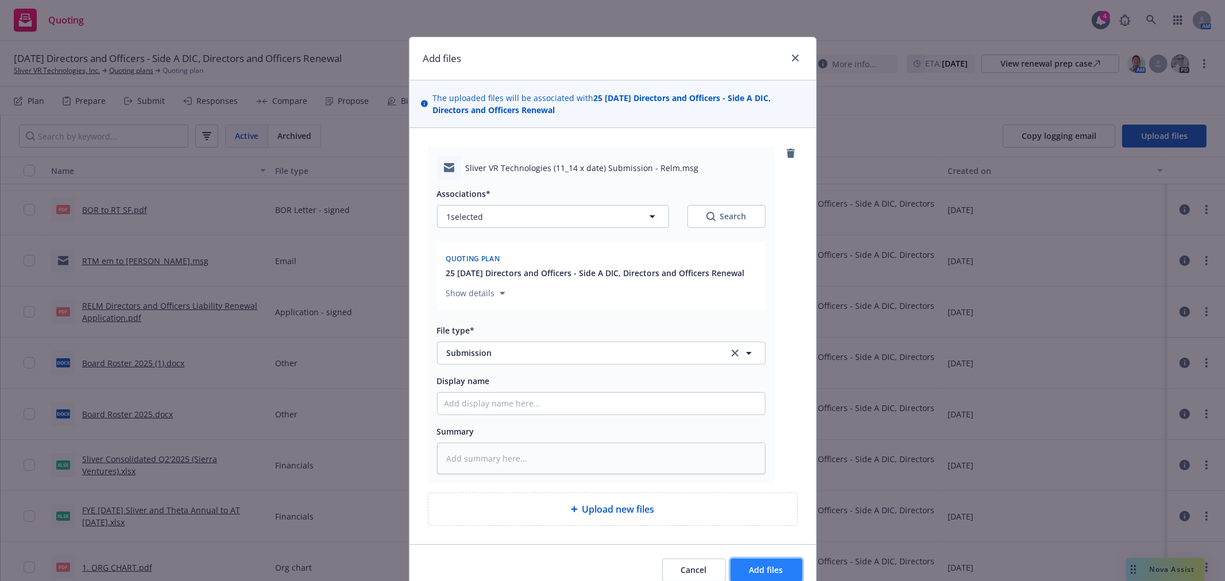
click at [754, 581] on button "Add files" at bounding box center [766, 570] width 72 height 23
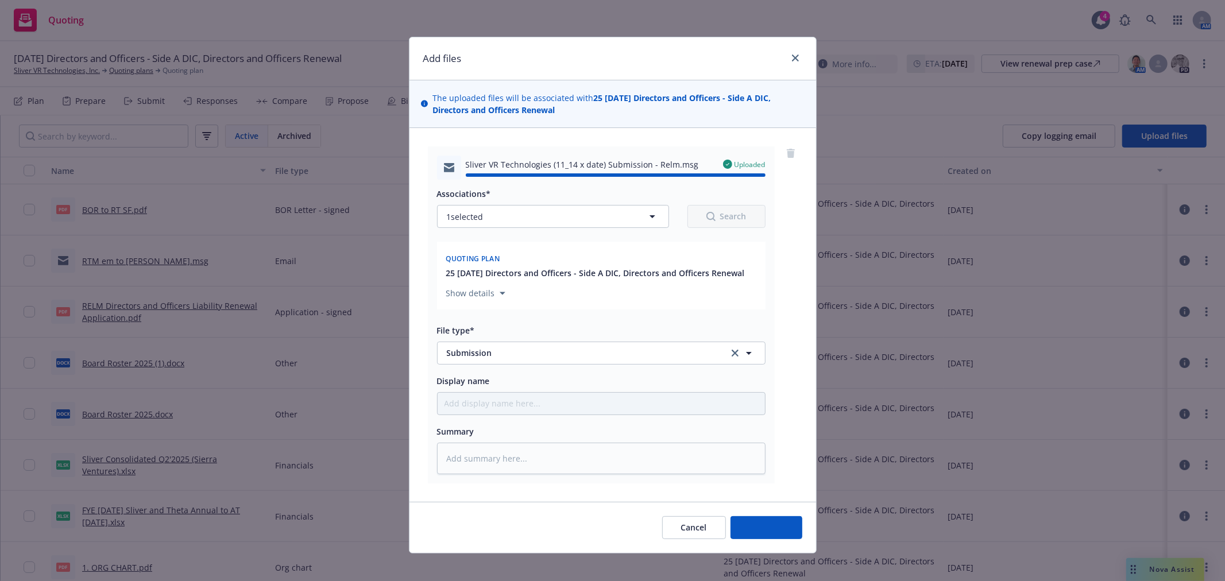
type textarea "x"
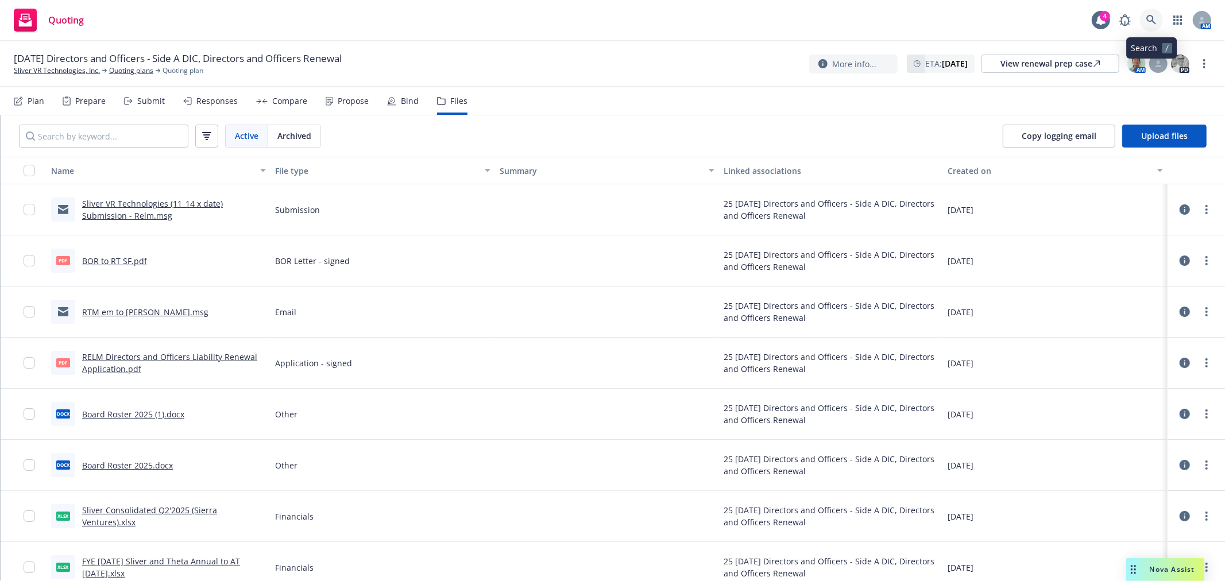
click at [1146, 16] on icon at bounding box center [1151, 20] width 10 height 10
click at [961, 32] on div "Quoting 4 AM" at bounding box center [612, 20] width 1225 height 41
click at [1146, 17] on link at bounding box center [1151, 20] width 23 height 23
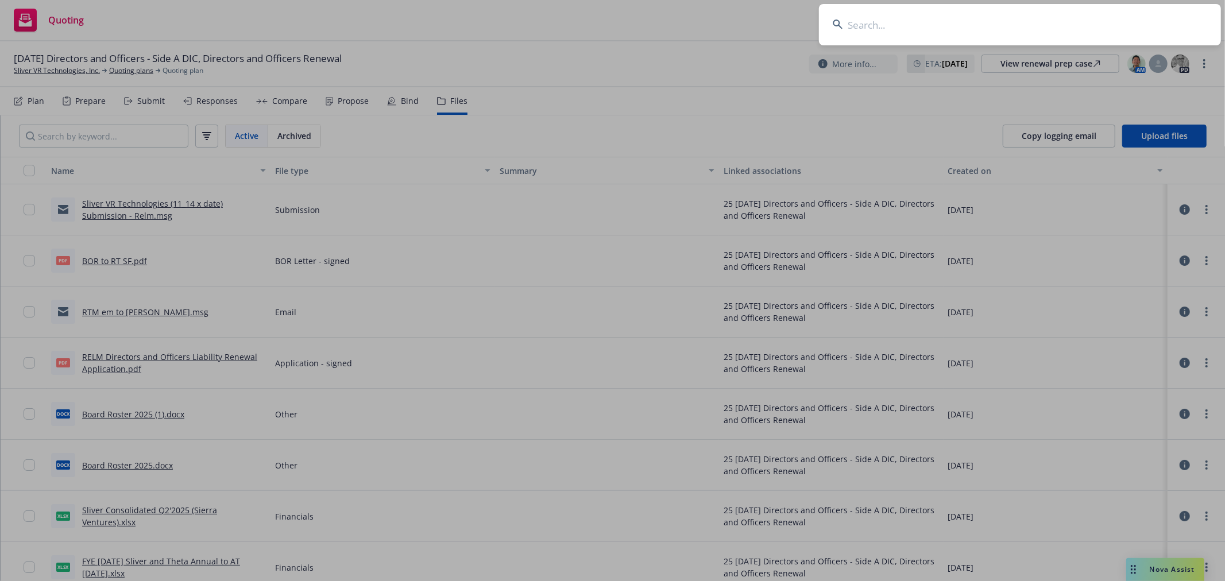
click at [1003, 21] on input at bounding box center [1020, 24] width 402 height 41
type input "tarana"
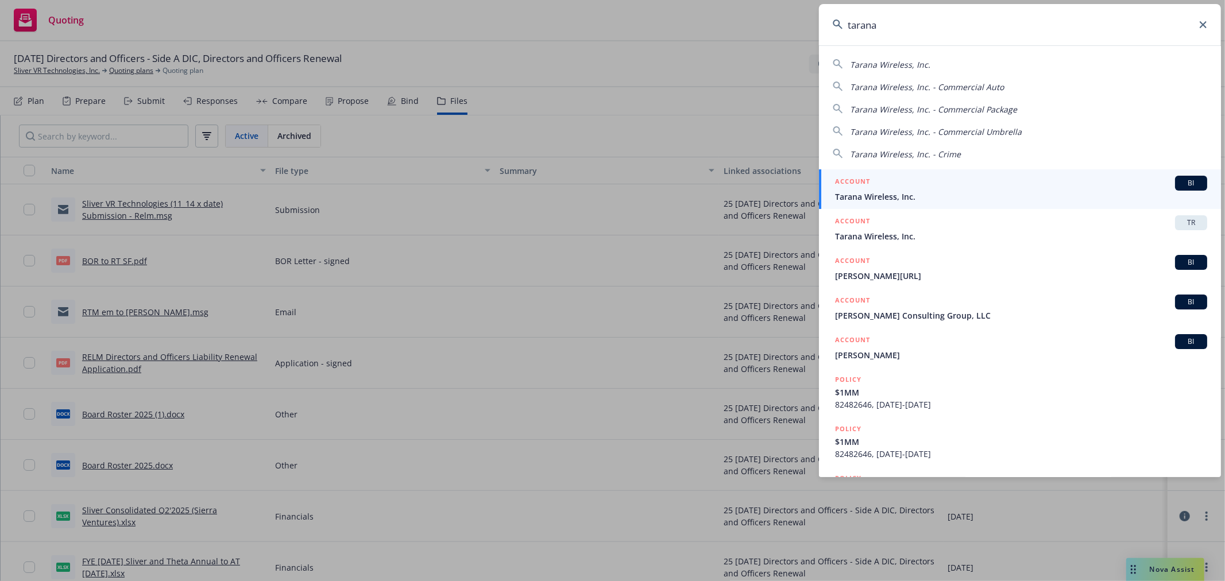
click at [941, 208] on link "ACCOUNT BI Tarana Wireless, Inc." at bounding box center [1020, 189] width 402 height 40
